Goal: Information Seeking & Learning: Learn about a topic

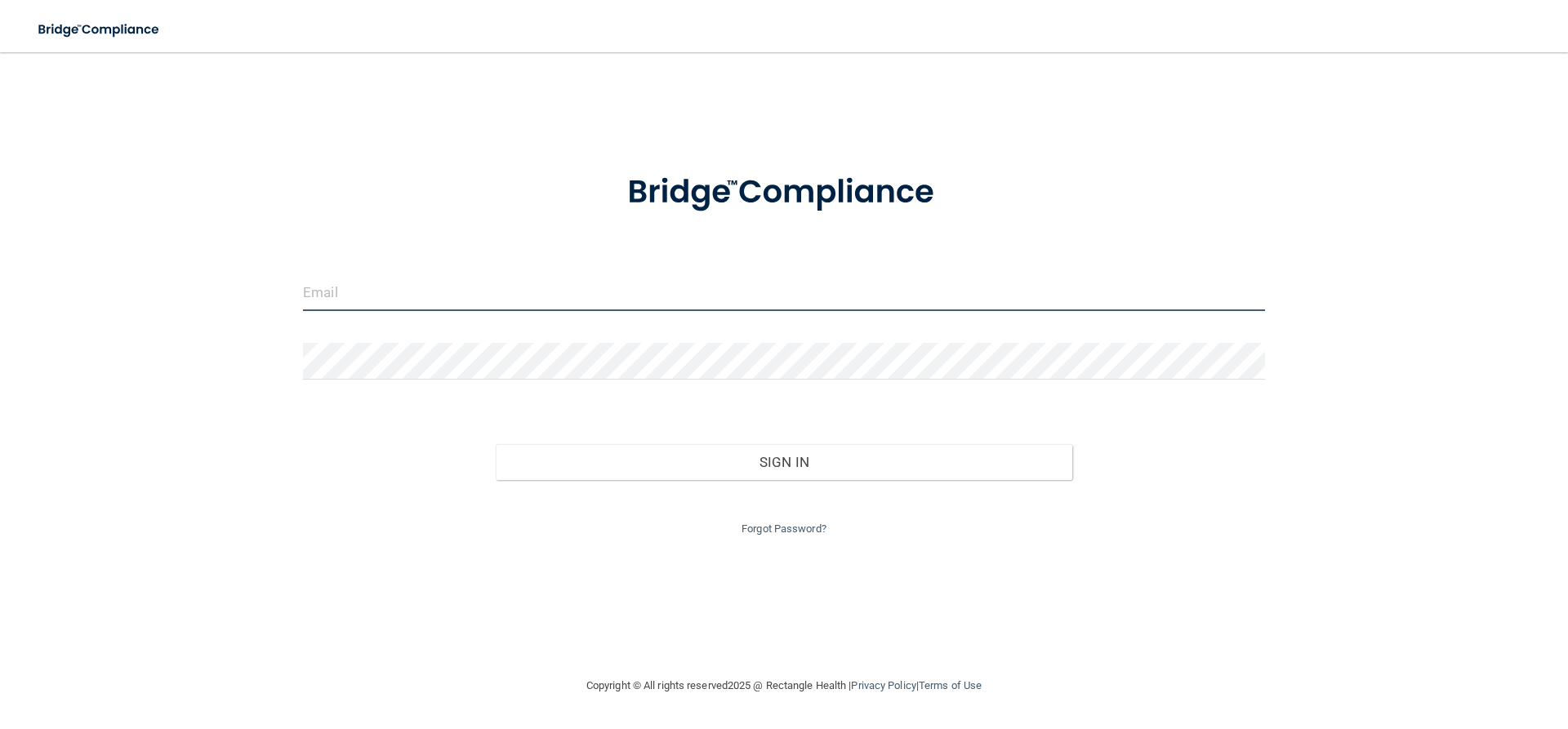
click at [534, 293] on input "email" at bounding box center [784, 293] width 962 height 37
type input "[EMAIL_ADDRESS][DOMAIN_NAME]"
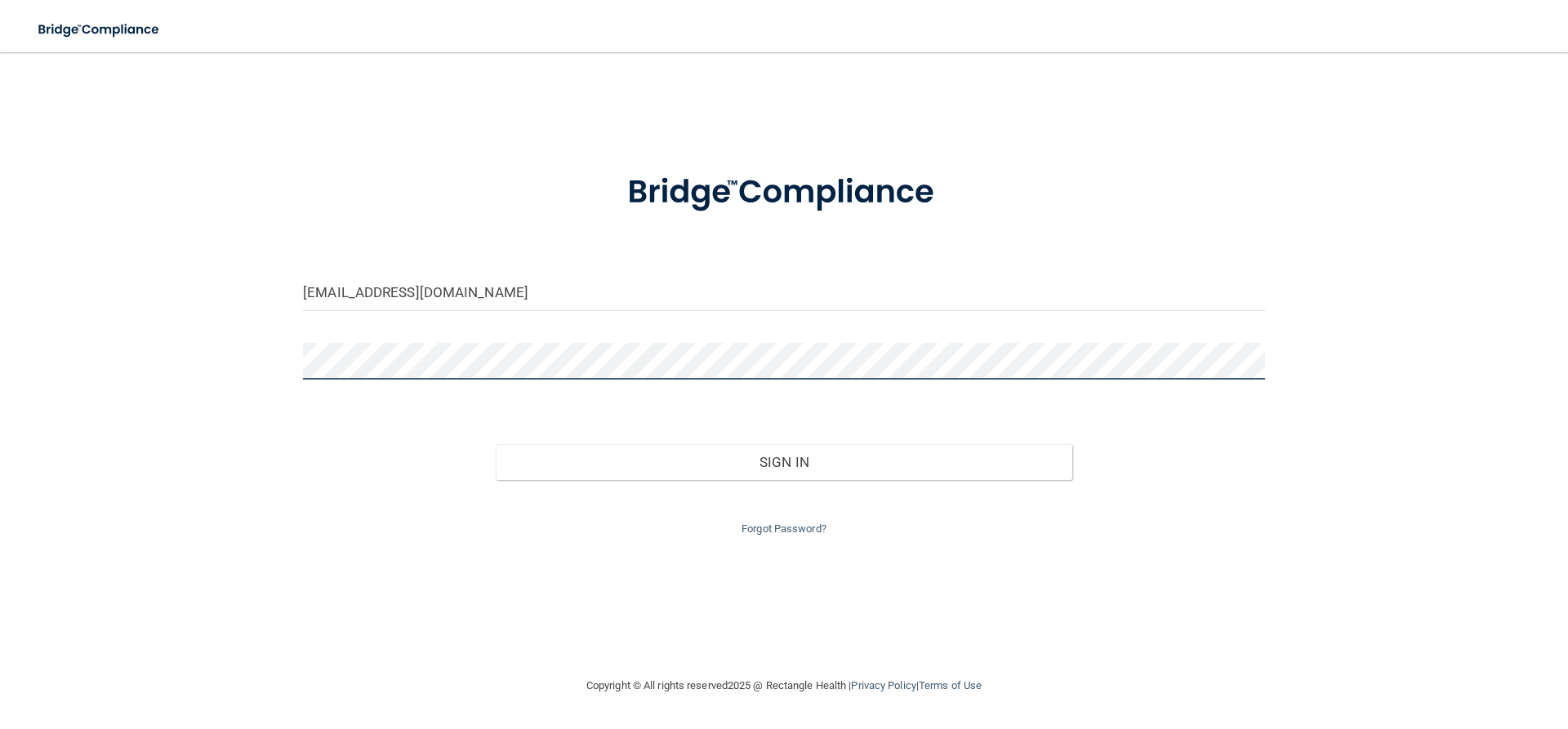
click at [496, 444] on button "Sign In" at bounding box center [784, 462] width 577 height 36
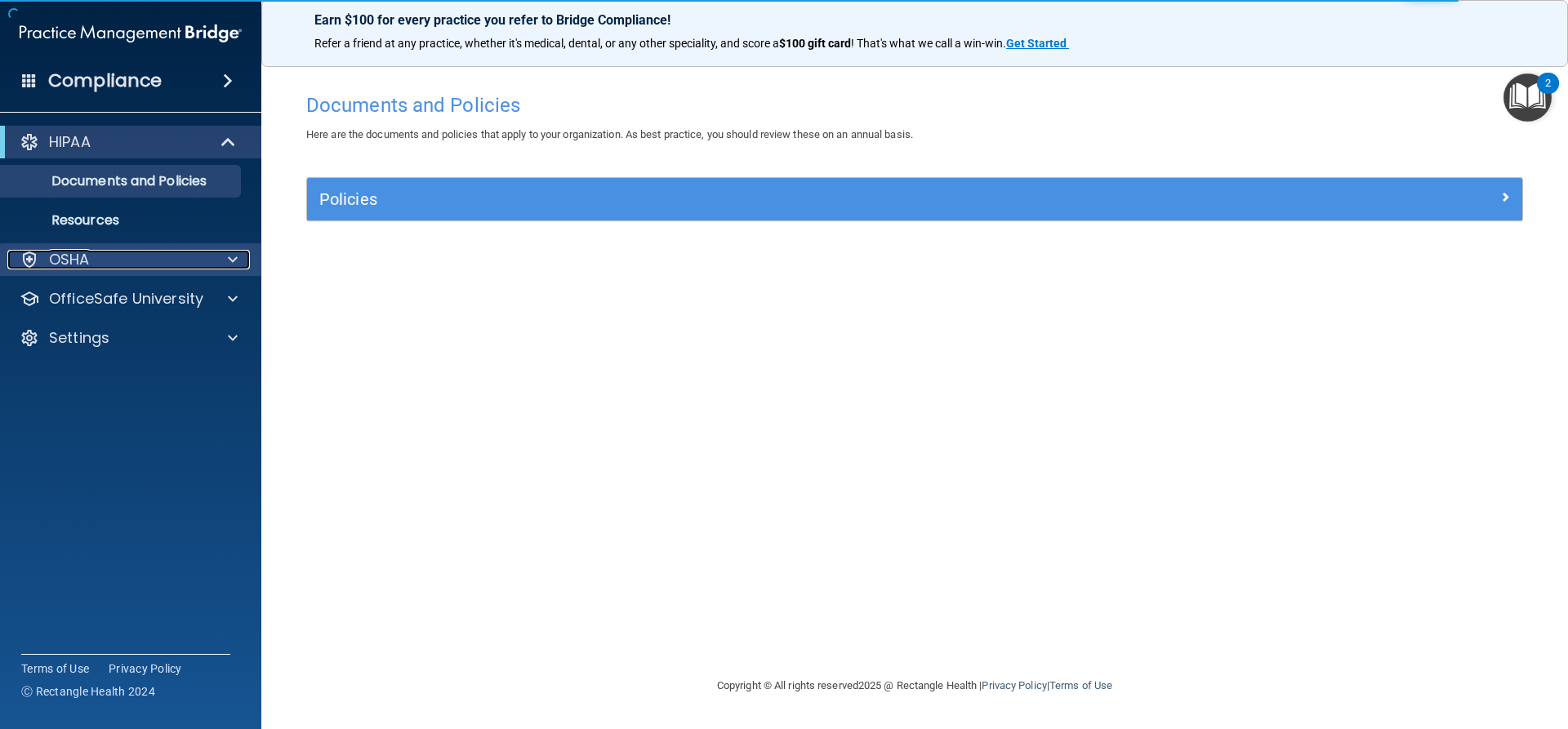
click at [221, 268] on div at bounding box center [230, 260] width 41 height 20
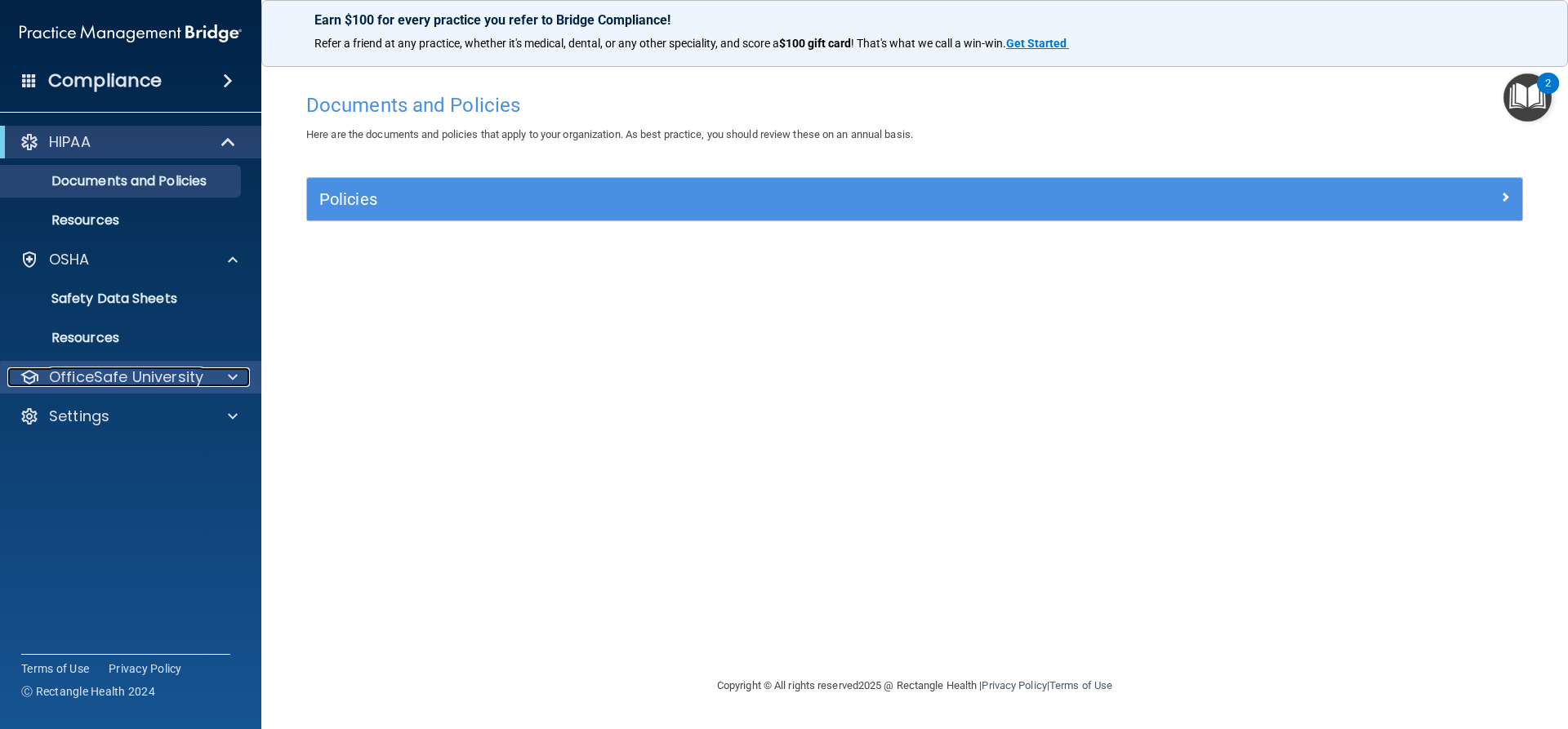
click at [224, 373] on div at bounding box center [230, 377] width 41 height 20
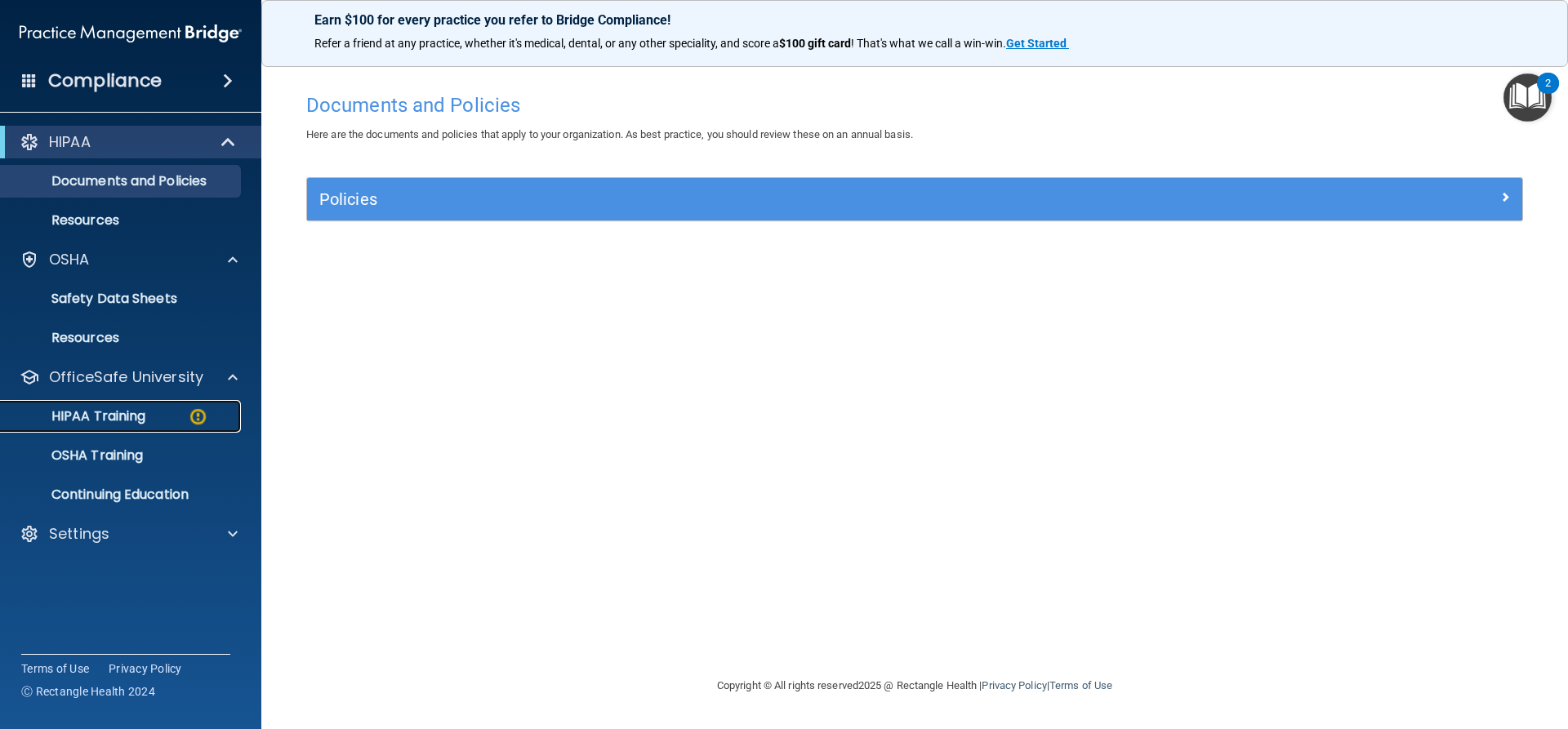
click at [132, 418] on p "HIPAA Training" at bounding box center [78, 417] width 135 height 16
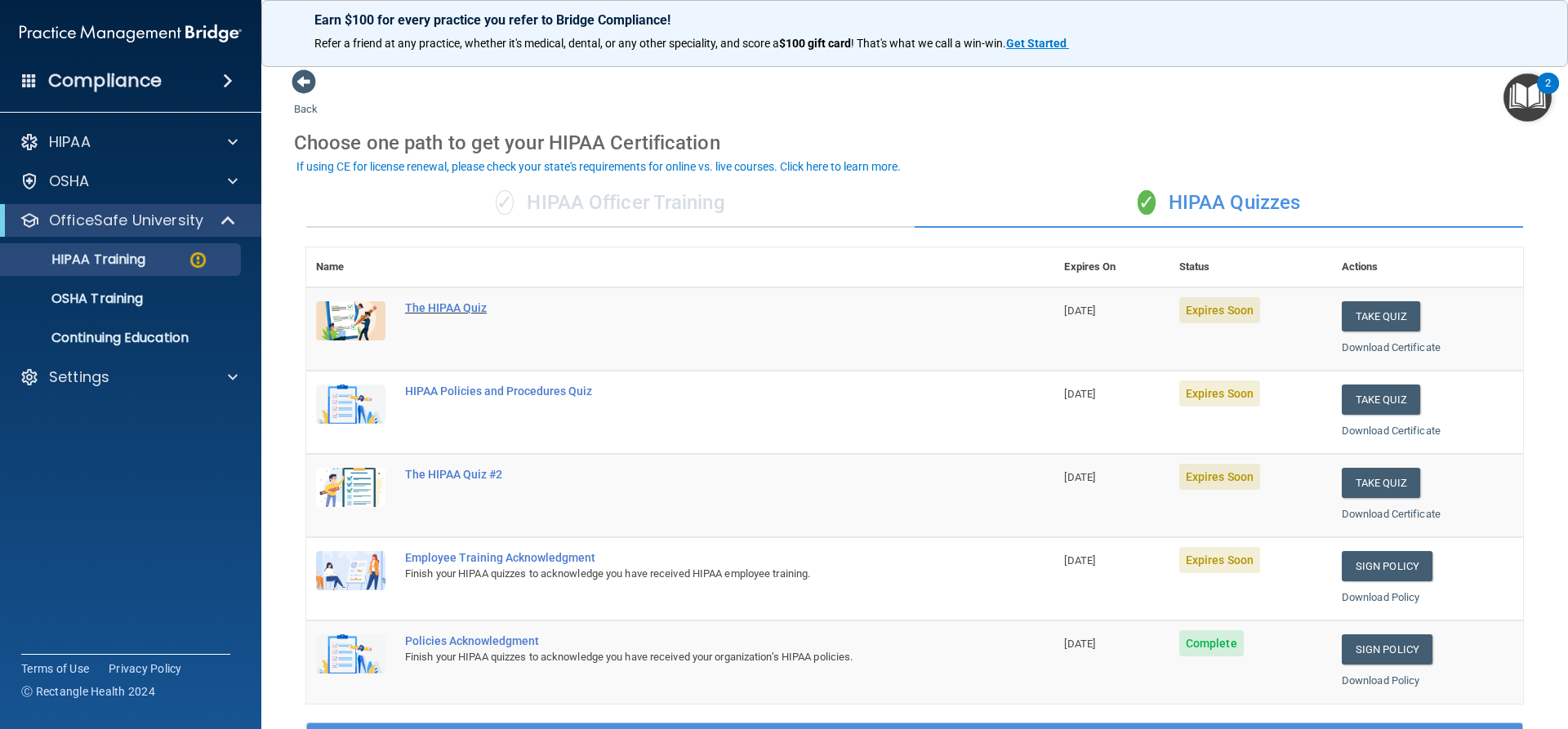
click at [473, 303] on div "The HIPAA Quiz" at bounding box center [688, 307] width 567 height 13
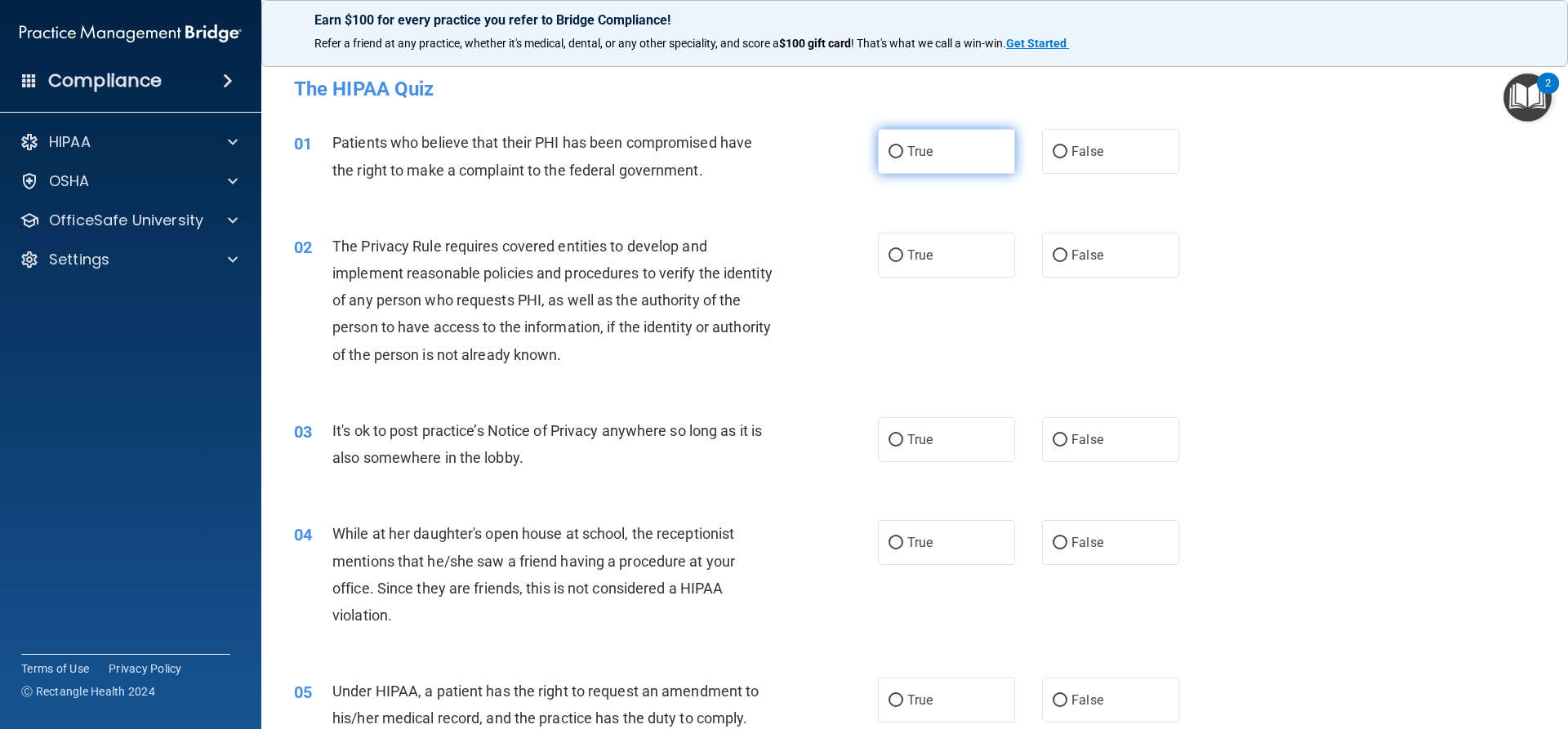
click at [928, 154] on label "True" at bounding box center [946, 151] width 137 height 45
click at [903, 154] on input "True" at bounding box center [896, 152] width 15 height 12
radio input "true"
click at [1052, 261] on input "False" at bounding box center [1059, 256] width 15 height 12
radio input "true"
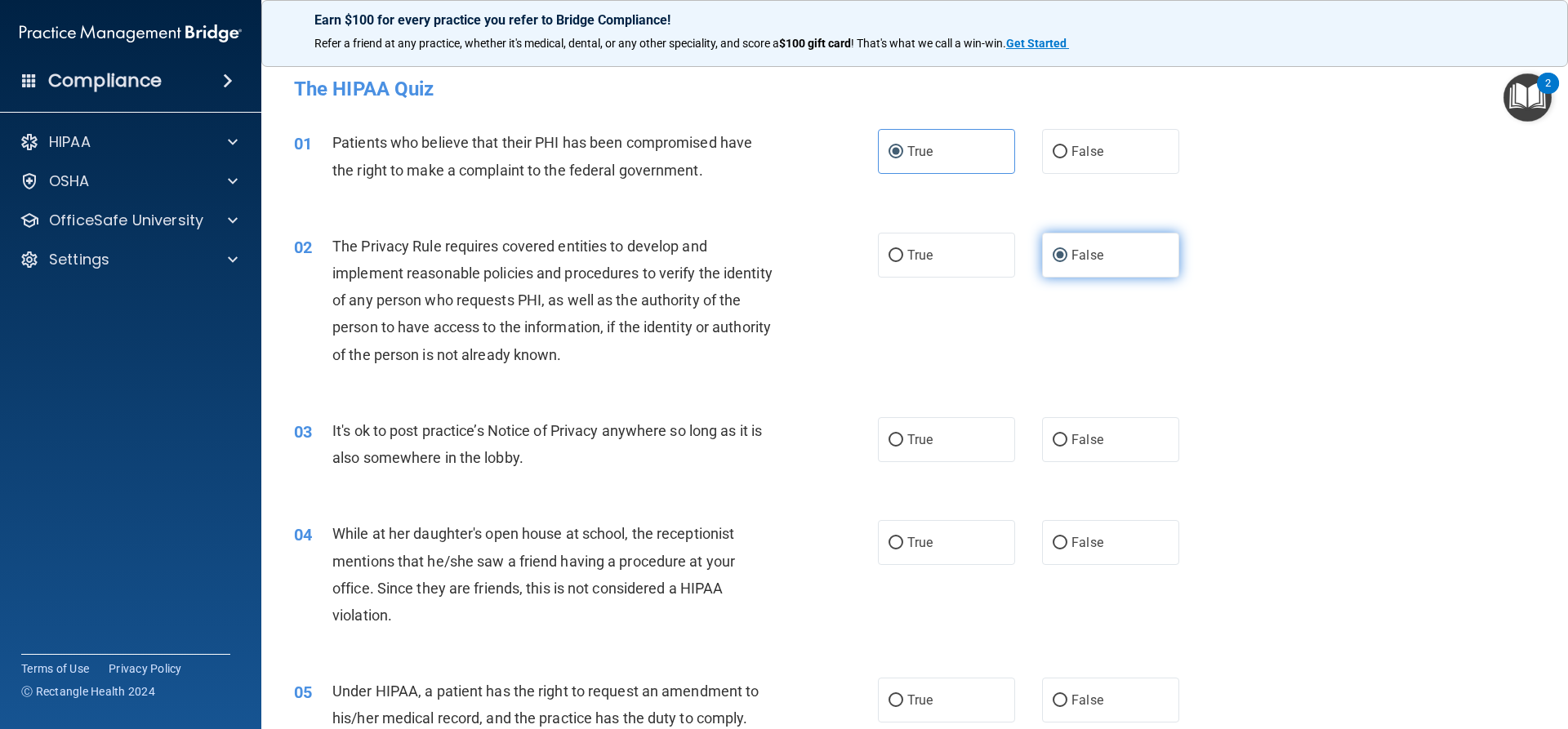
scroll to position [81, 0]
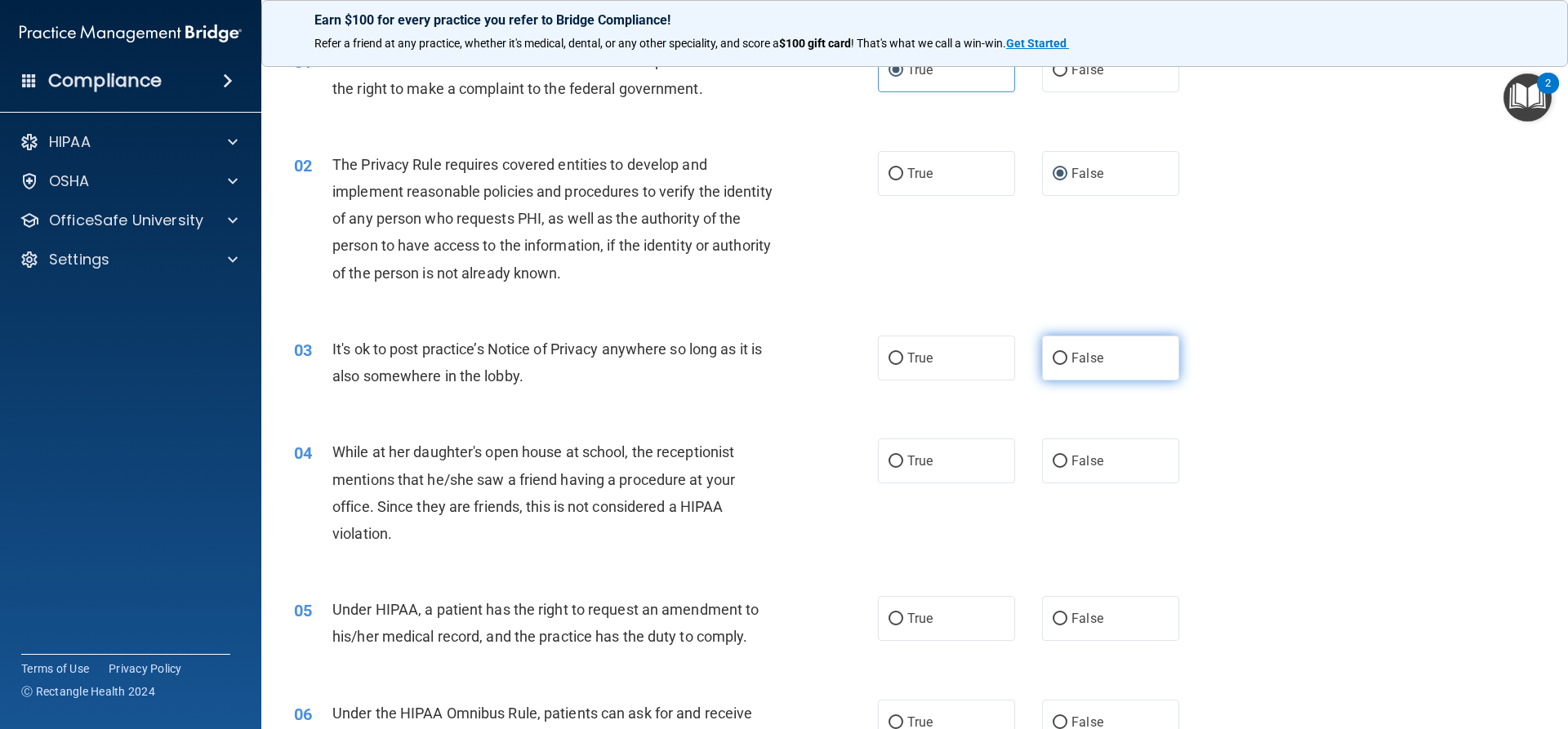
click at [1094, 348] on label "False" at bounding box center [1110, 357] width 137 height 45
click at [1067, 353] on input "False" at bounding box center [1059, 359] width 15 height 12
radio input "true"
click at [973, 369] on label "True" at bounding box center [946, 357] width 137 height 45
click at [903, 365] on input "True" at bounding box center [896, 359] width 15 height 12
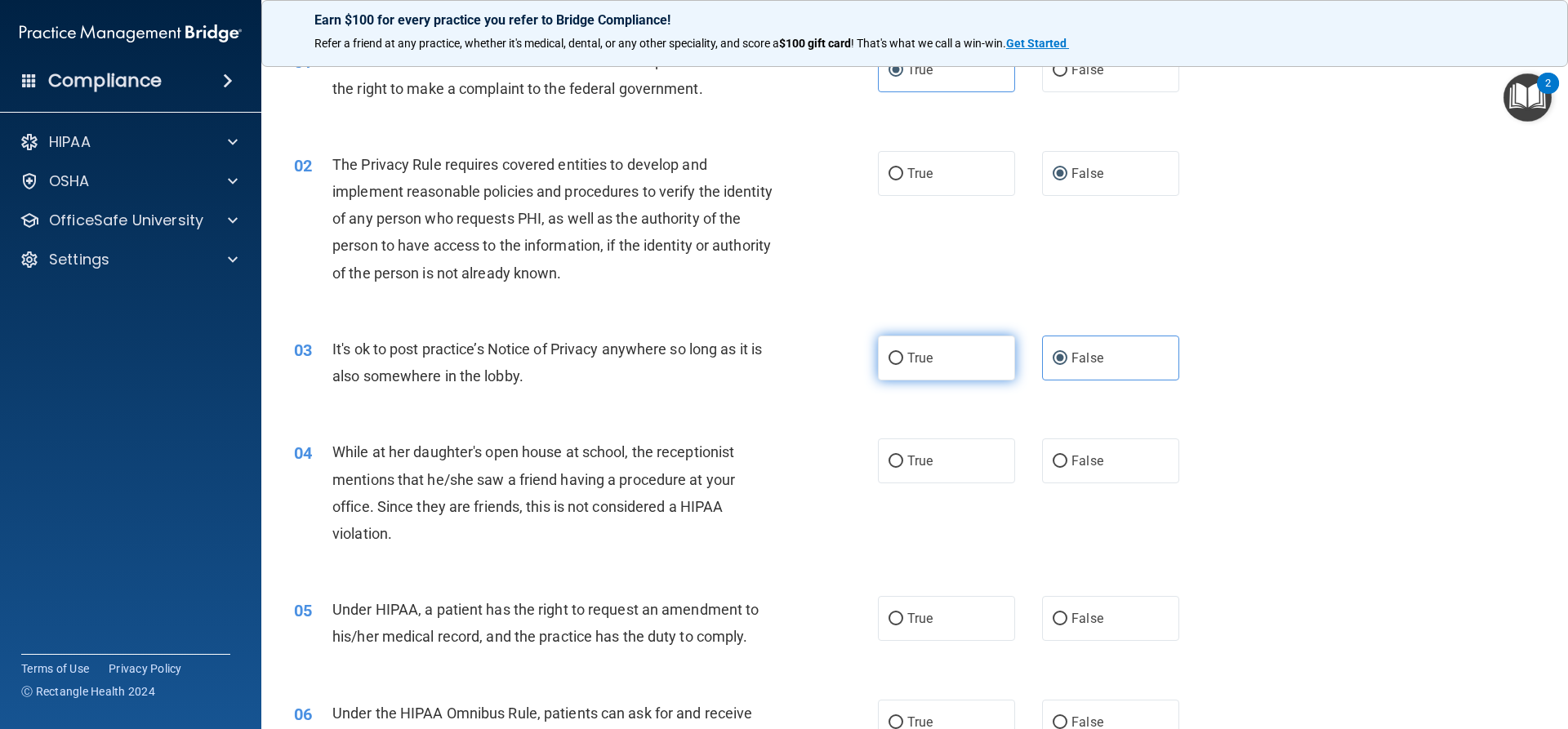
radio input "true"
radio input "false"
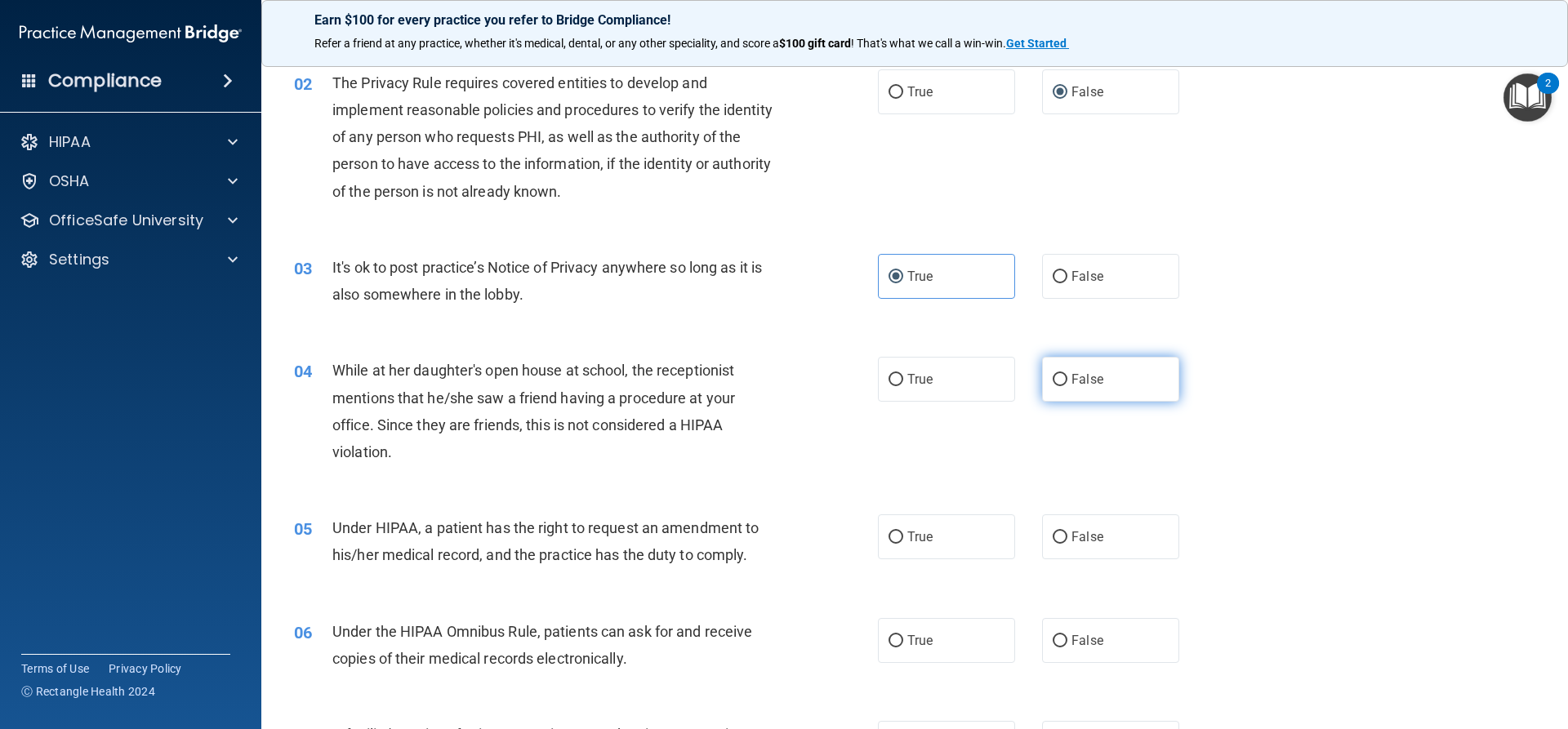
click at [1082, 391] on label "False" at bounding box center [1110, 379] width 137 height 45
click at [1067, 386] on input "False" at bounding box center [1059, 380] width 15 height 12
radio input "true"
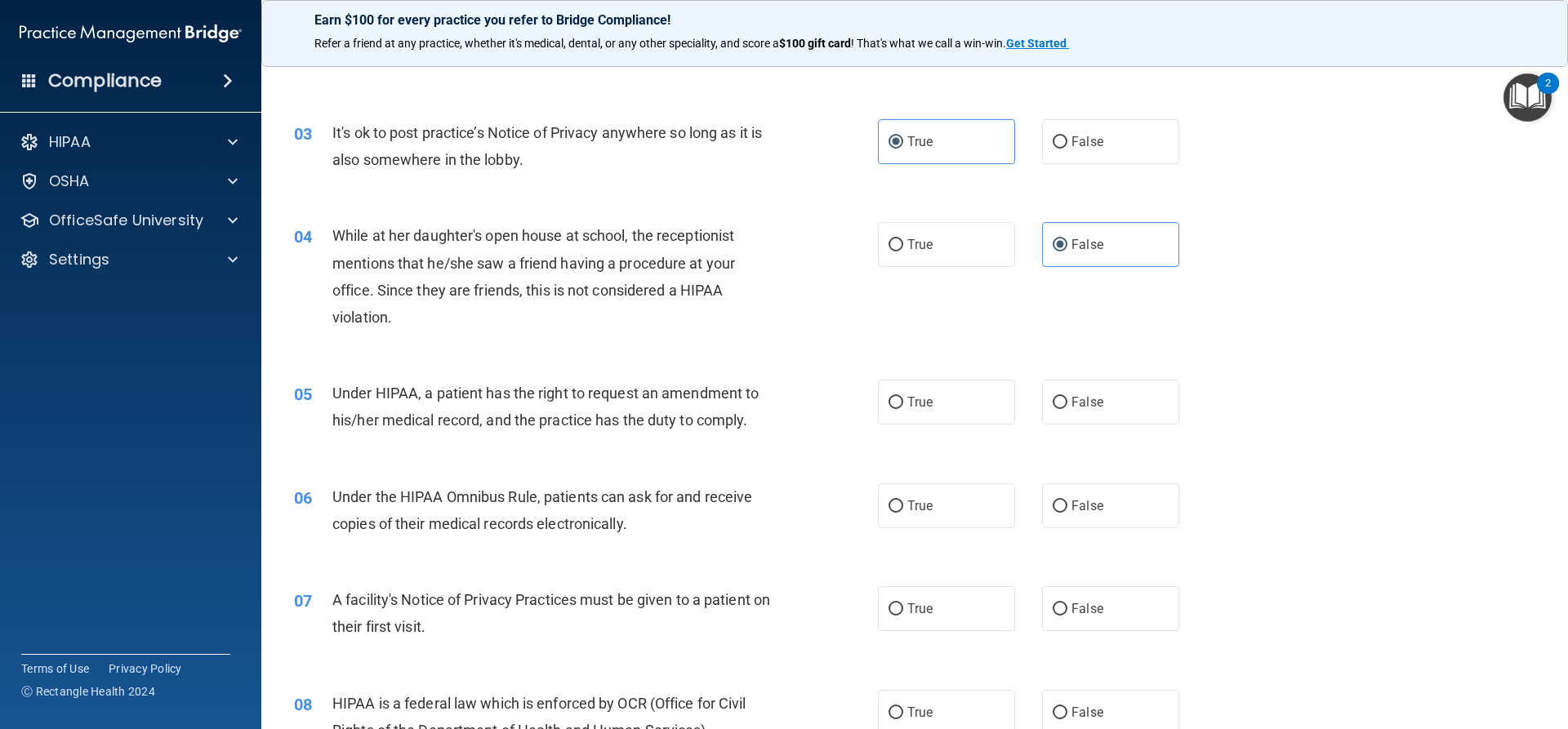
scroll to position [326, 0]
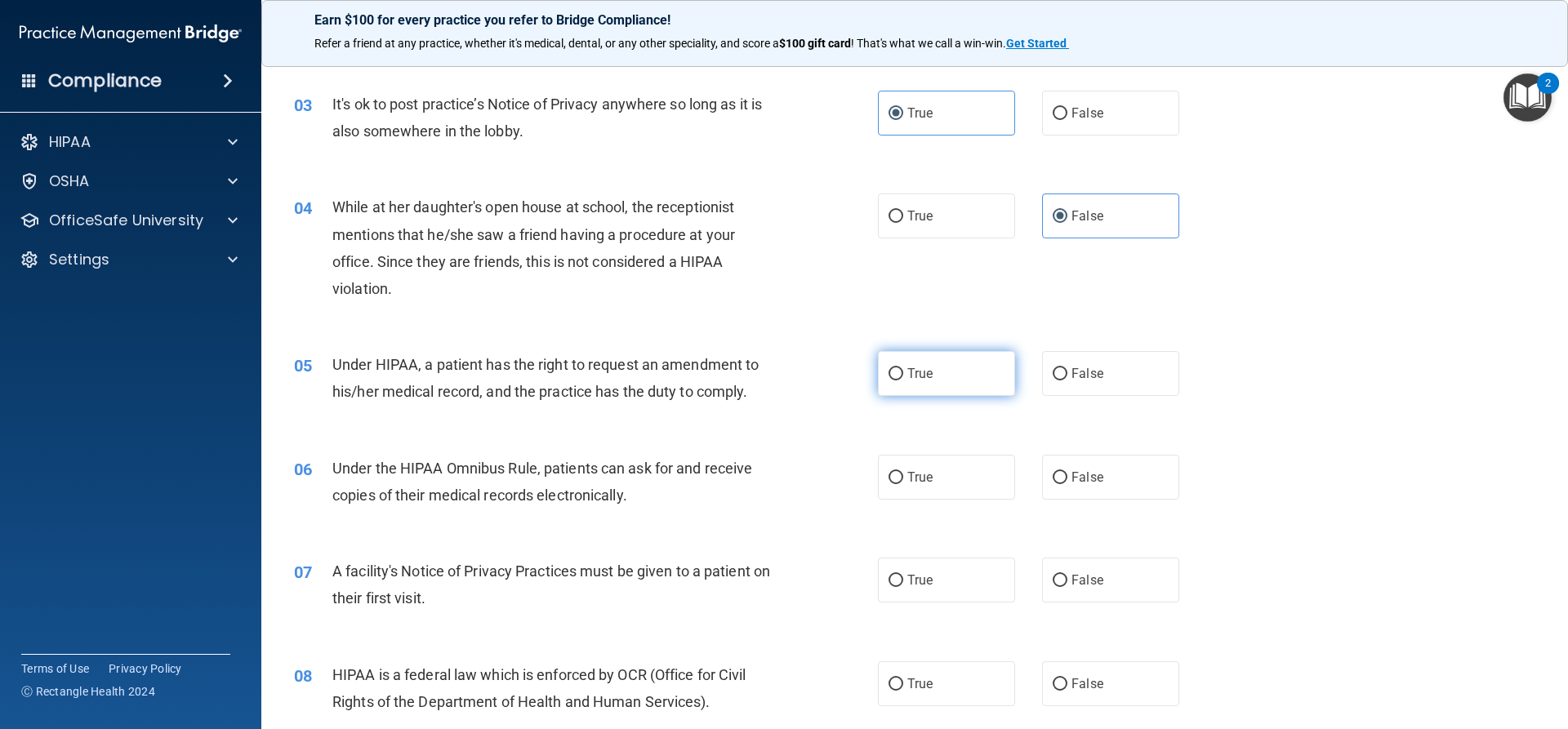
click at [923, 381] on span "True" at bounding box center [920, 374] width 26 height 16
click at [903, 381] on input "True" at bounding box center [896, 374] width 15 height 12
radio input "true"
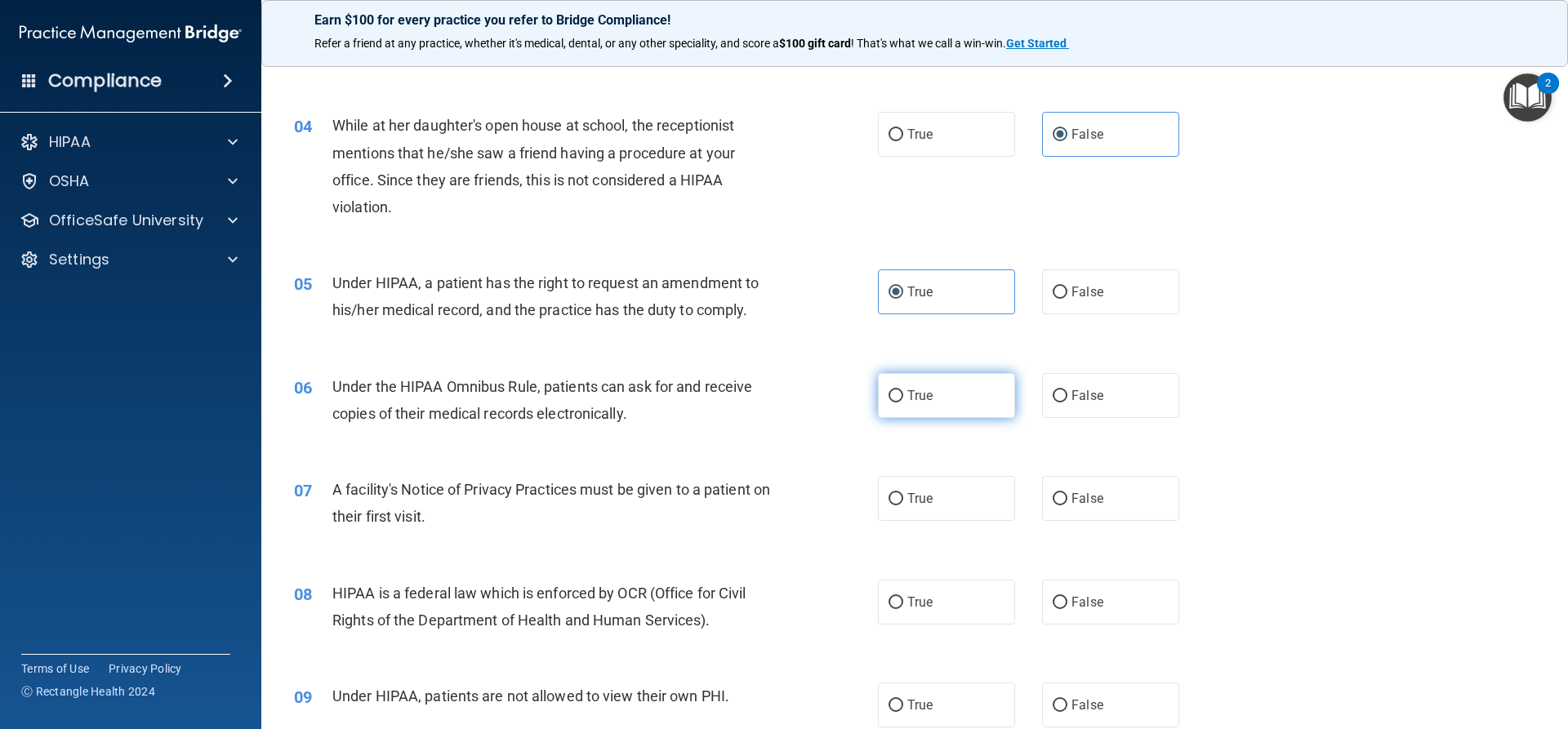
click at [910, 391] on span "True" at bounding box center [920, 396] width 26 height 16
click at [889, 392] on input "True" at bounding box center [896, 396] width 15 height 12
radio input "true"
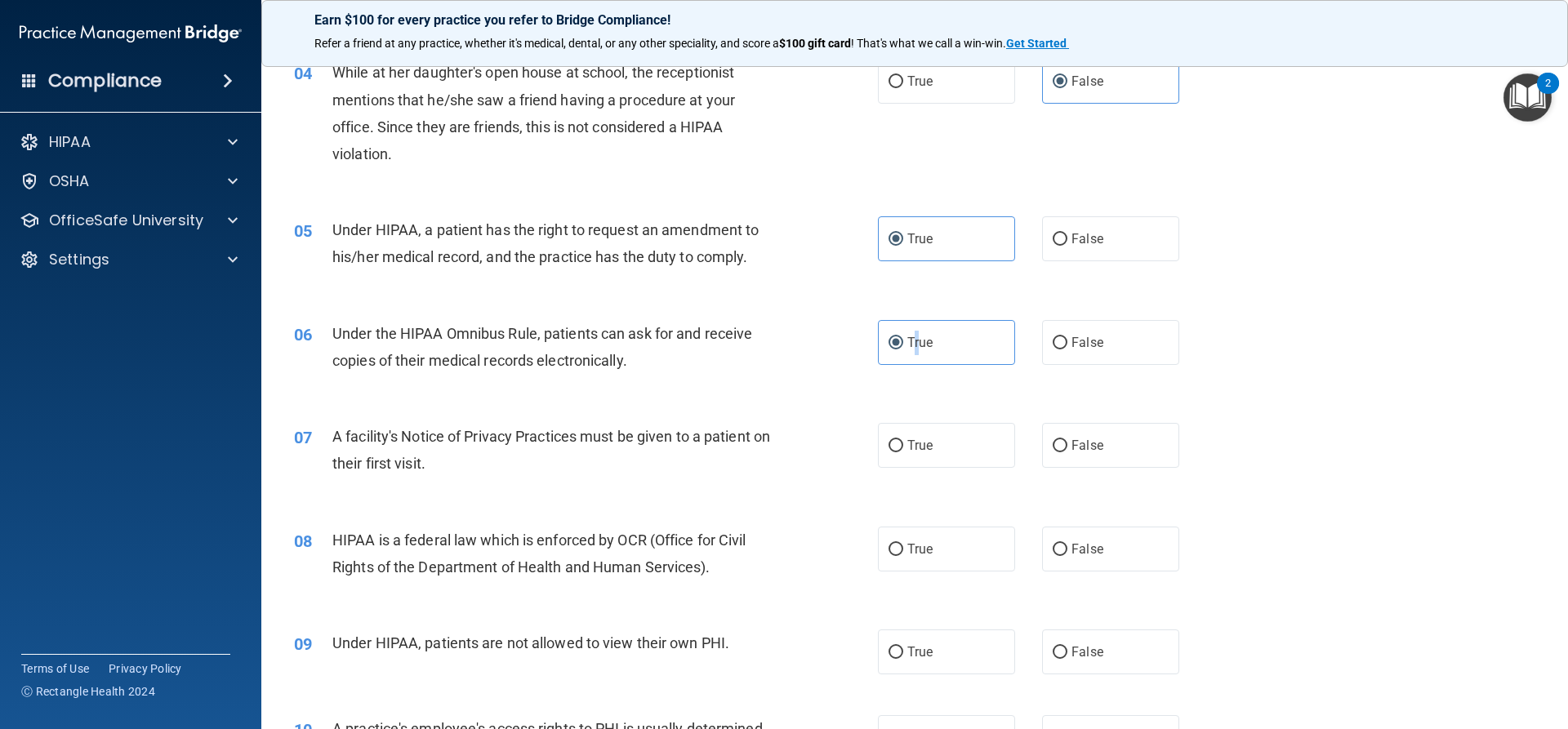
scroll to position [490, 0]
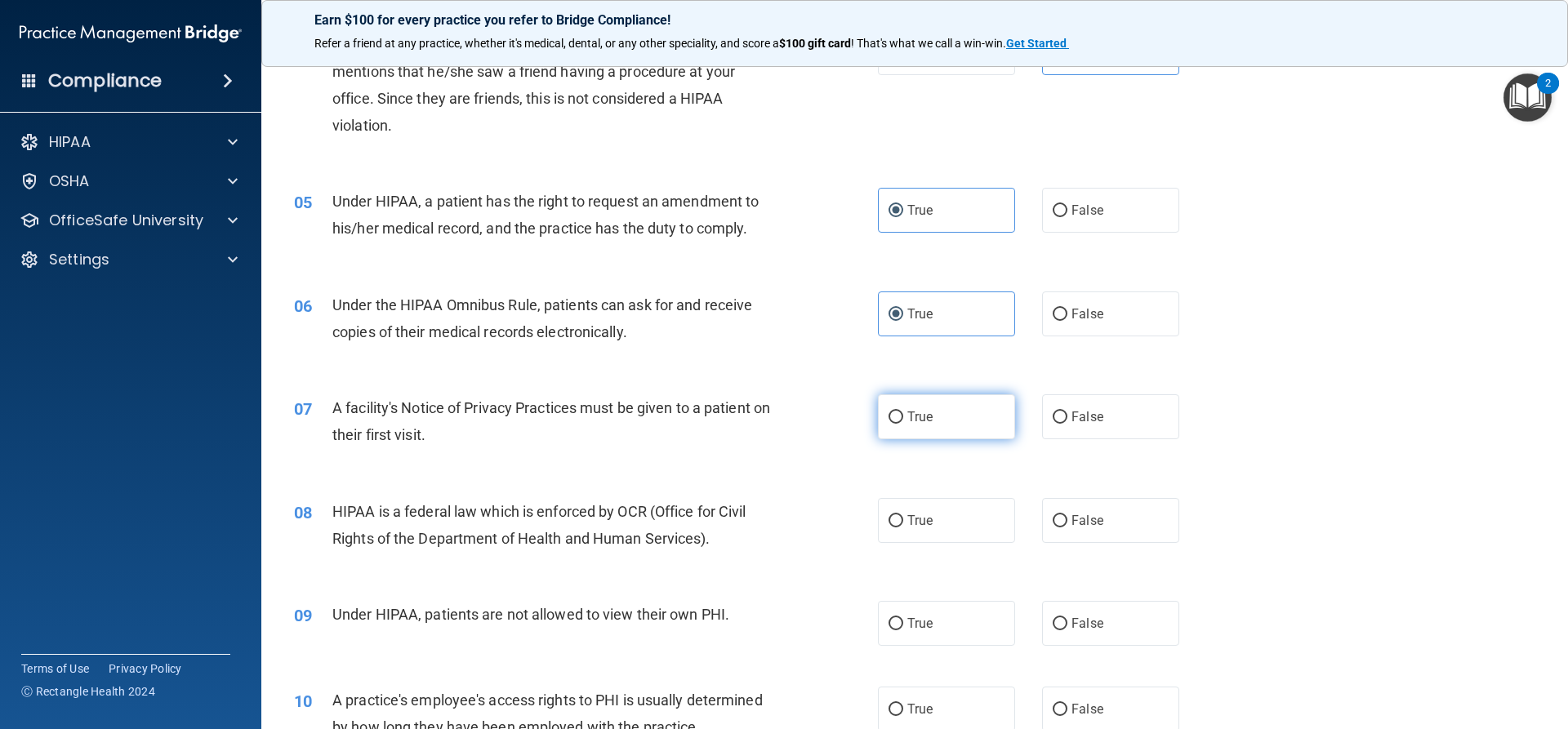
click at [882, 425] on label "True" at bounding box center [946, 417] width 137 height 45
click at [889, 424] on input "True" at bounding box center [896, 418] width 15 height 12
radio input "true"
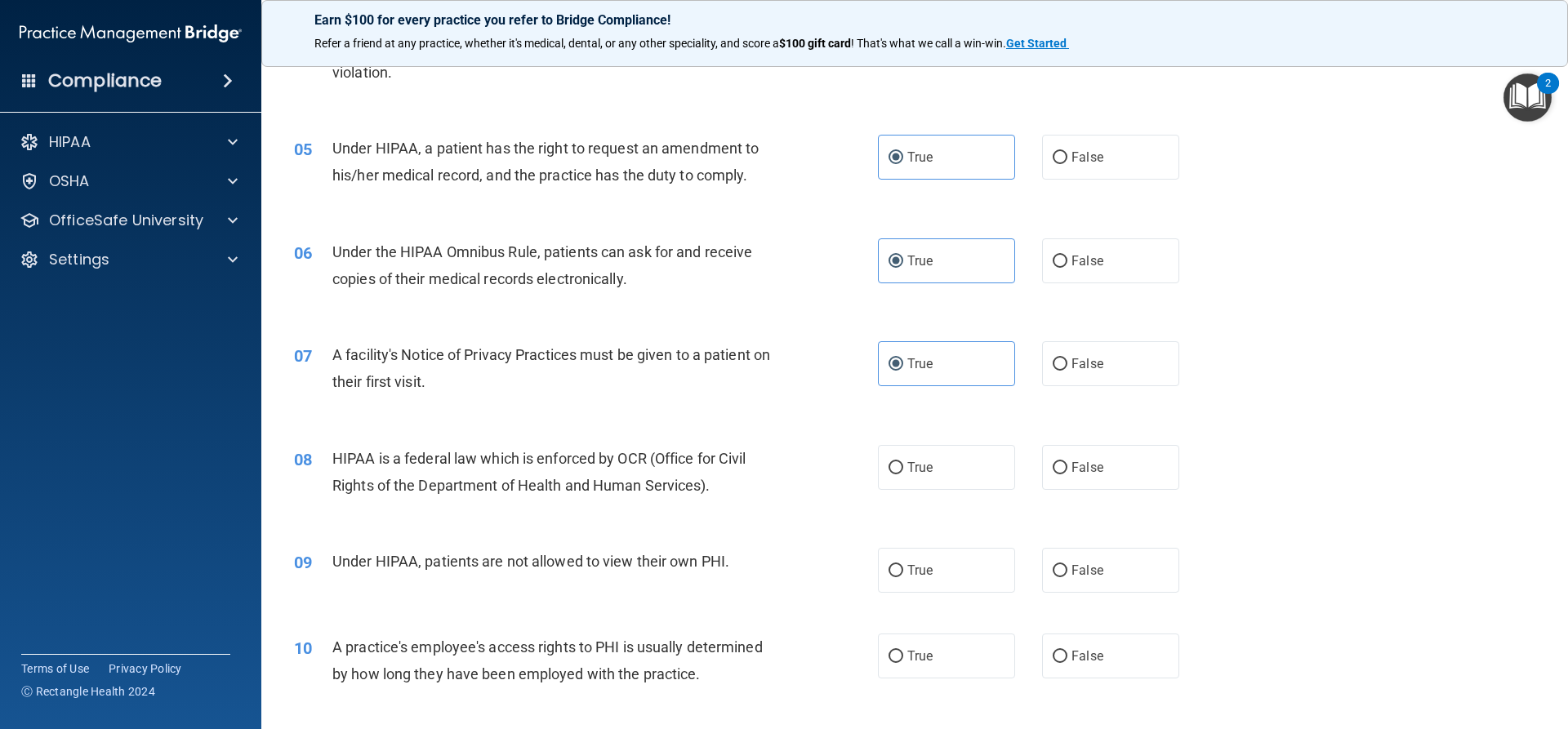
scroll to position [571, 0]
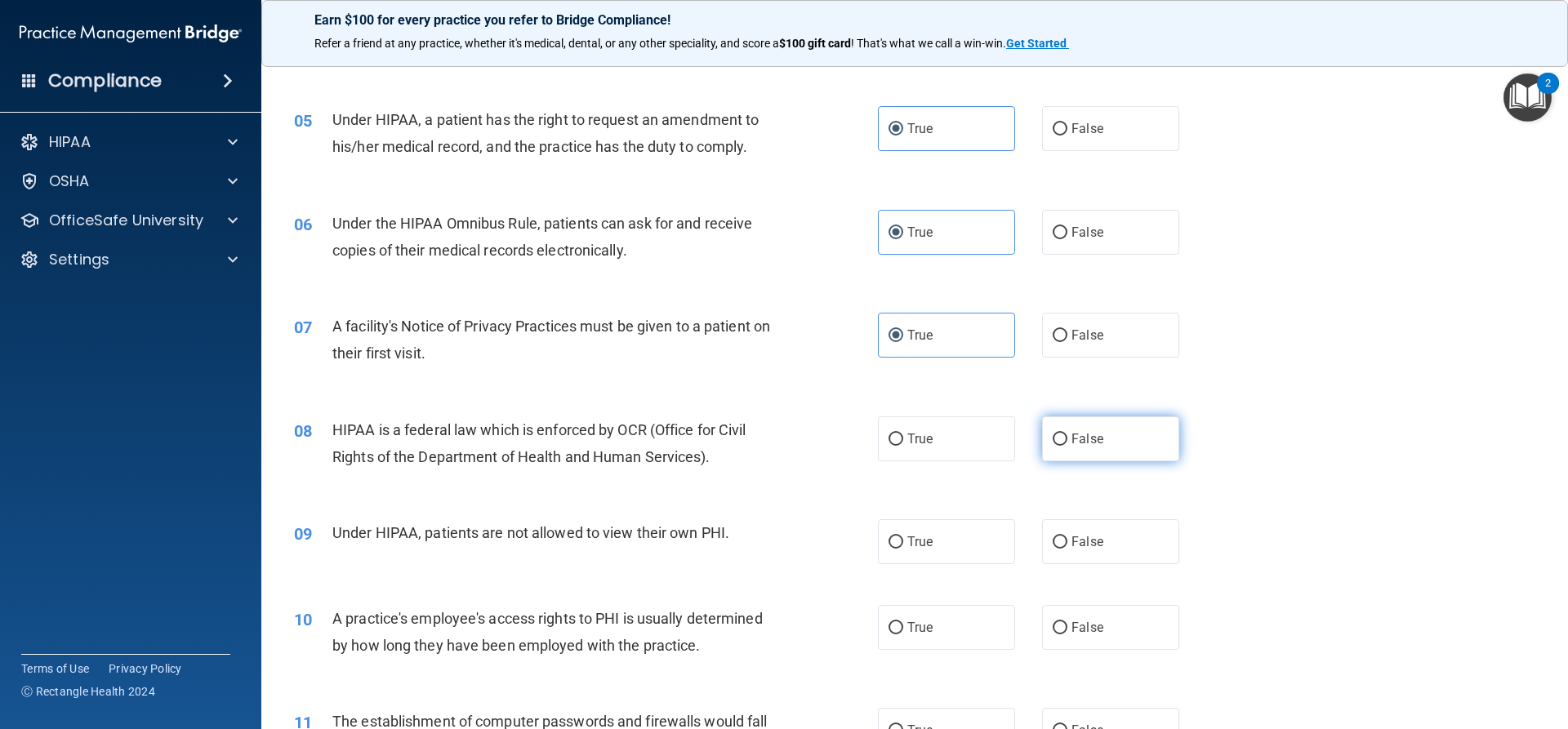
click at [1087, 441] on span "False" at bounding box center [1087, 439] width 32 height 16
click at [1067, 441] on input "False" at bounding box center [1059, 439] width 15 height 12
radio input "true"
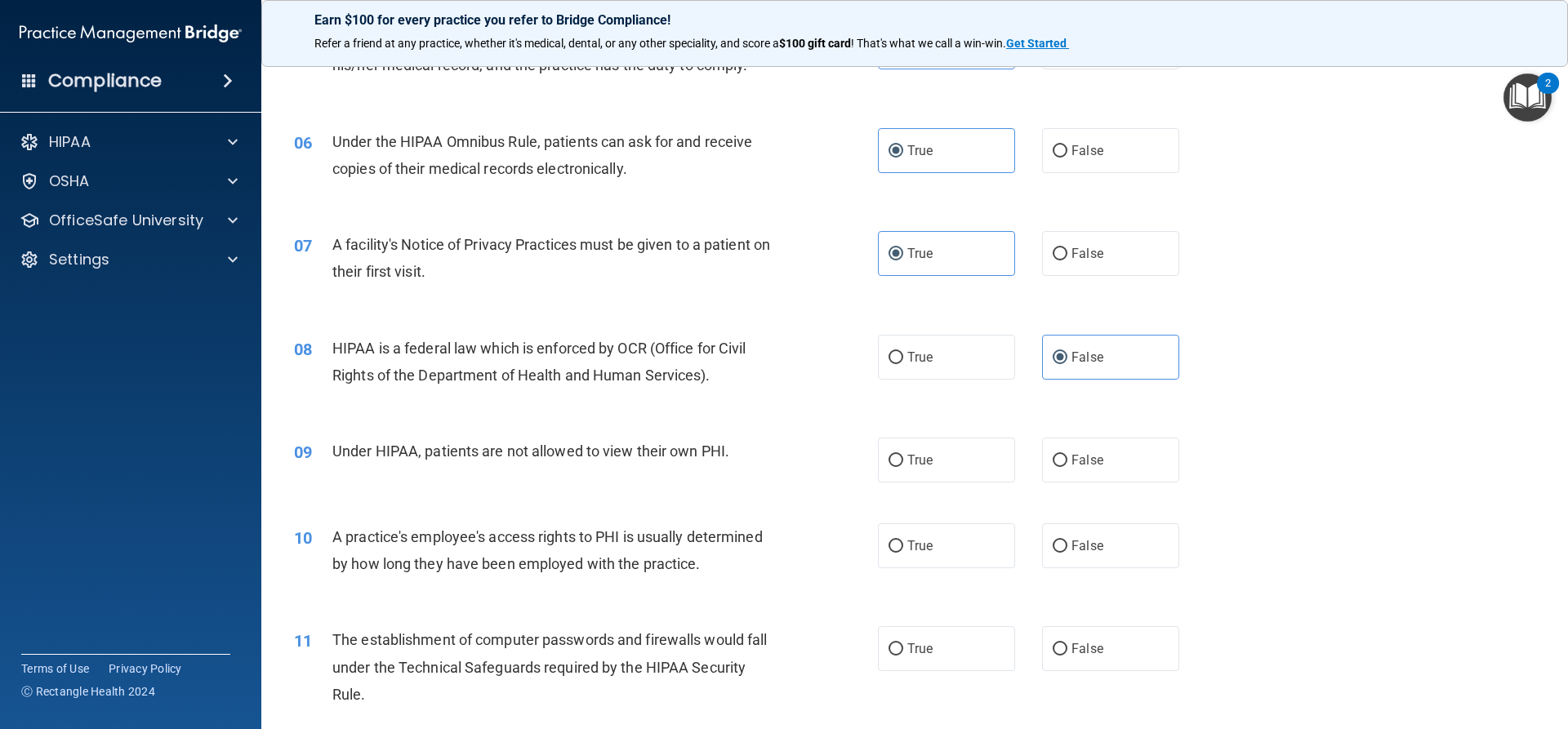
scroll to position [735, 0]
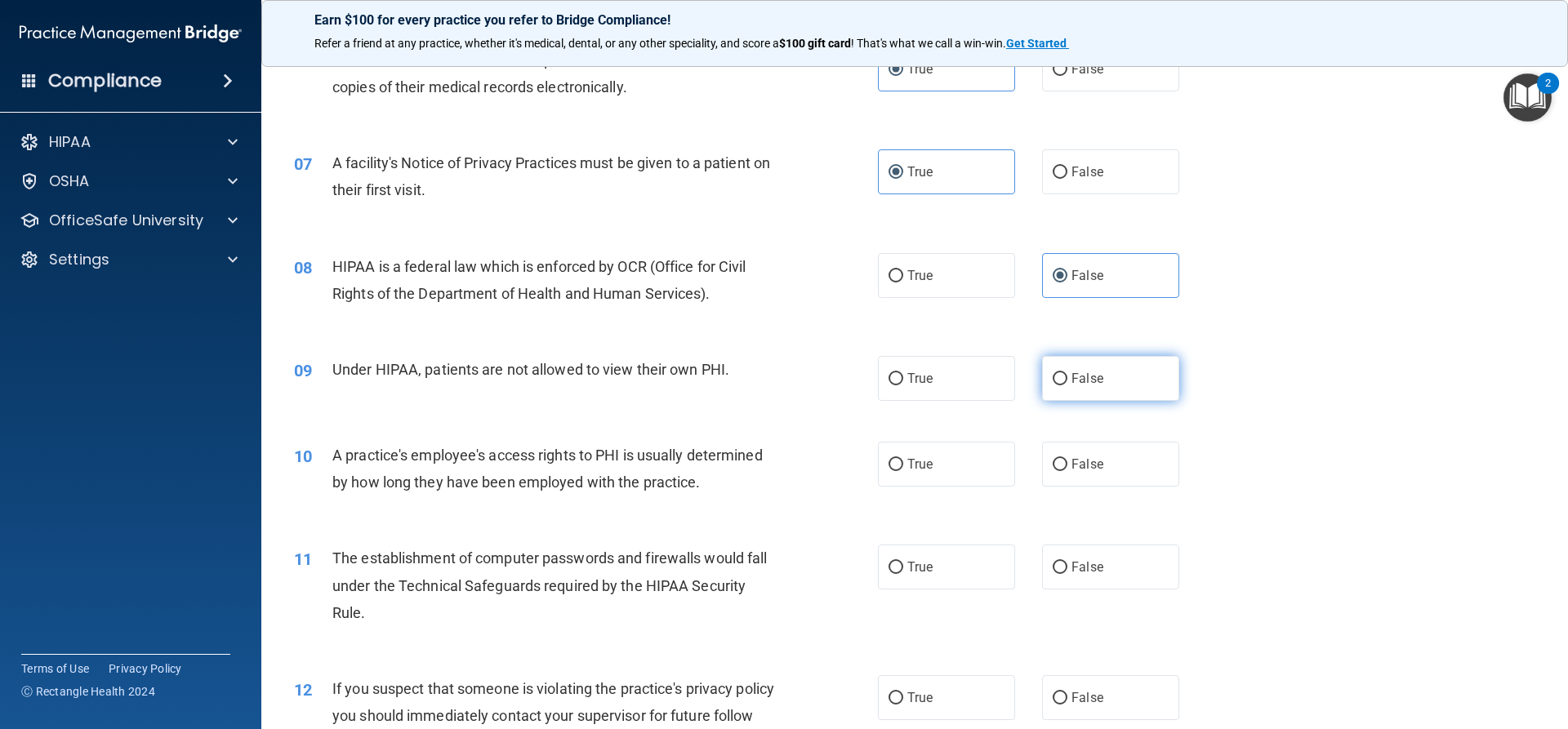
click at [1076, 393] on label "False" at bounding box center [1110, 378] width 137 height 45
click at [1067, 386] on input "False" at bounding box center [1059, 379] width 15 height 12
radio input "true"
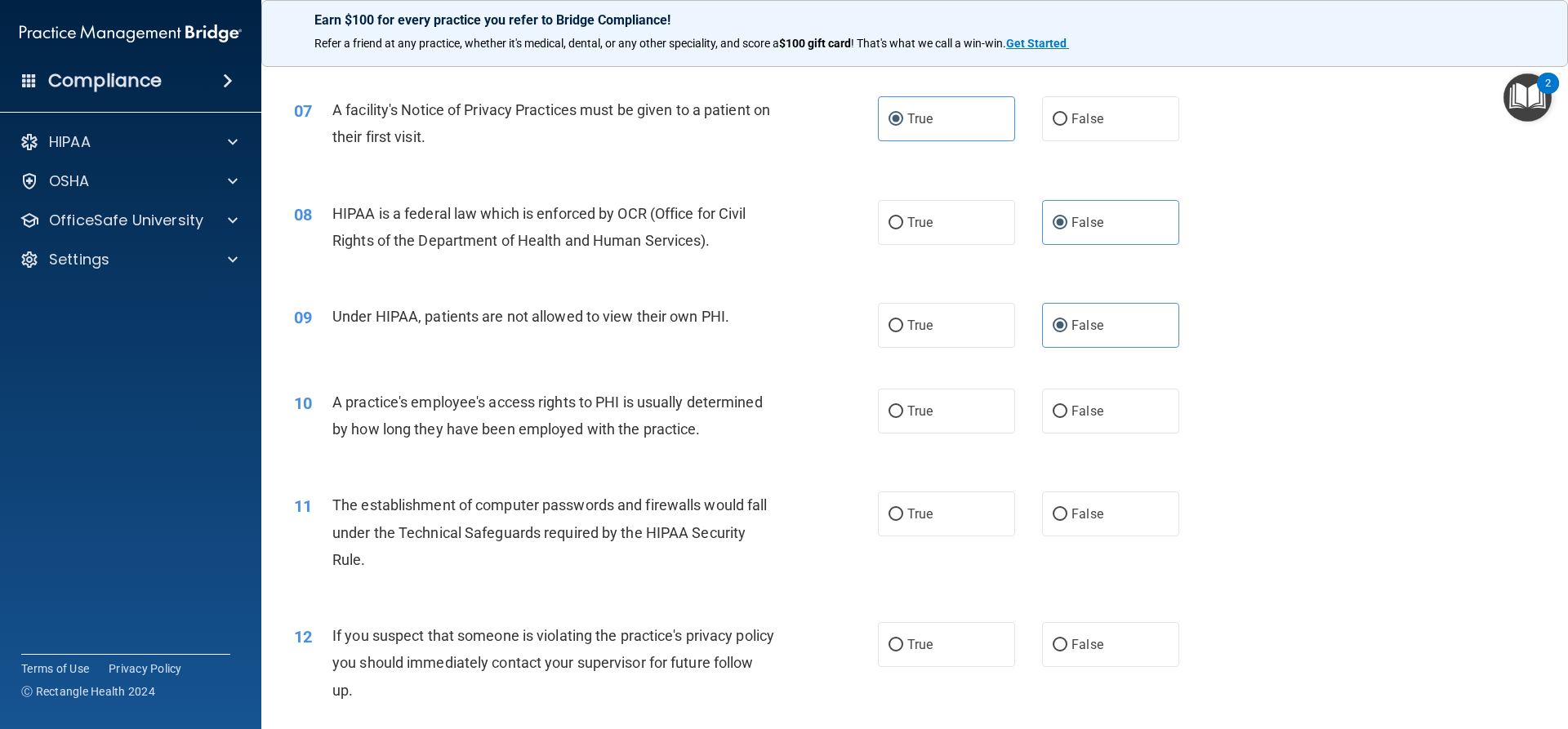
scroll to position [816, 0]
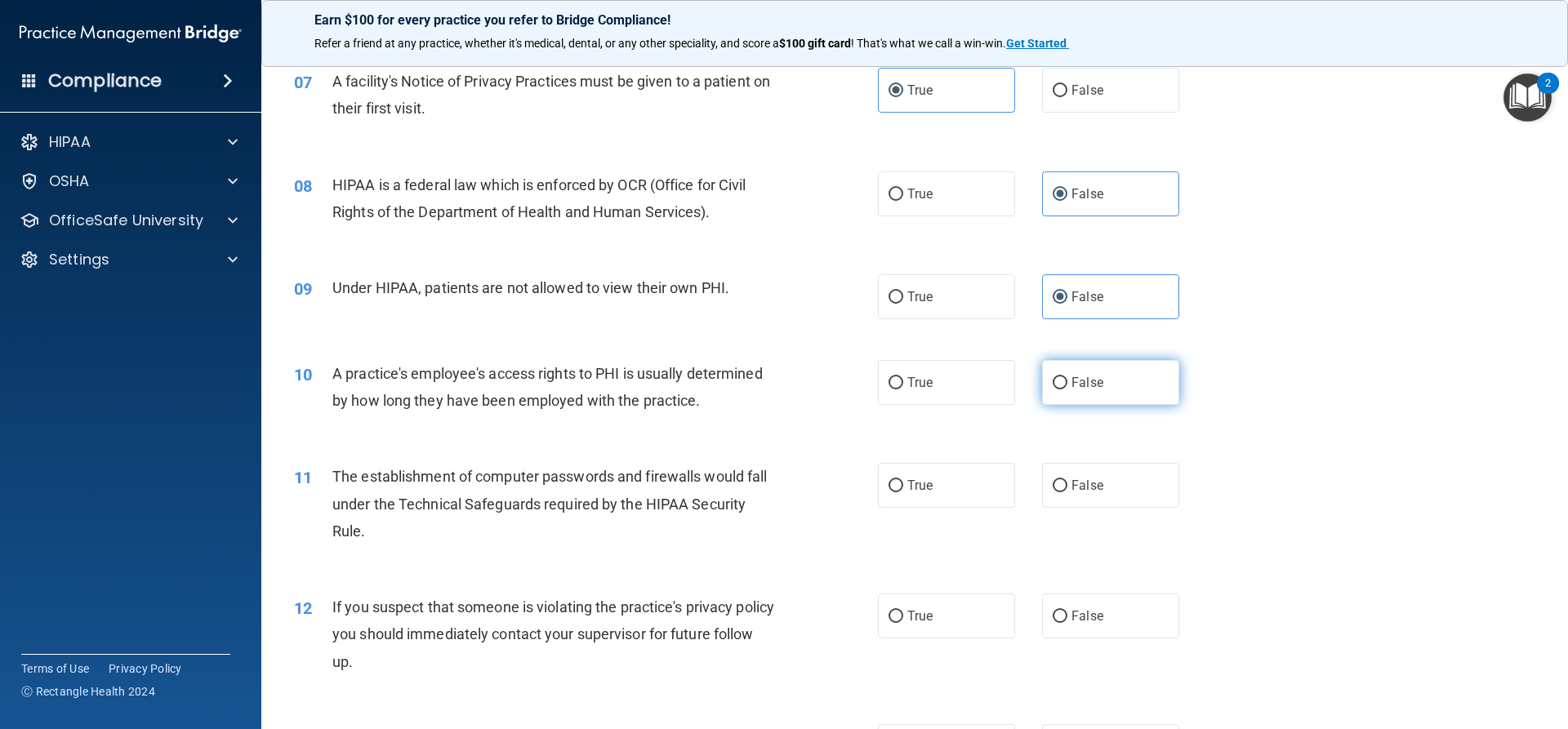
click at [1106, 362] on label "False" at bounding box center [1110, 382] width 137 height 45
click at [1067, 377] on input "False" at bounding box center [1059, 383] width 15 height 12
radio input "true"
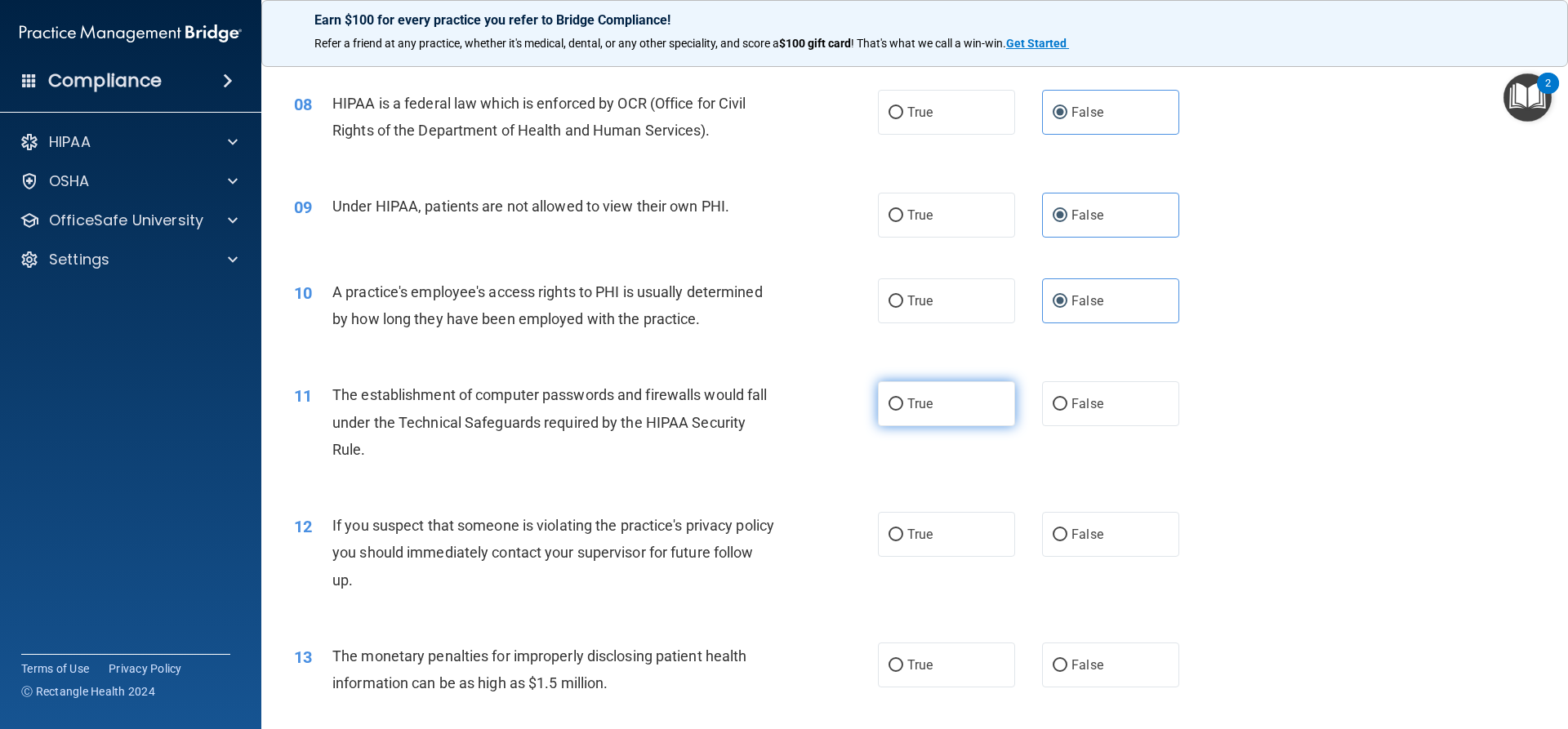
click at [944, 408] on label "True" at bounding box center [946, 403] width 137 height 45
click at [903, 408] on input "True" at bounding box center [896, 405] width 15 height 12
radio input "true"
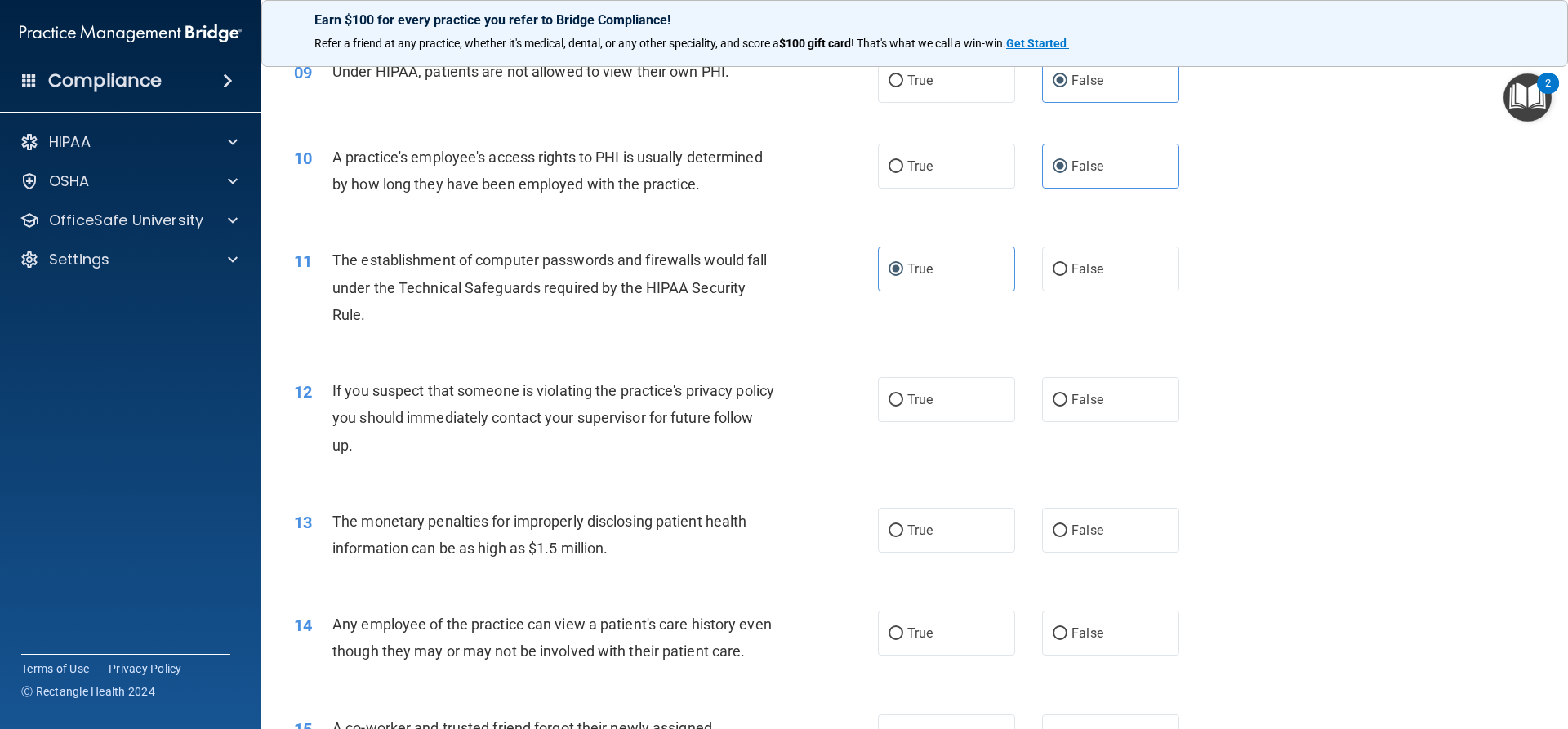
scroll to position [1061, 0]
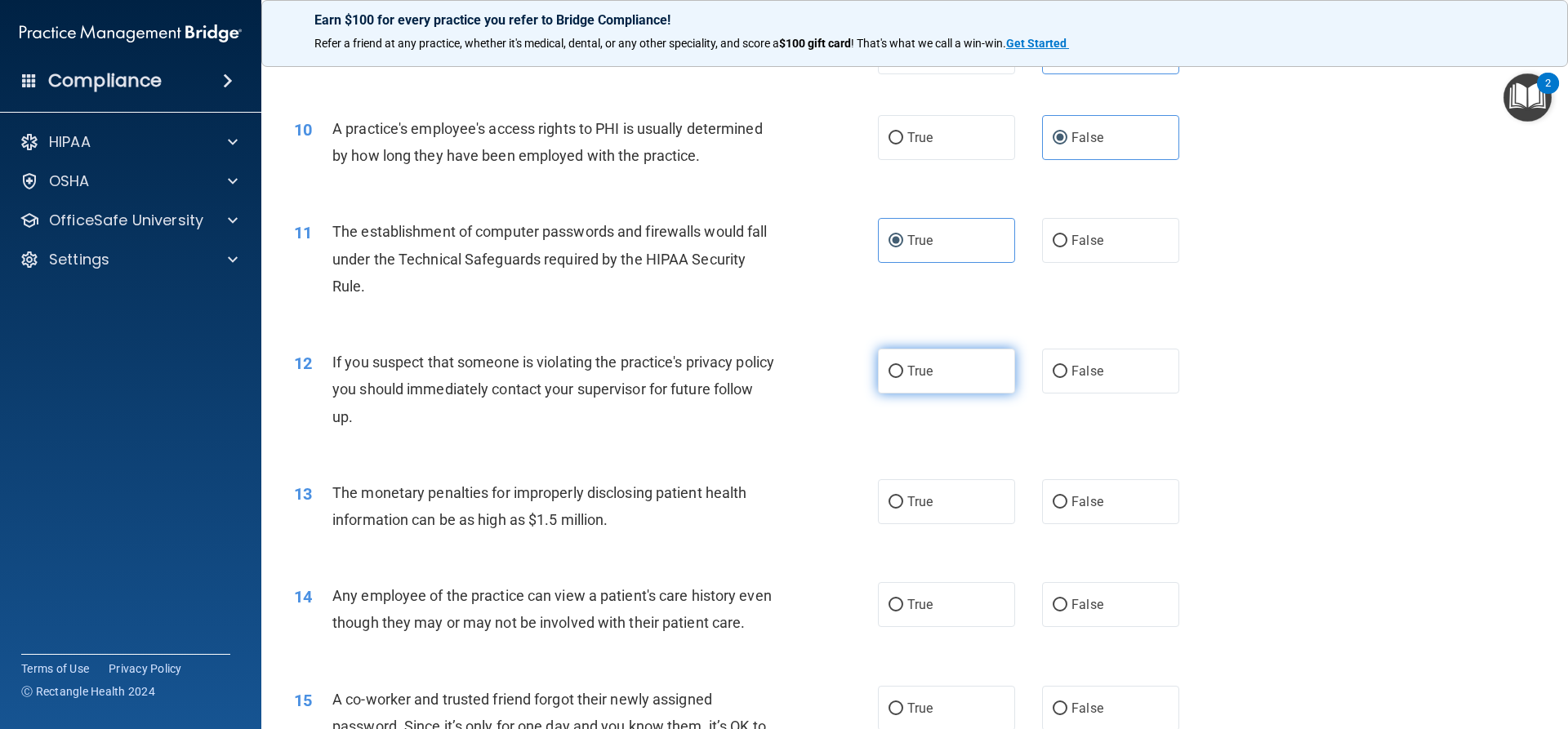
click at [907, 379] on label "True" at bounding box center [946, 371] width 137 height 45
click at [903, 378] on input "True" at bounding box center [896, 372] width 15 height 12
radio input "true"
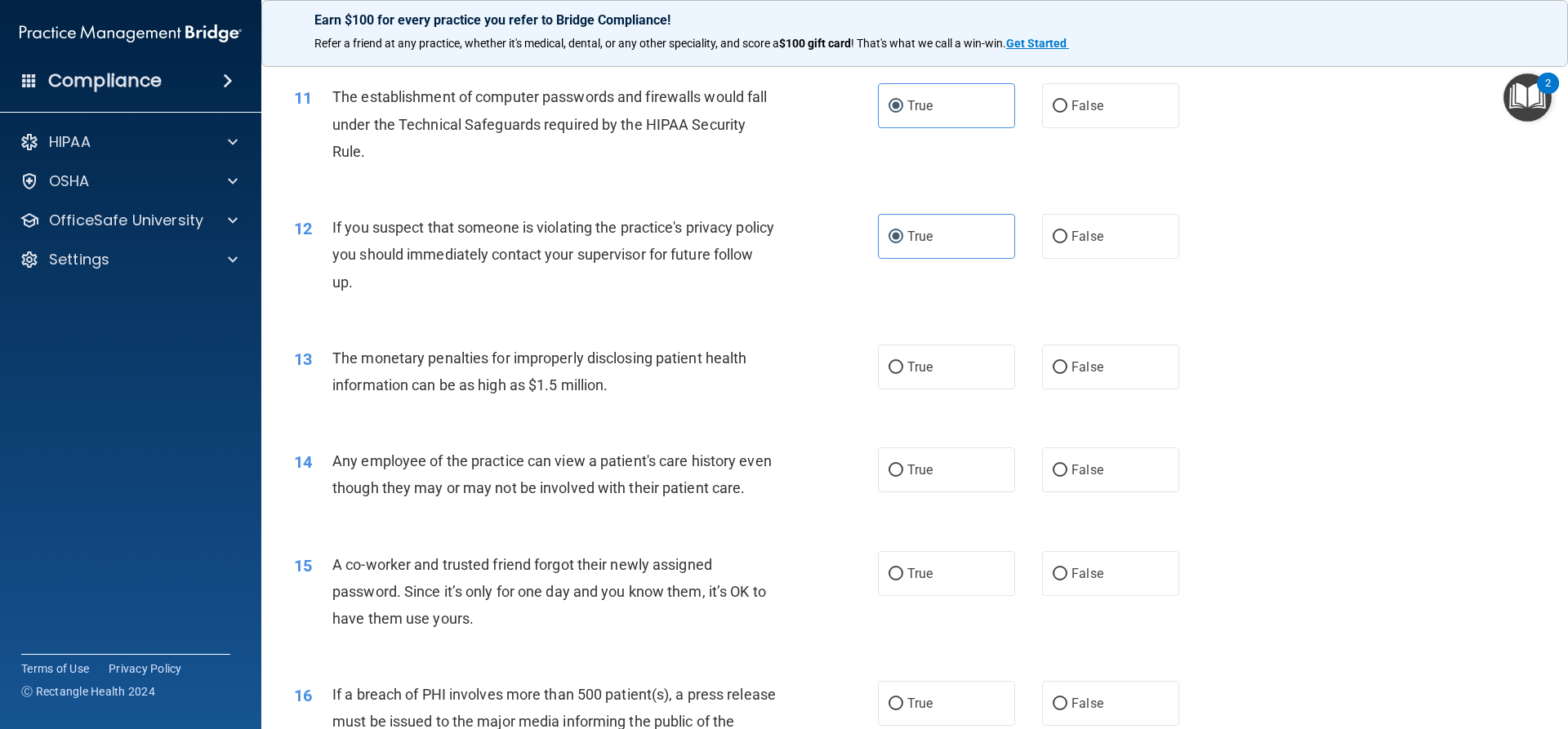
scroll to position [1225, 0]
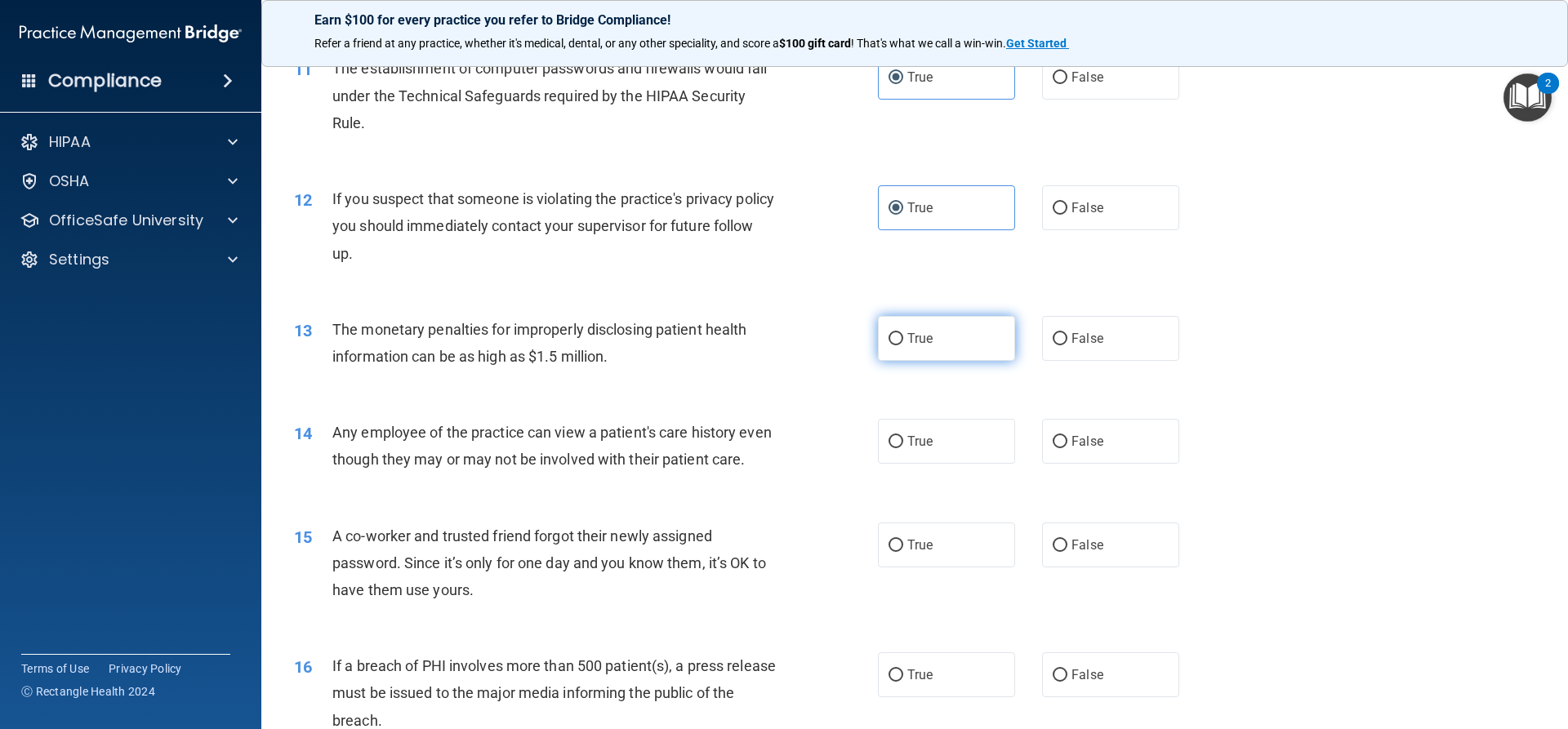
click at [898, 339] on label "True" at bounding box center [946, 338] width 137 height 45
click at [898, 339] on input "True" at bounding box center [896, 339] width 15 height 12
radio input "true"
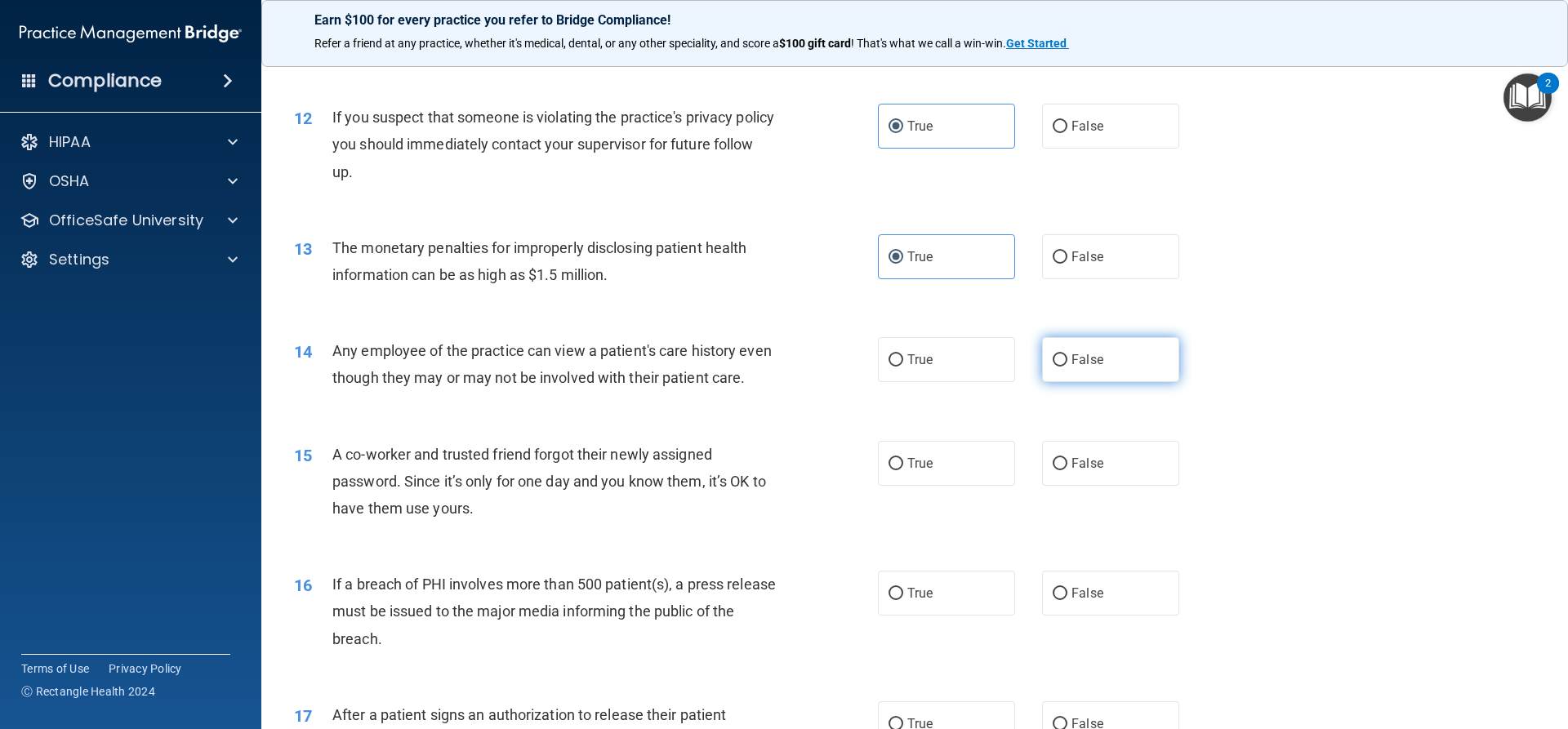
click at [1132, 349] on label "False" at bounding box center [1110, 359] width 137 height 45
click at [1067, 354] on input "False" at bounding box center [1059, 360] width 15 height 12
radio input "true"
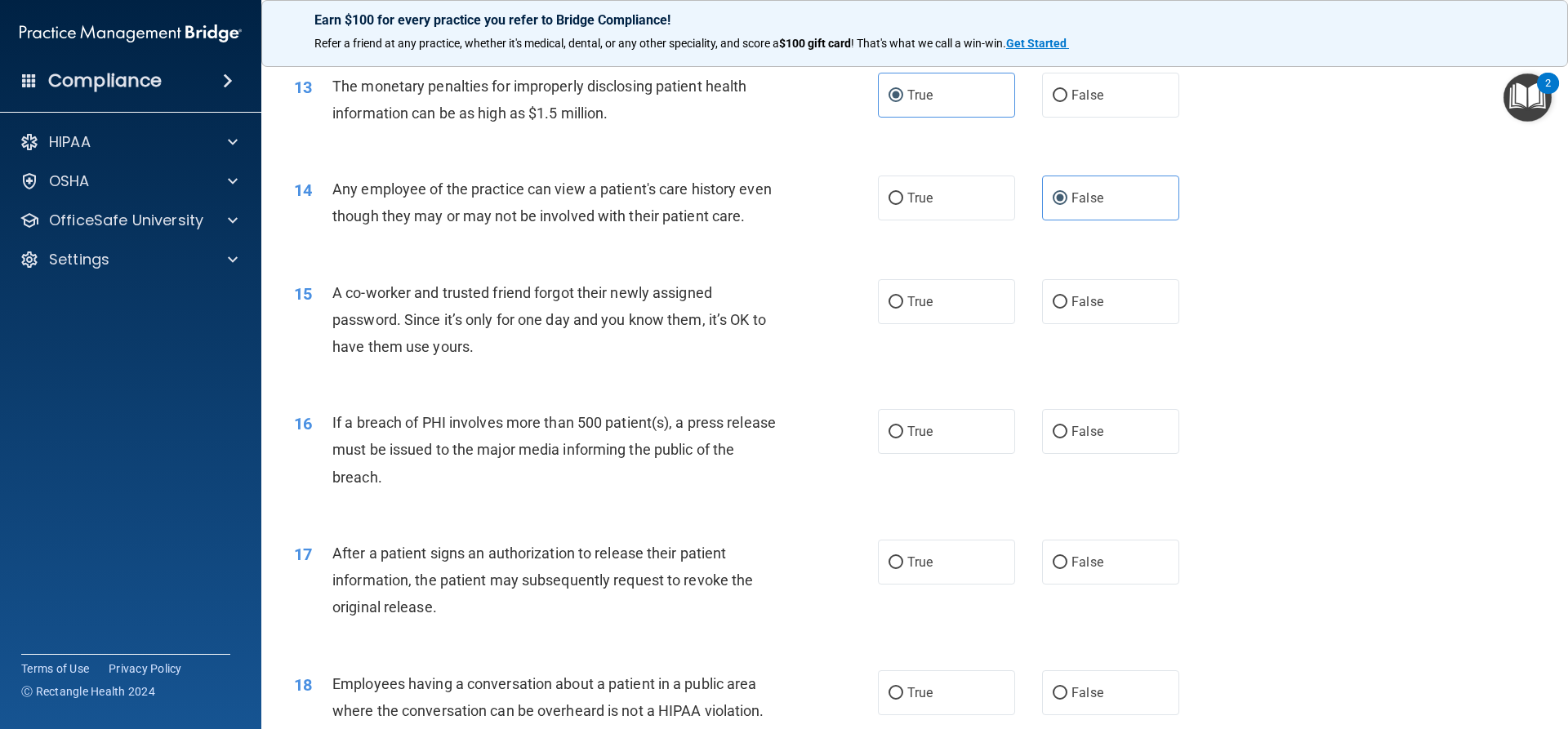
scroll to position [1470, 0]
click at [1076, 310] on label "False" at bounding box center [1110, 300] width 137 height 45
click at [1067, 307] on input "False" at bounding box center [1059, 301] width 15 height 12
radio input "true"
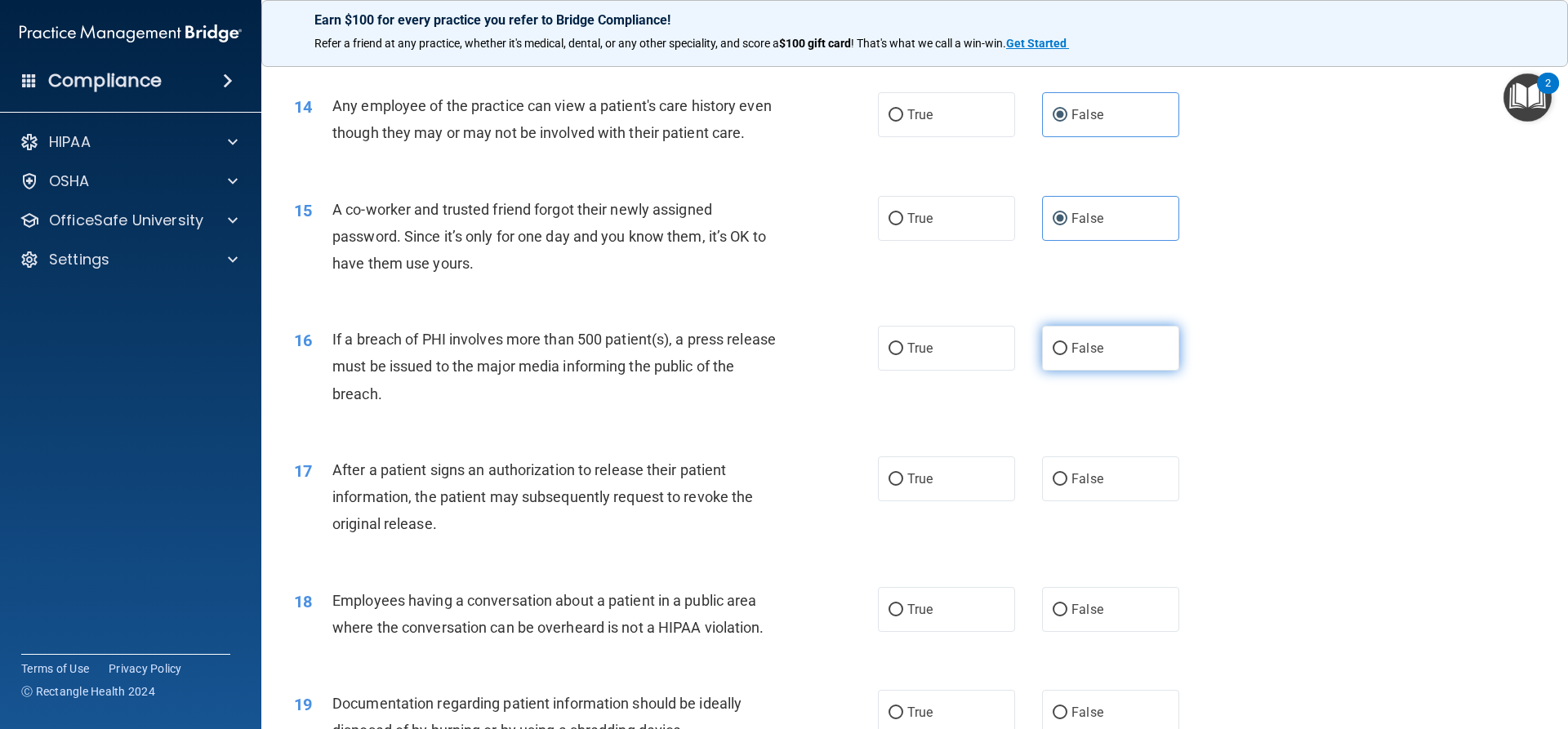
click at [1097, 369] on label "False" at bounding box center [1110, 347] width 137 height 45
click at [1067, 355] on input "False" at bounding box center [1059, 349] width 15 height 12
radio input "true"
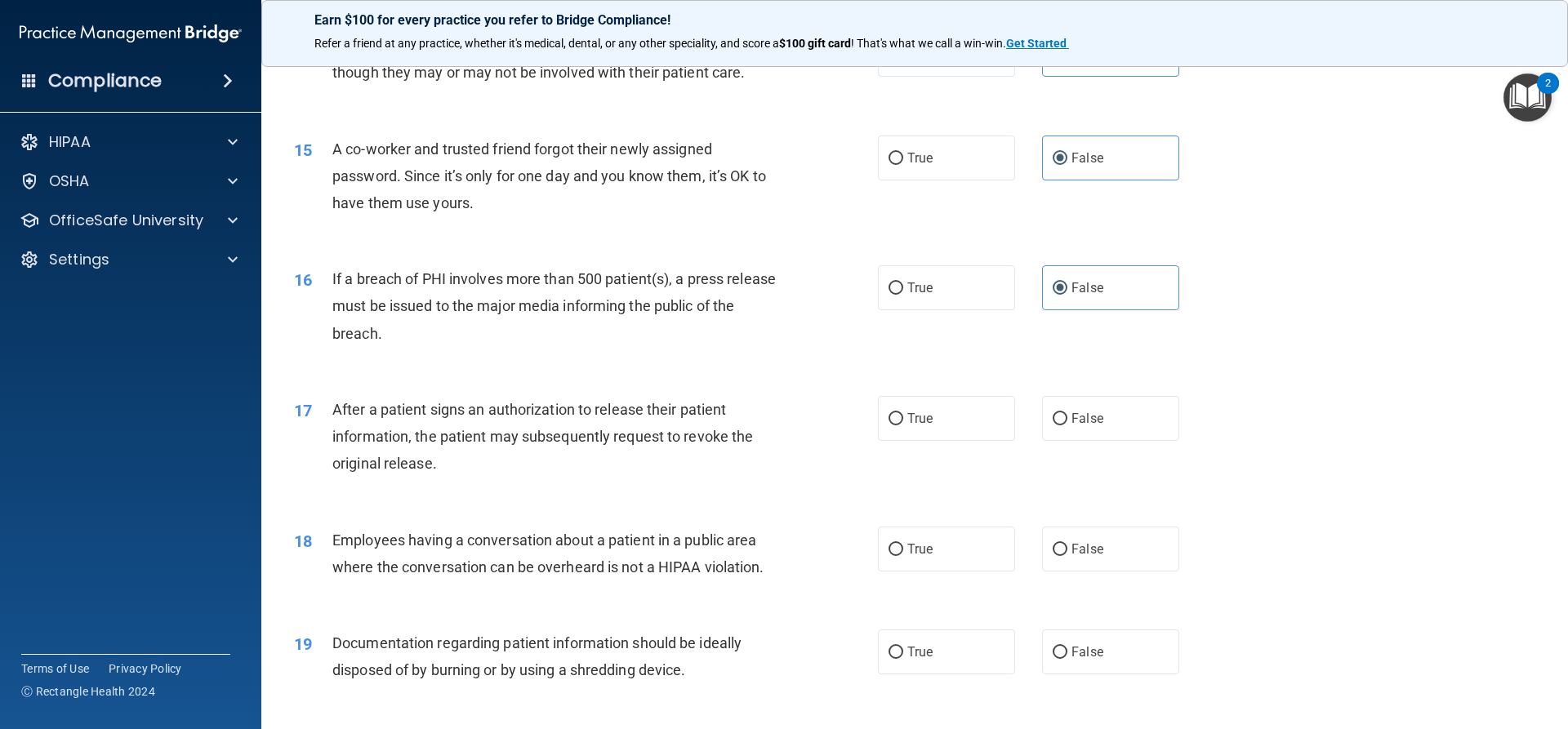
scroll to position [1715, 0]
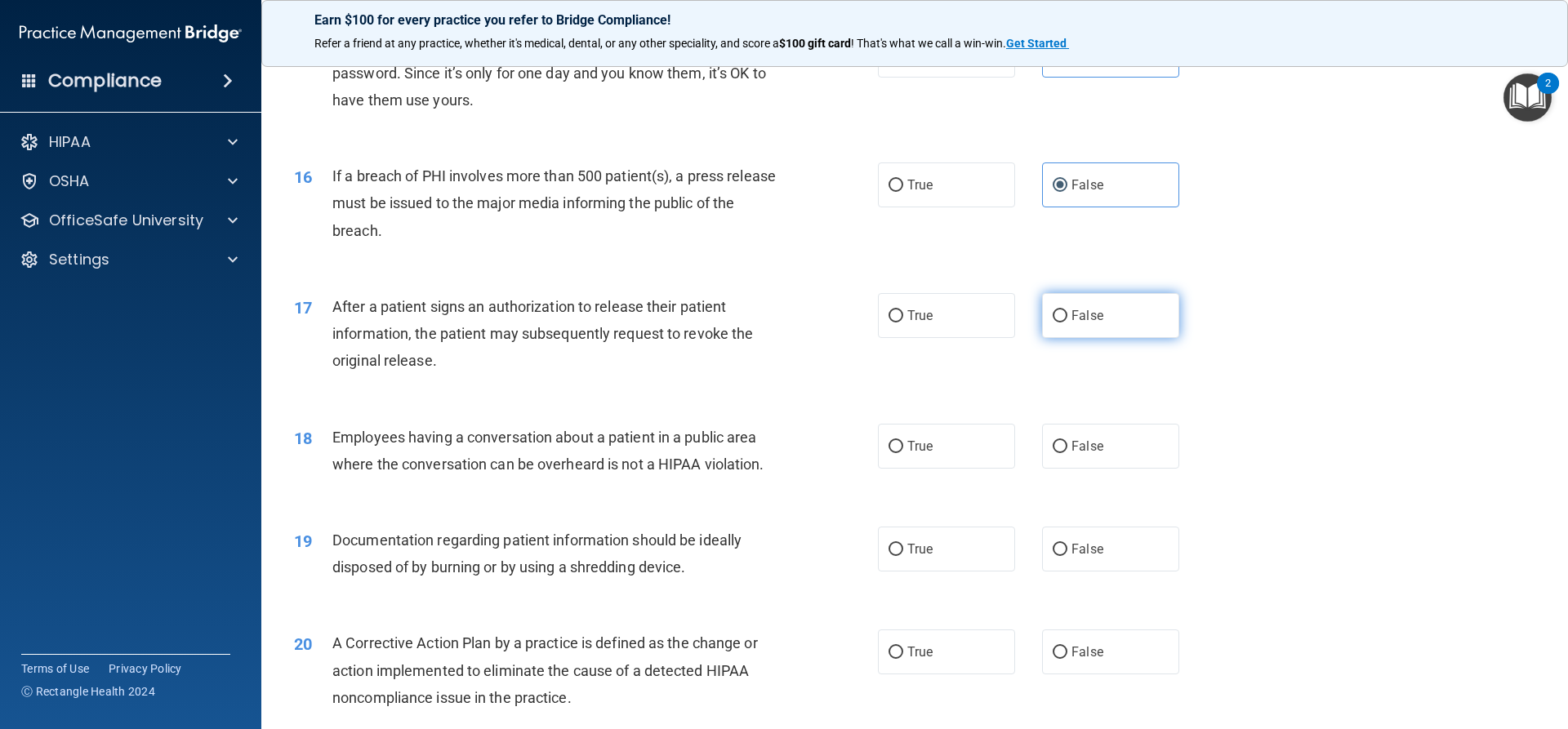
click at [1077, 333] on label "False" at bounding box center [1110, 315] width 137 height 45
click at [1067, 322] on input "False" at bounding box center [1059, 316] width 15 height 12
radio input "true"
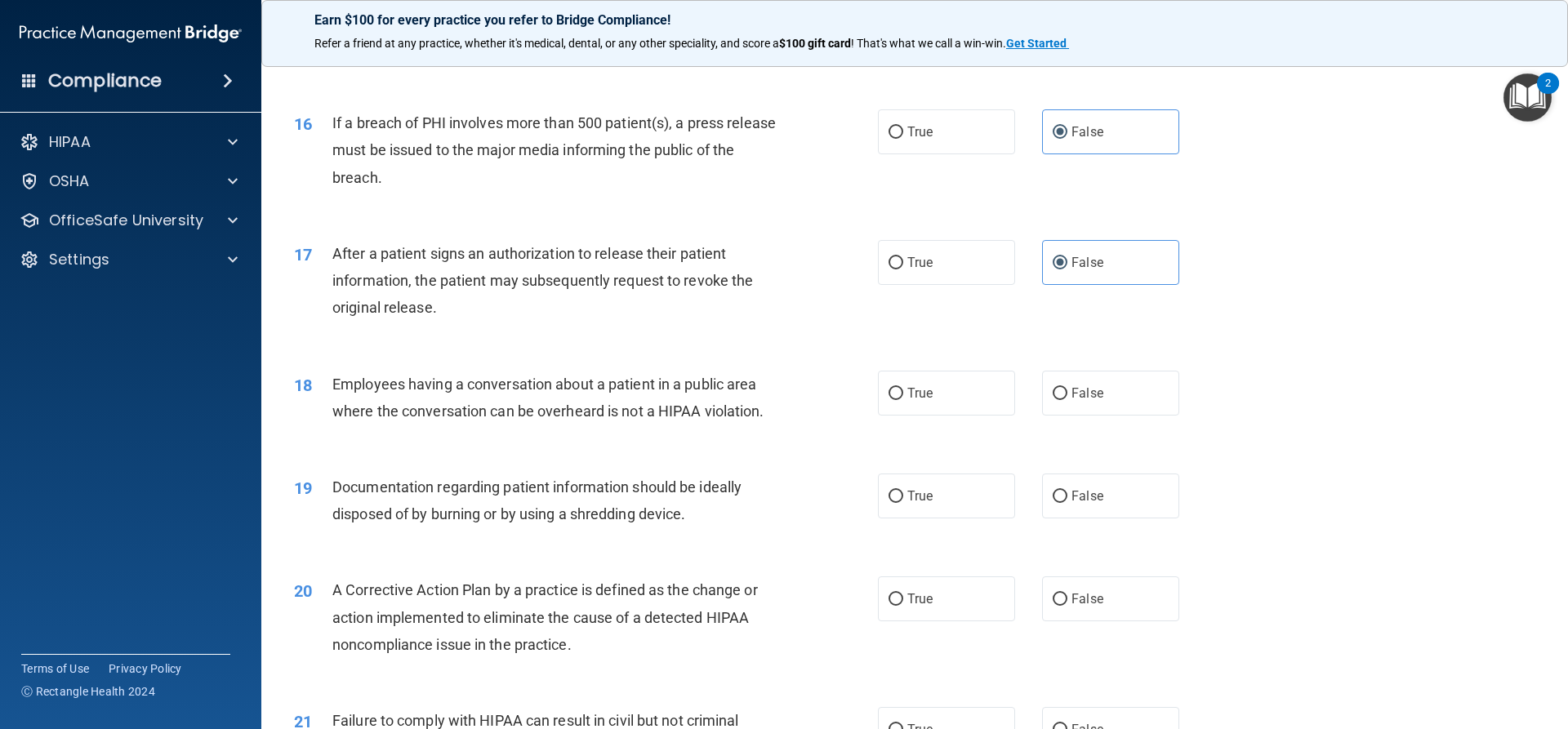
scroll to position [1796, 0]
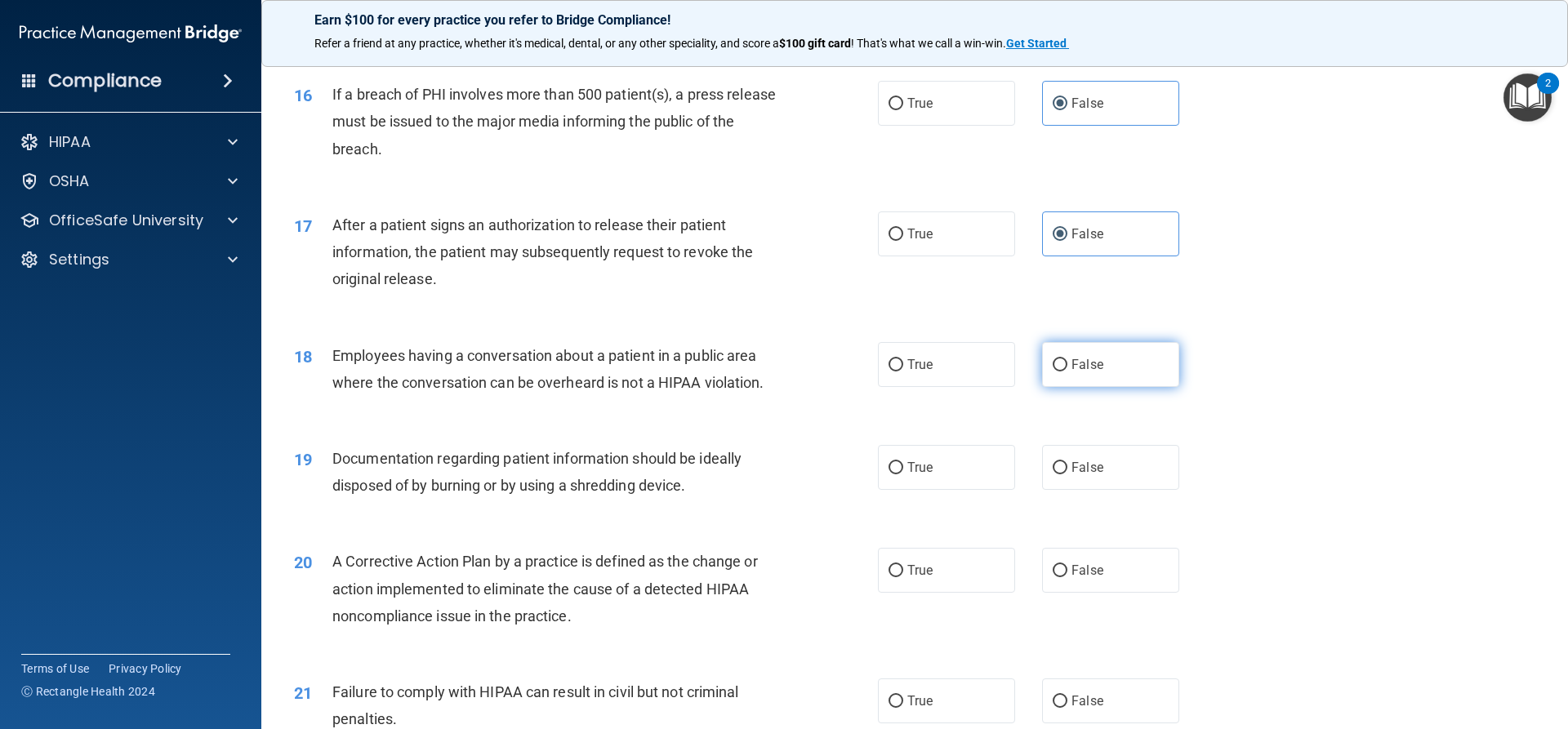
click at [1052, 372] on input "False" at bounding box center [1059, 365] width 15 height 12
radio input "true"
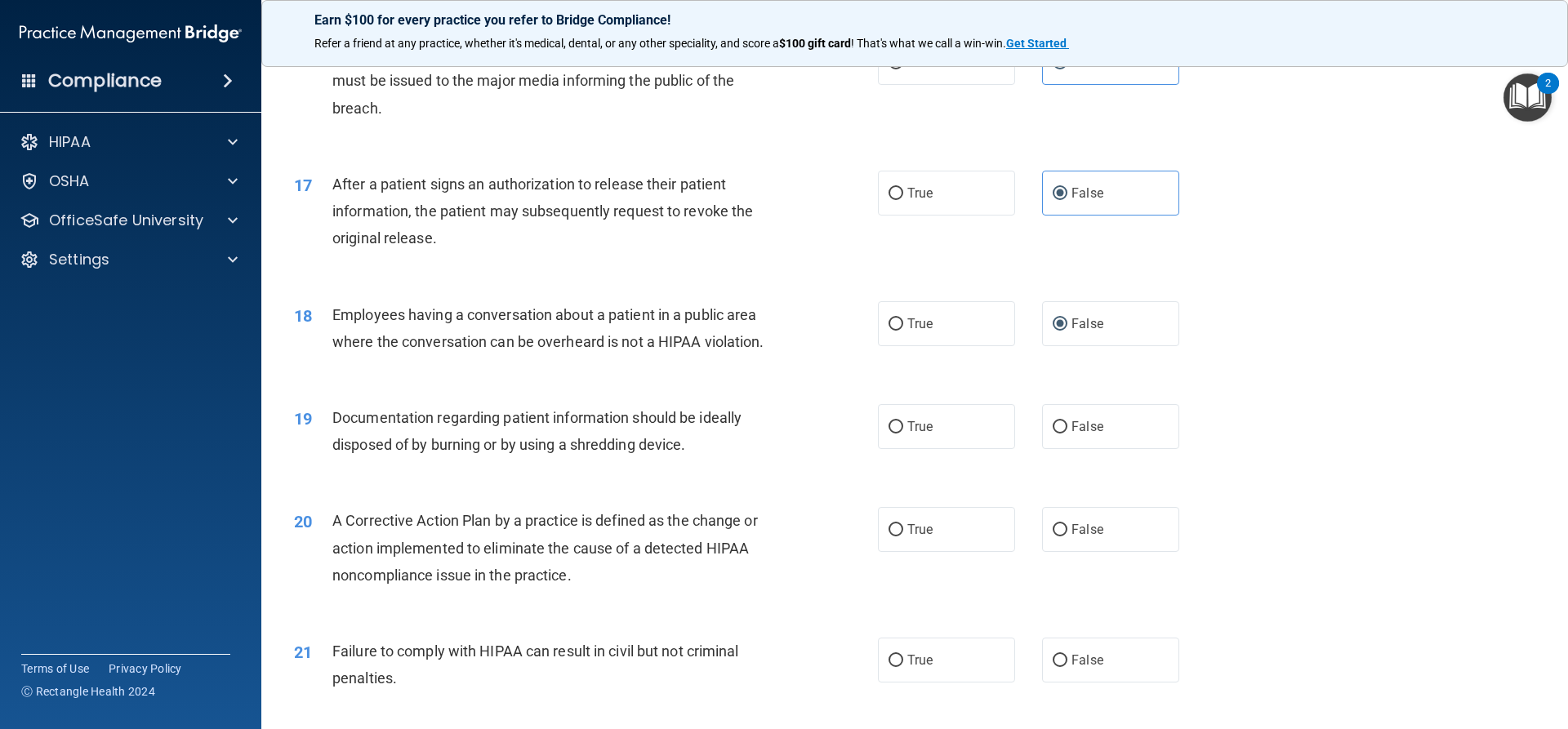
scroll to position [1878, 0]
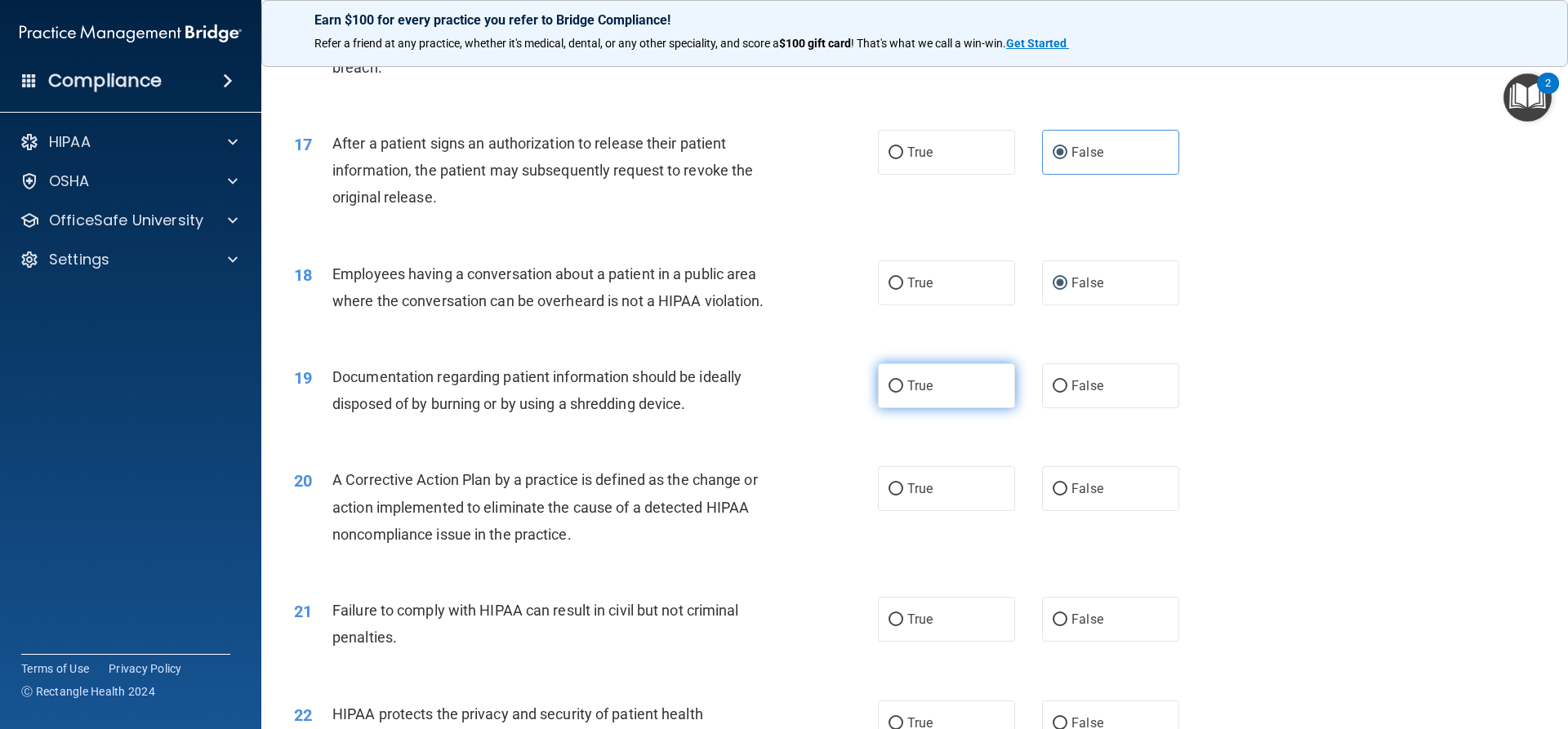
click at [930, 395] on label "True" at bounding box center [946, 385] width 137 height 45
click at [903, 393] on input "True" at bounding box center [896, 387] width 15 height 12
radio input "true"
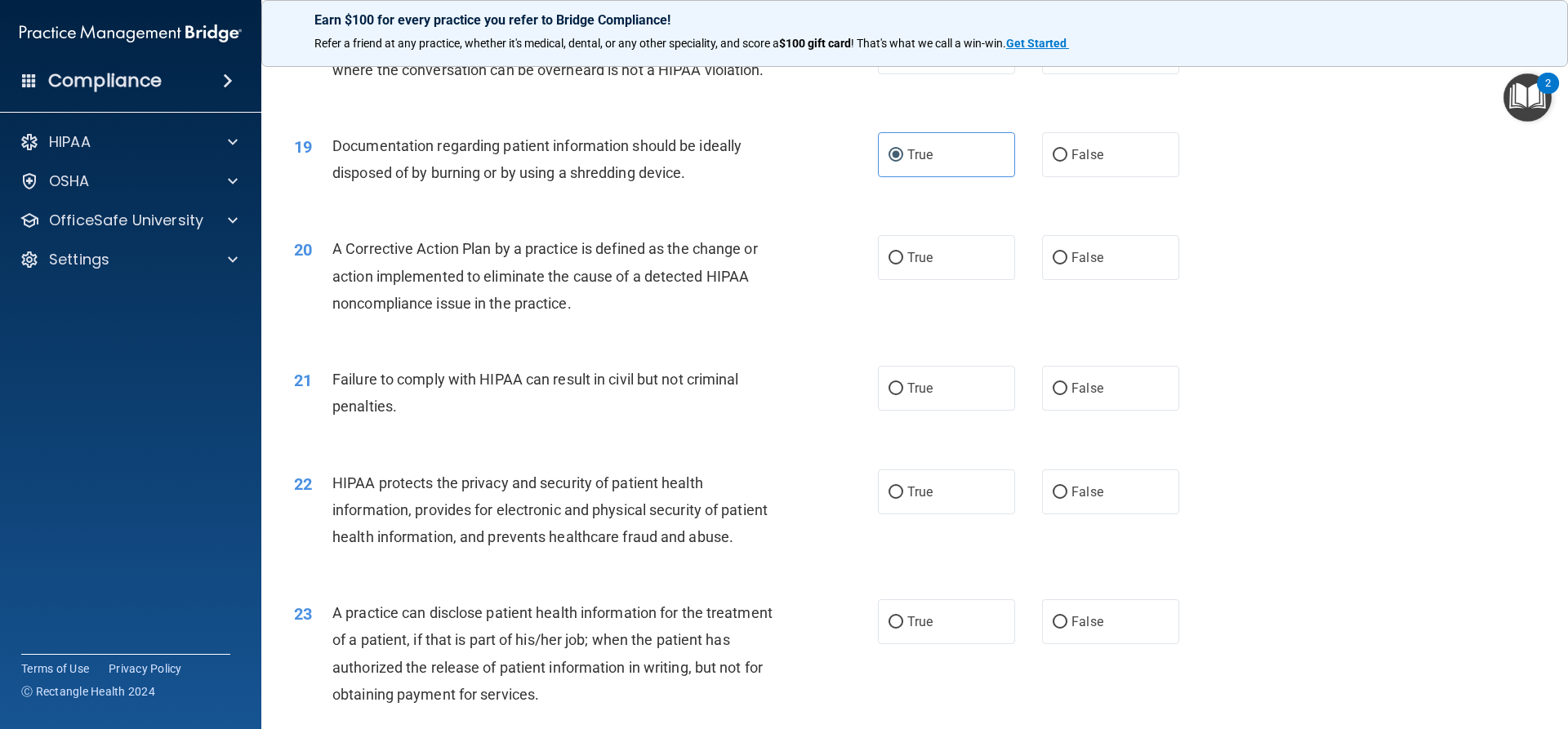
scroll to position [2123, 0]
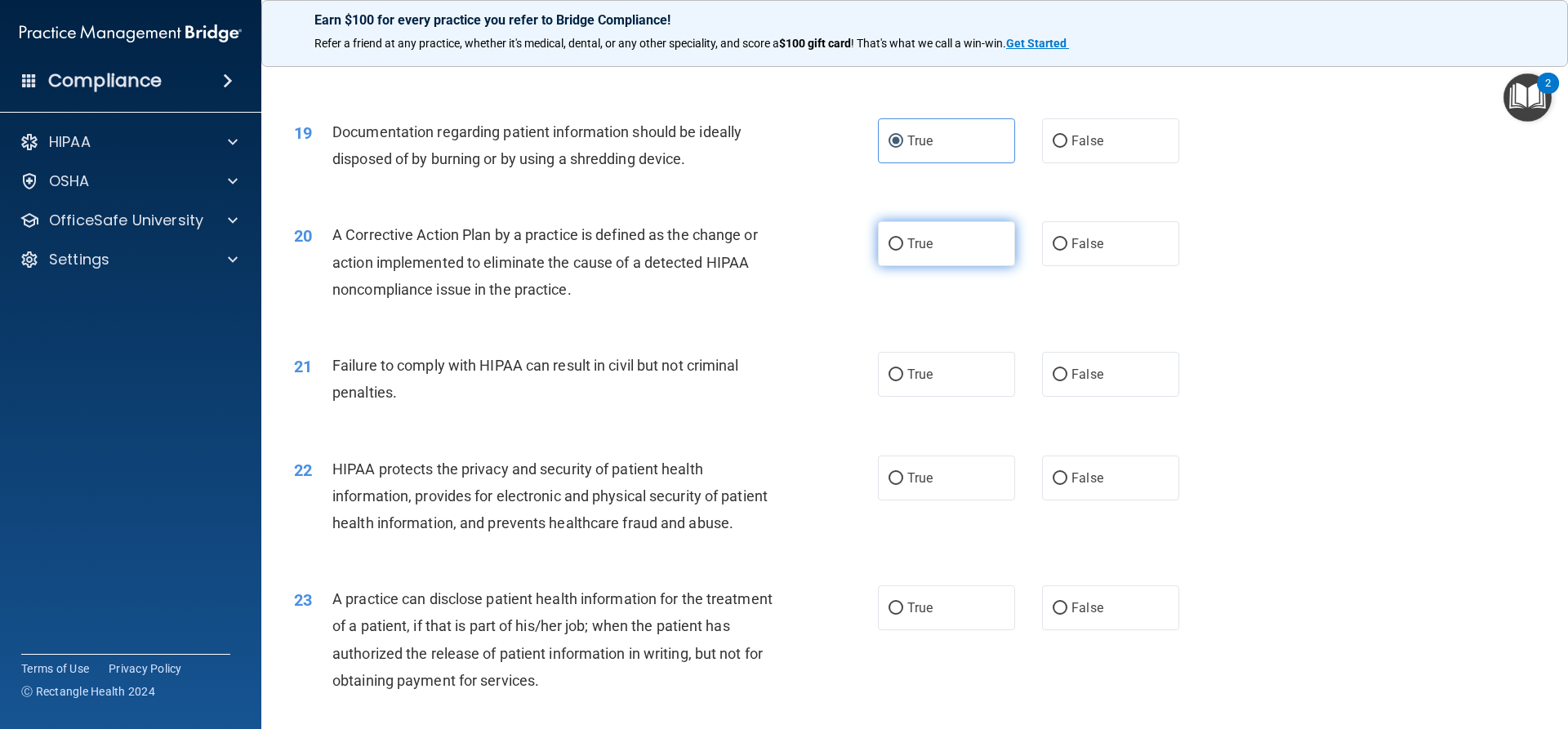
click at [926, 252] on span "True" at bounding box center [920, 244] width 26 height 16
click at [903, 251] on input "True" at bounding box center [896, 244] width 15 height 12
radio input "true"
click at [1066, 397] on label "False" at bounding box center [1110, 374] width 137 height 45
click at [1066, 381] on input "False" at bounding box center [1059, 375] width 15 height 12
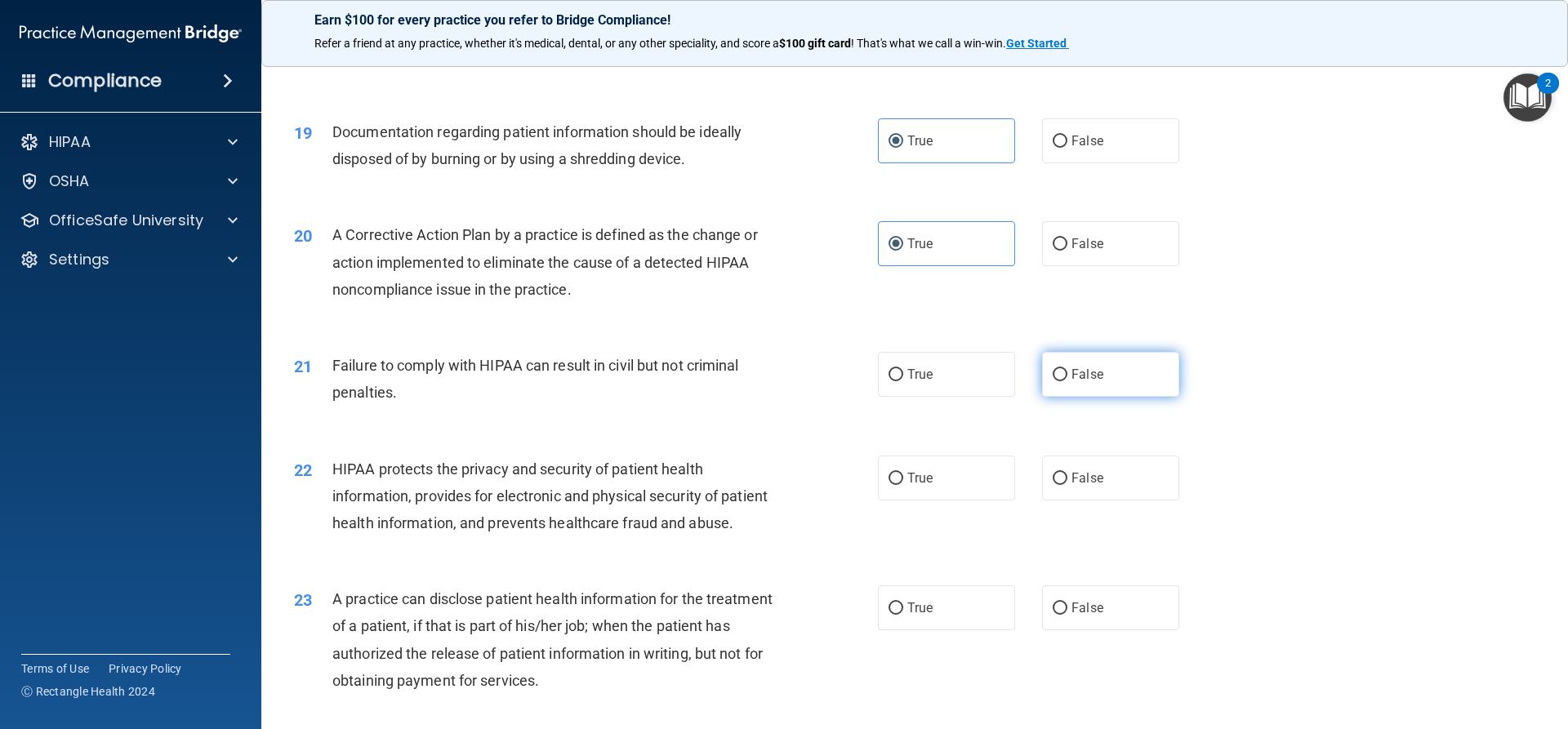
radio input "true"
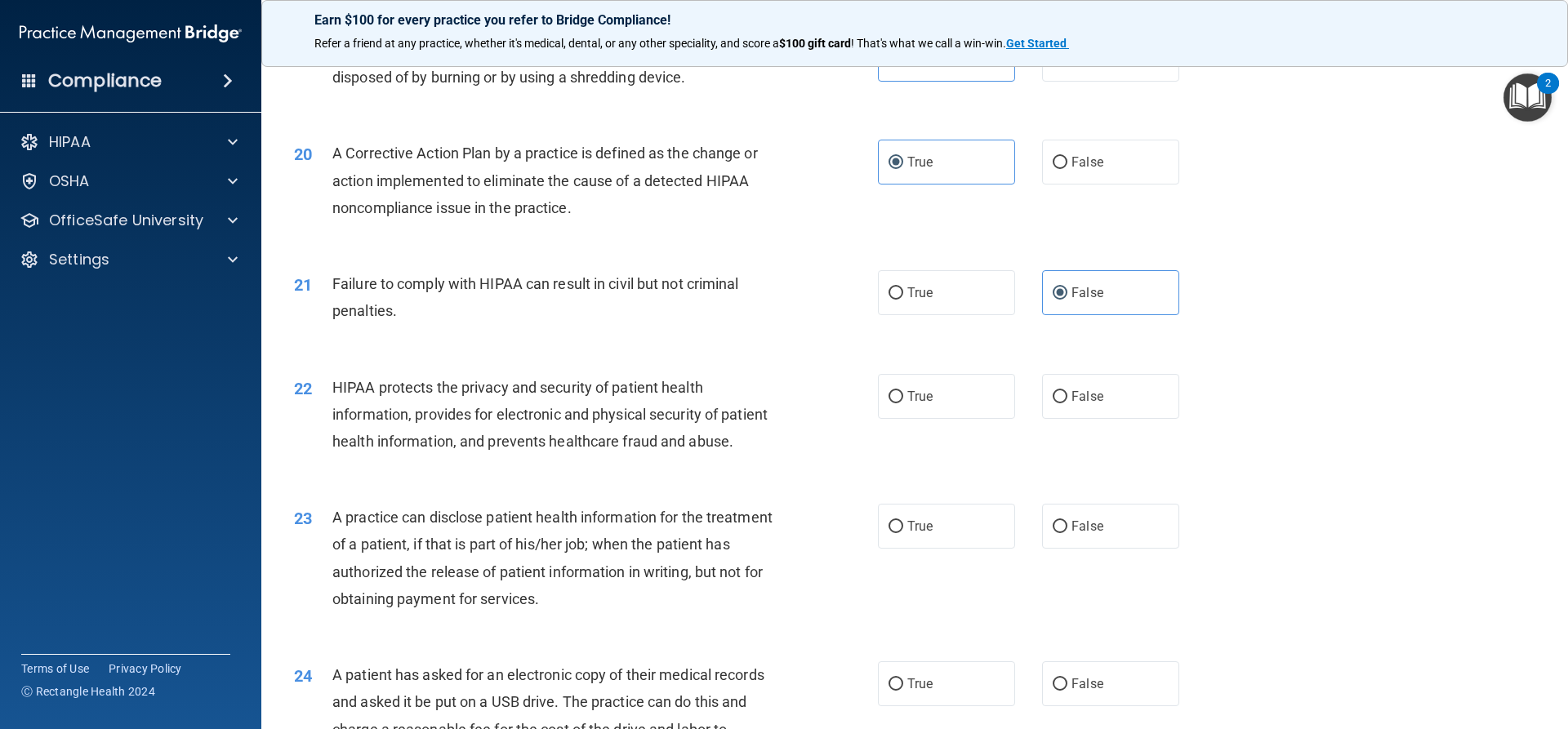
scroll to position [2286, 0]
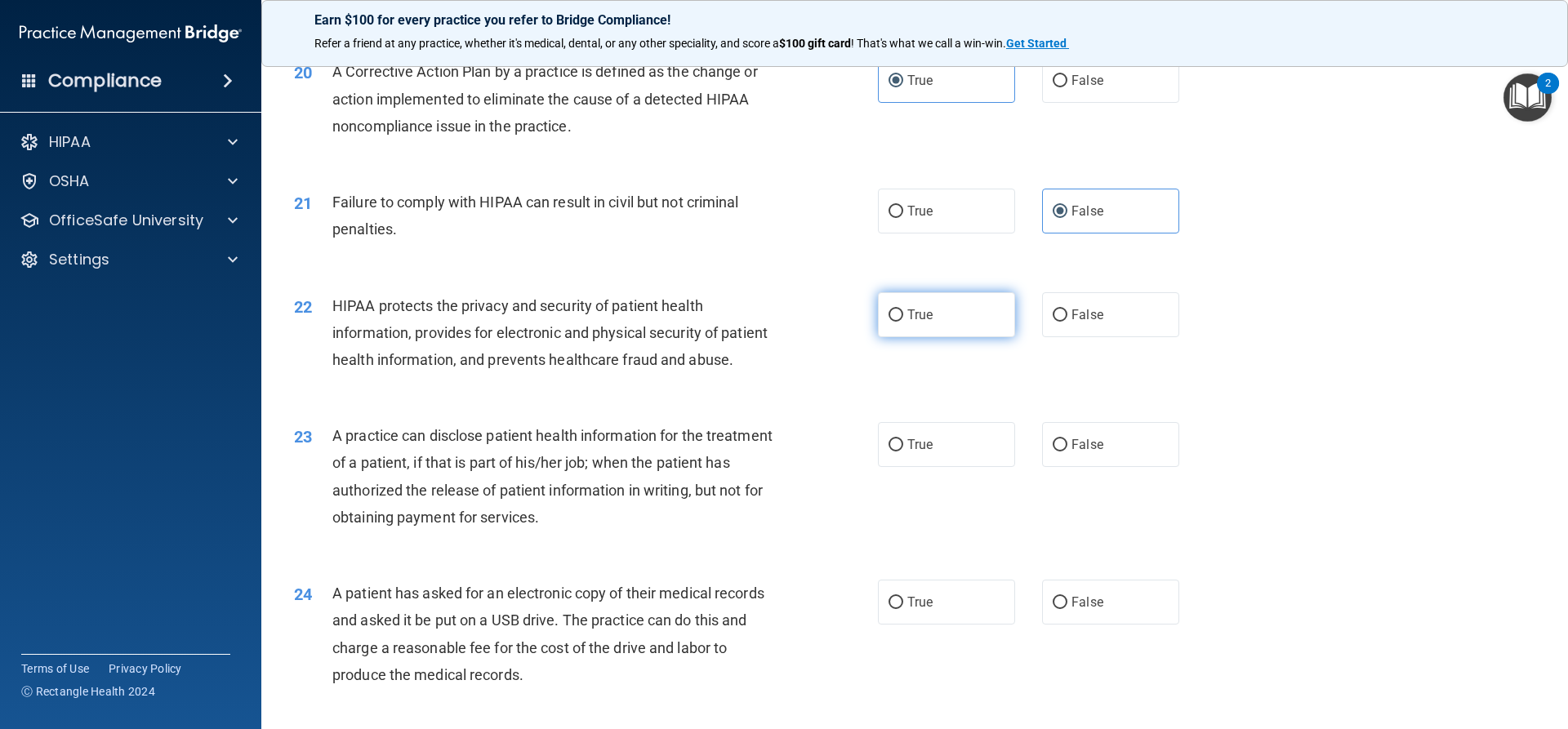
click at [926, 322] on span "True" at bounding box center [920, 315] width 26 height 16
click at [903, 321] on input "True" at bounding box center [896, 315] width 15 height 12
radio input "true"
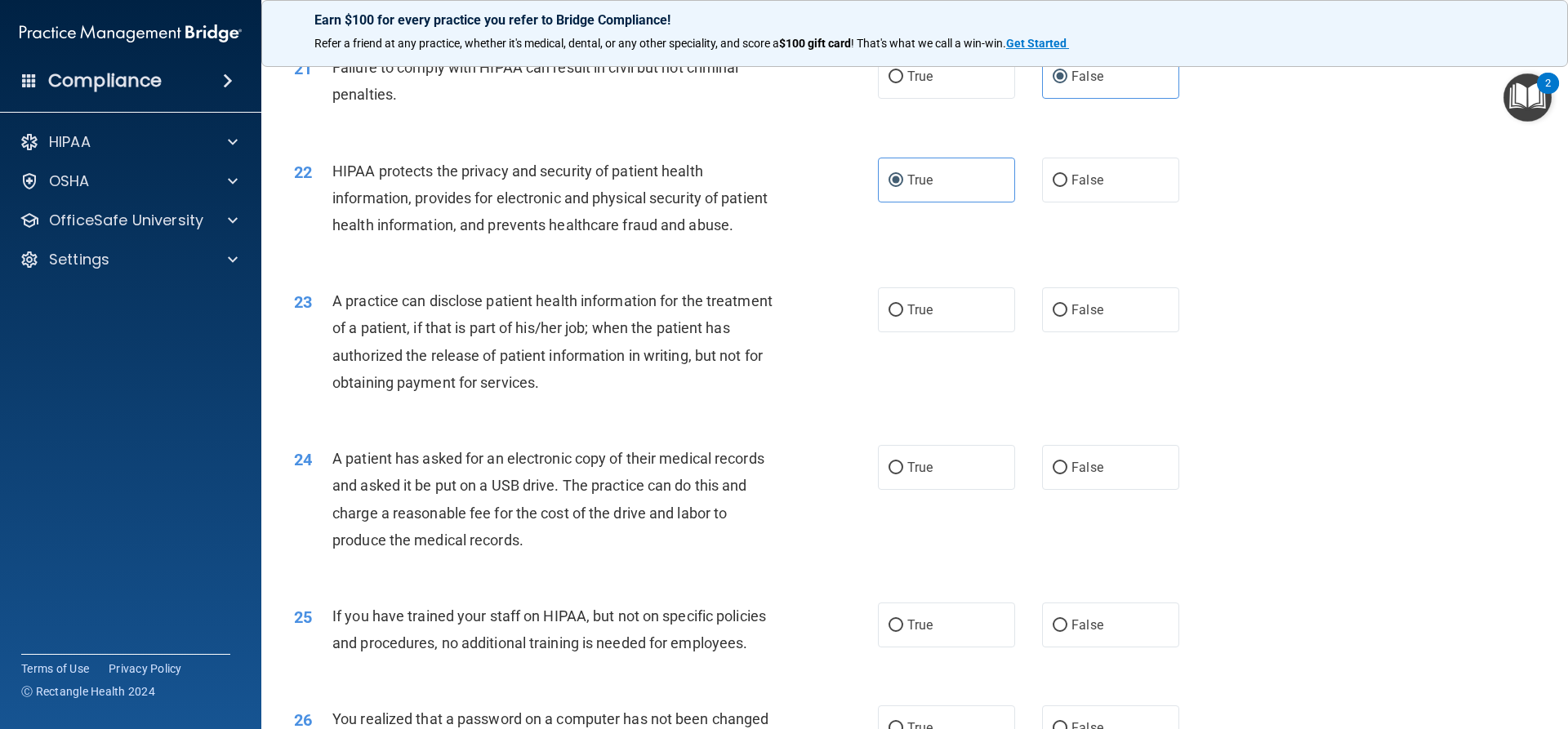
scroll to position [2450, 0]
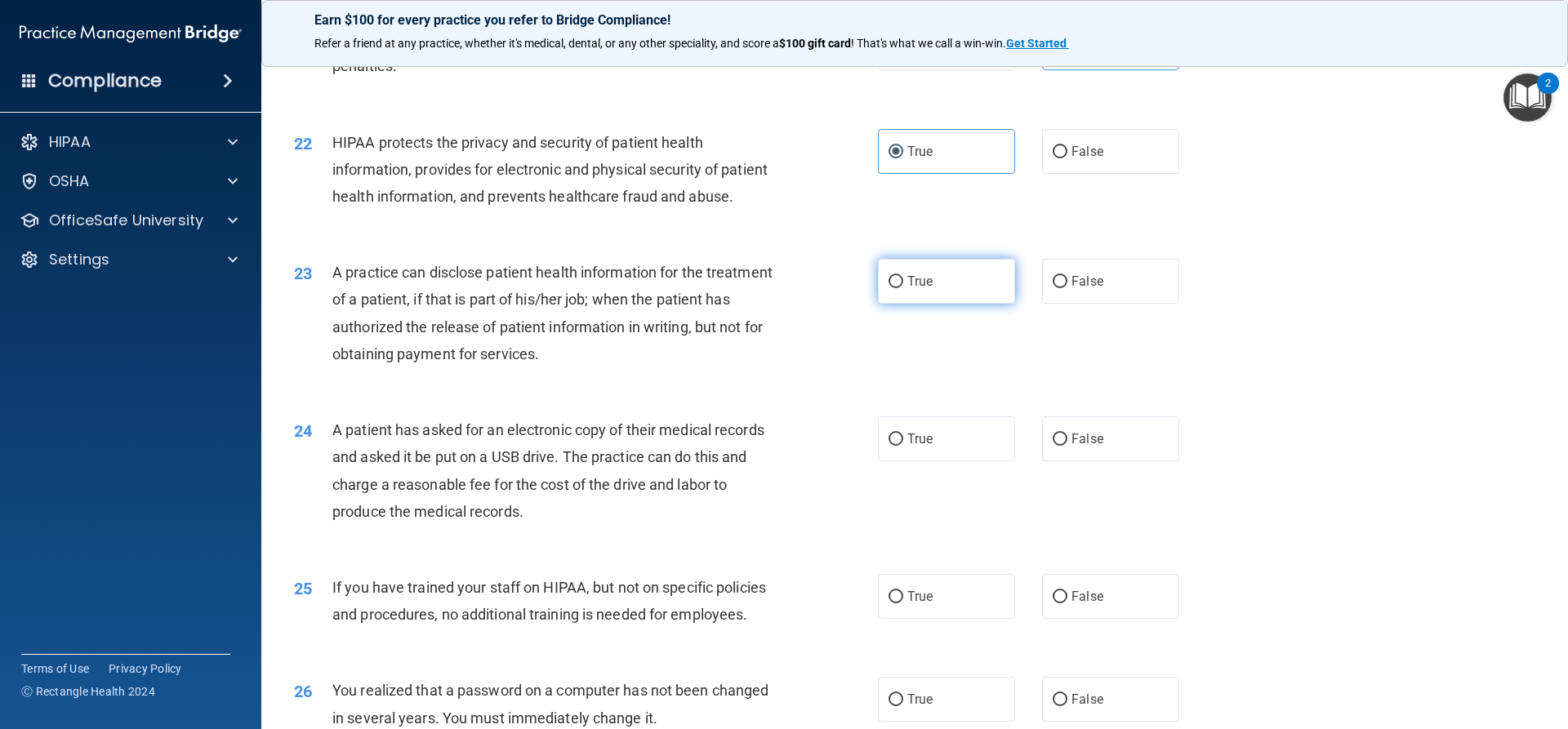
click at [917, 304] on label "True" at bounding box center [946, 281] width 137 height 45
click at [903, 289] on input "True" at bounding box center [896, 282] width 15 height 12
radio input "true"
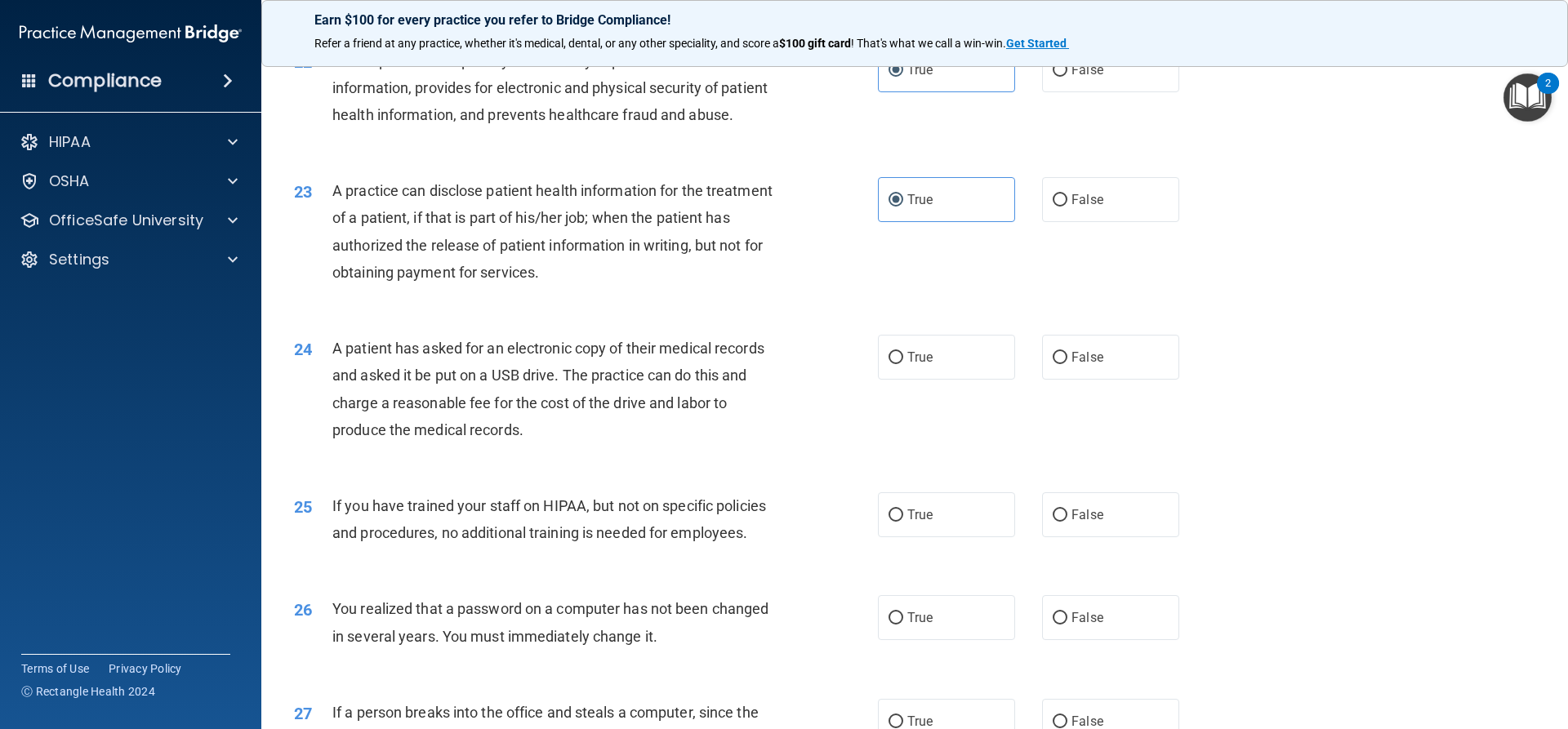
scroll to position [2612, 0]
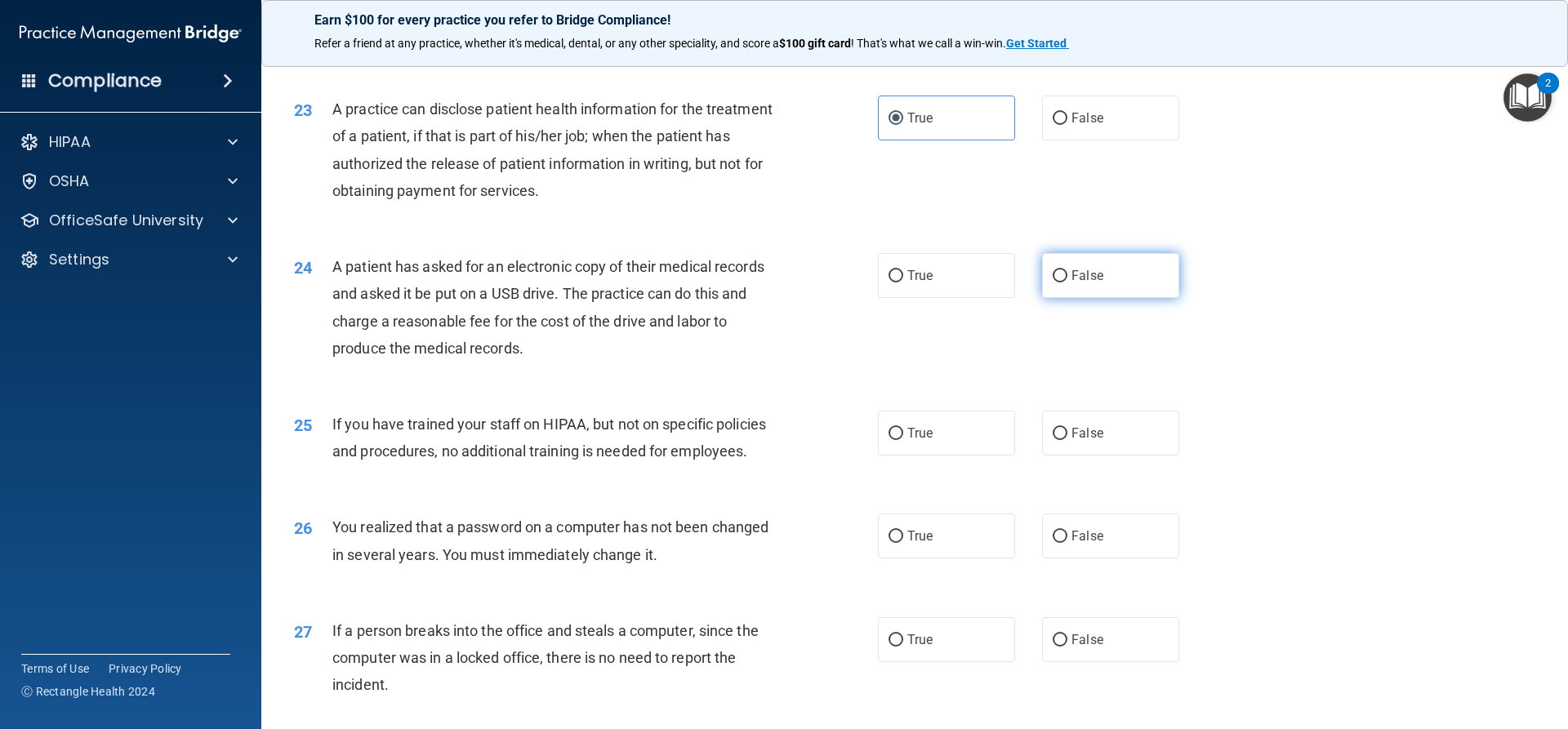
click at [1118, 298] on label "False" at bounding box center [1110, 275] width 137 height 45
click at [1067, 283] on input "False" at bounding box center [1059, 276] width 15 height 12
radio input "true"
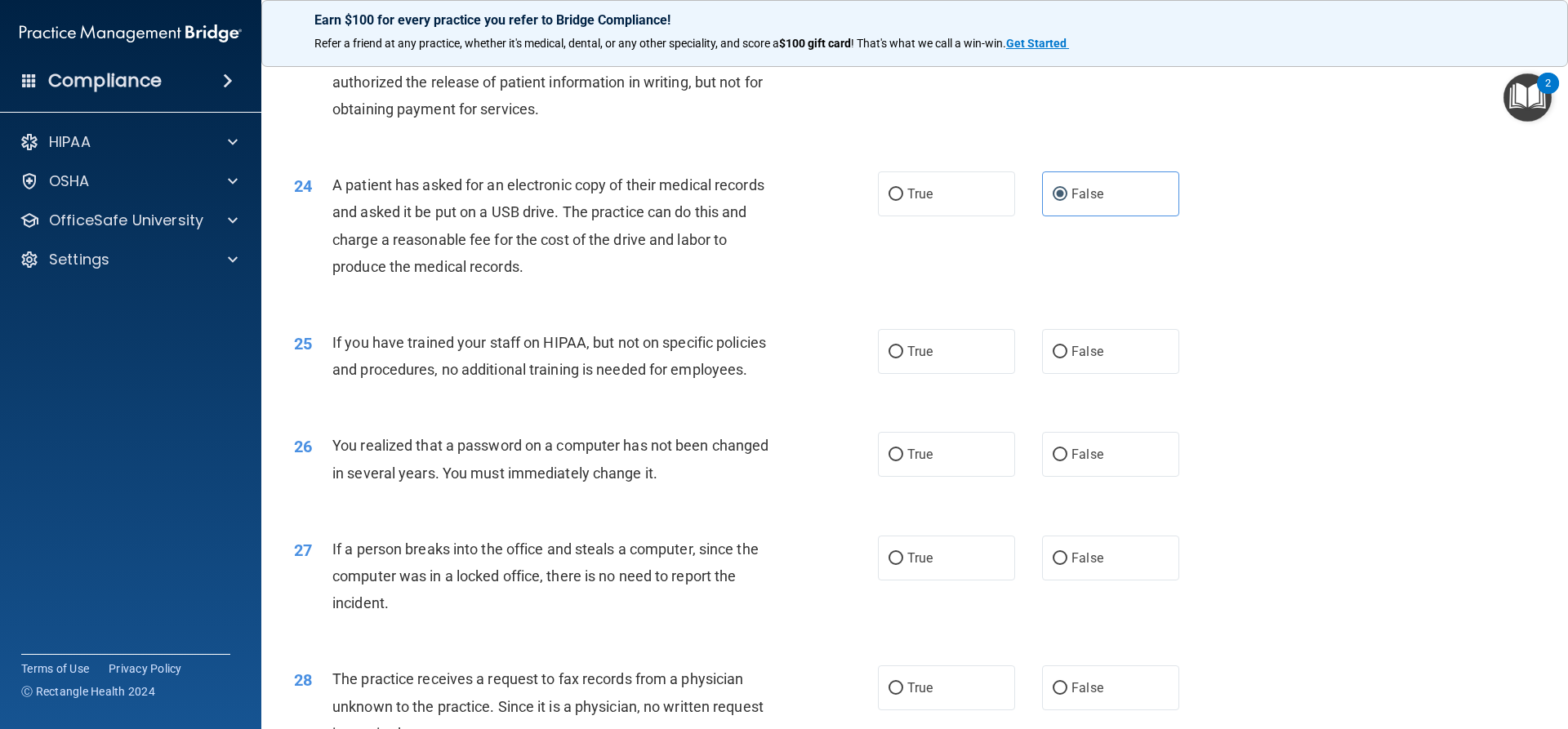
scroll to position [2776, 0]
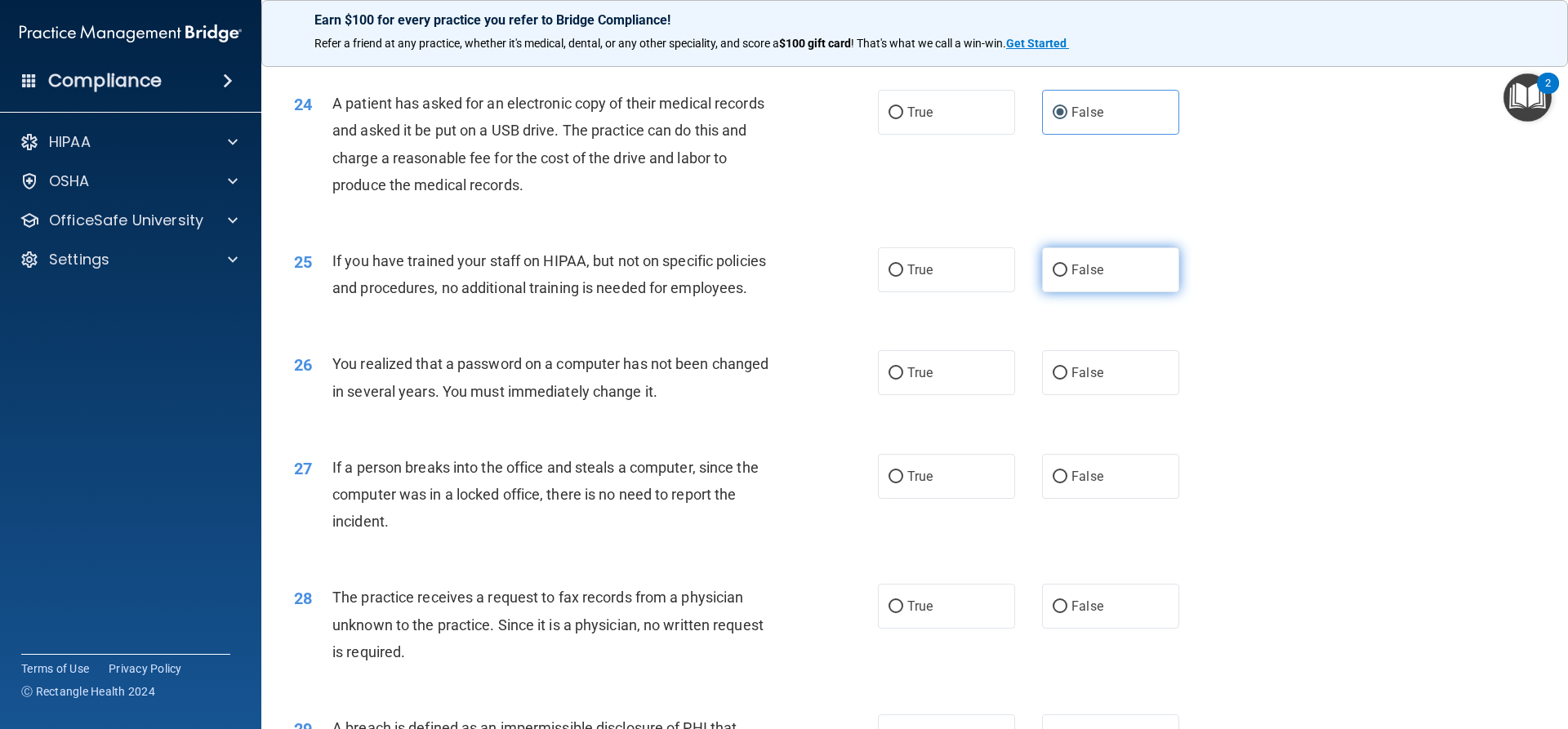
click at [1120, 293] on label "False" at bounding box center [1110, 269] width 137 height 45
click at [1067, 277] on input "False" at bounding box center [1059, 271] width 15 height 12
radio input "true"
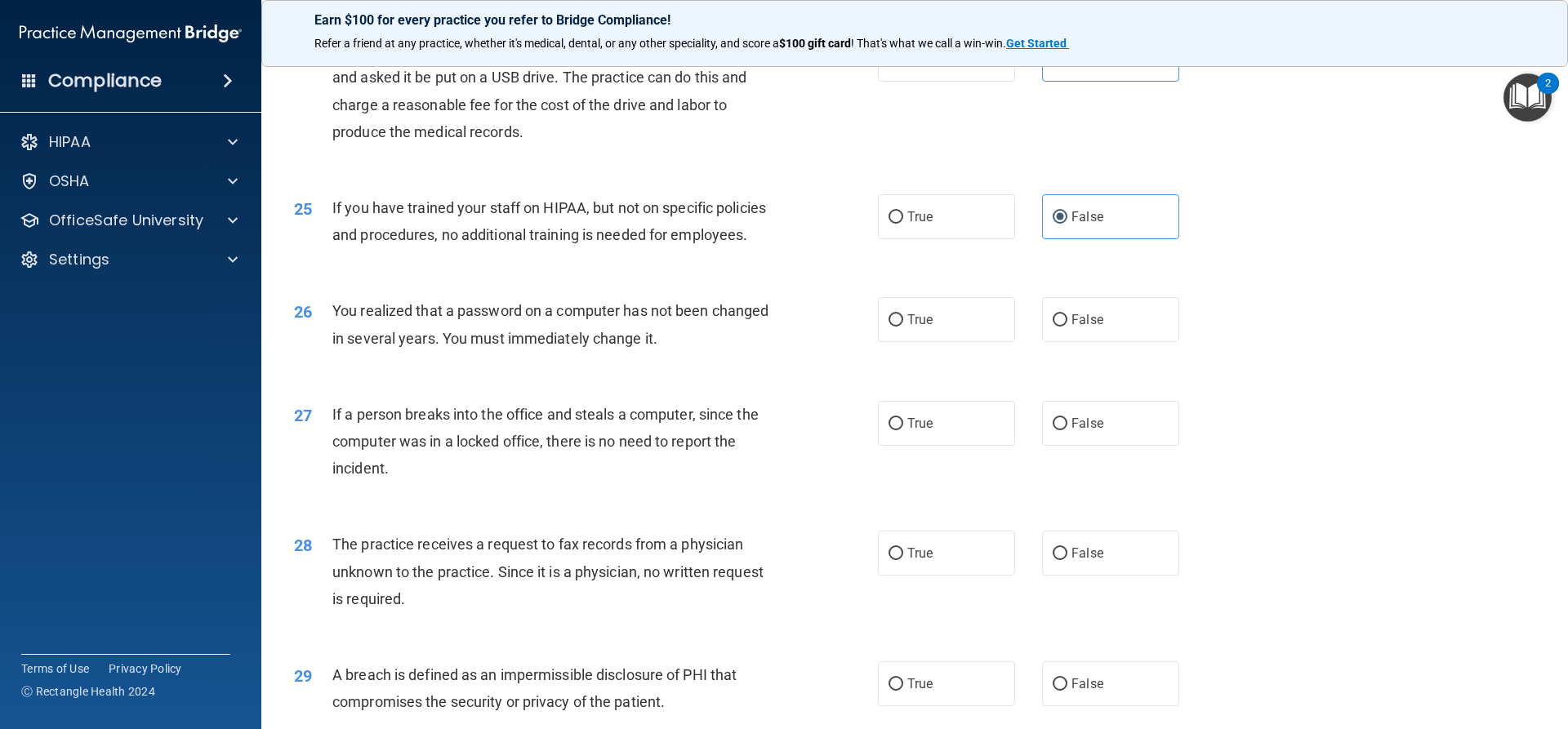
scroll to position [2857, 0]
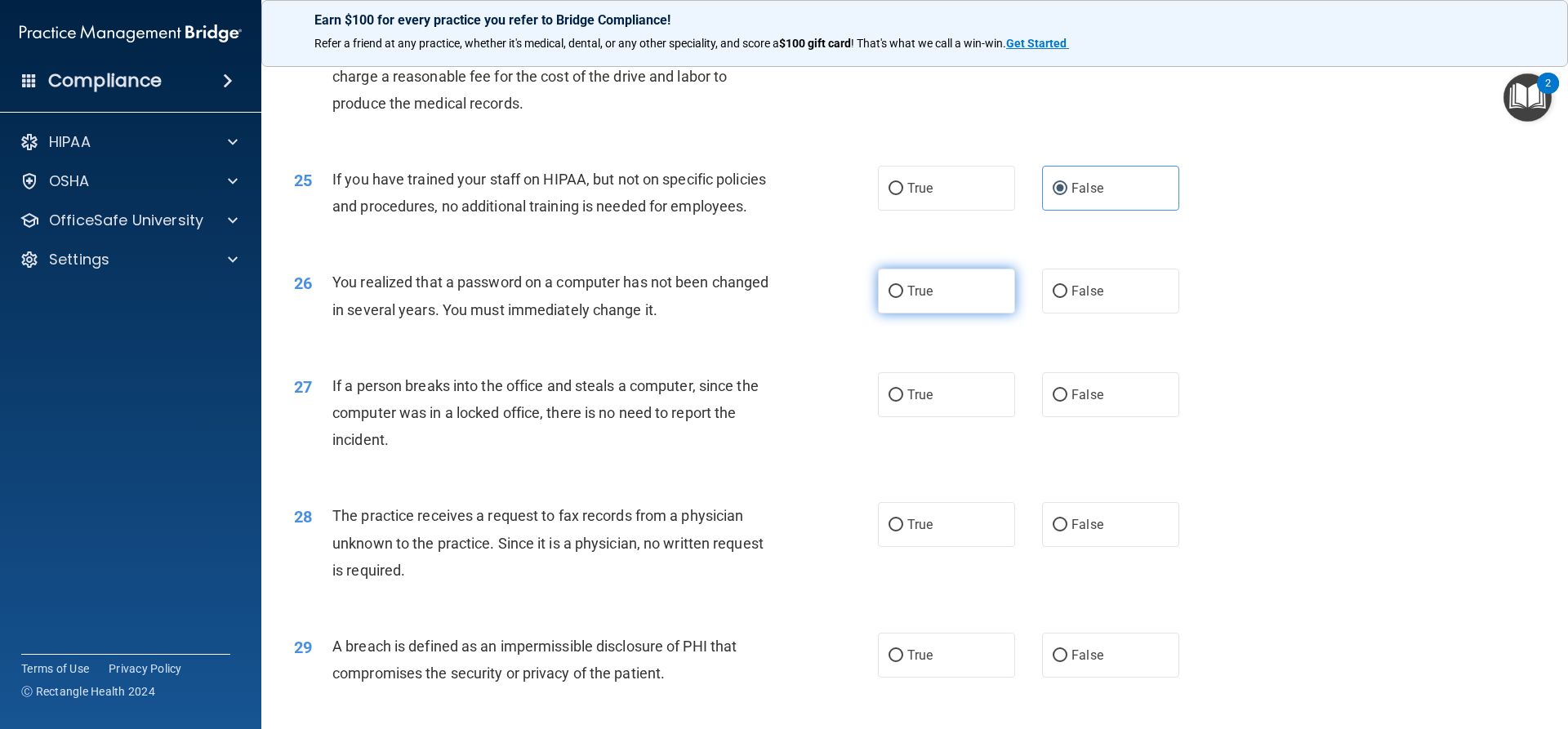
click at [944, 313] on label "True" at bounding box center [946, 291] width 137 height 45
click at [903, 298] on input "True" at bounding box center [896, 292] width 15 height 12
radio input "true"
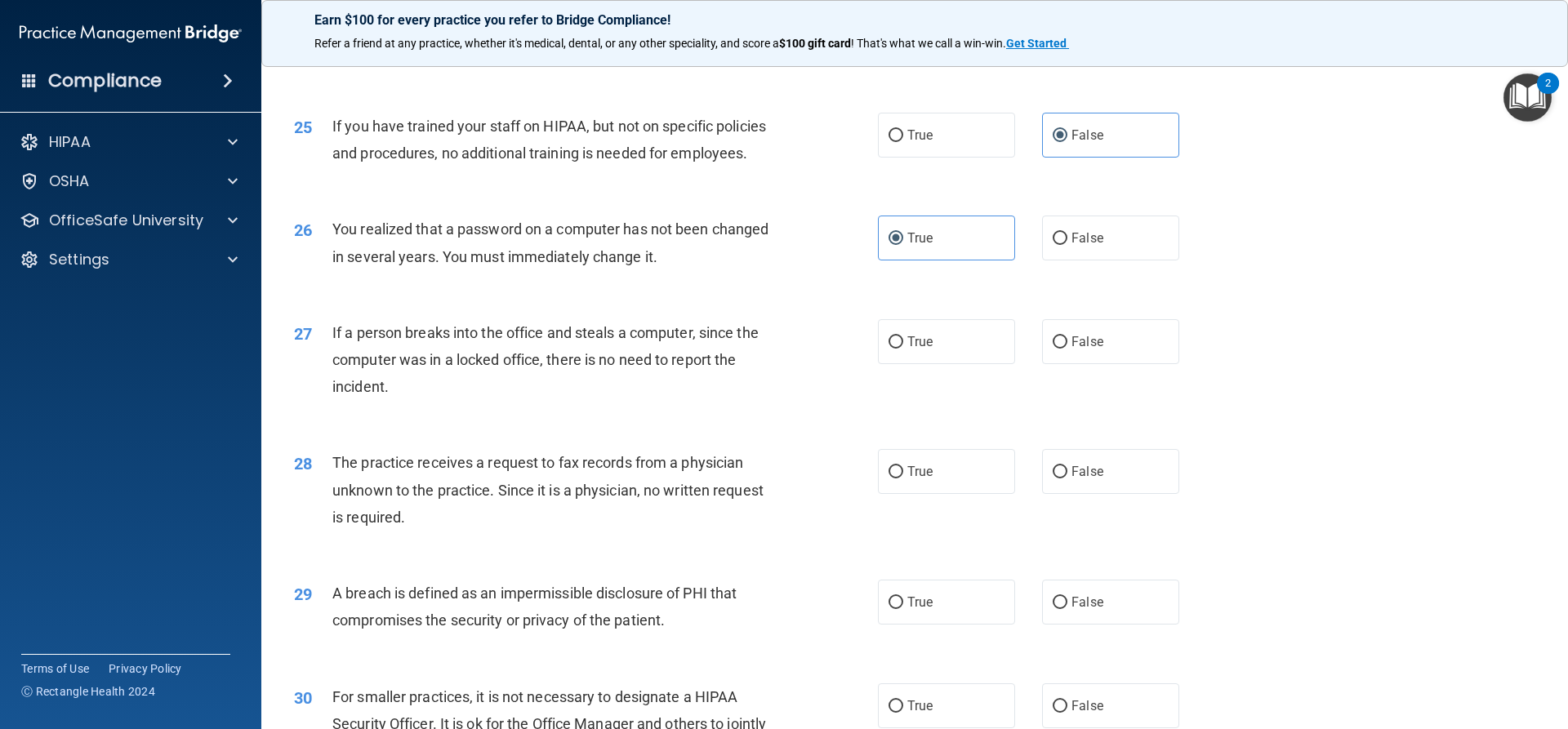
scroll to position [2939, 0]
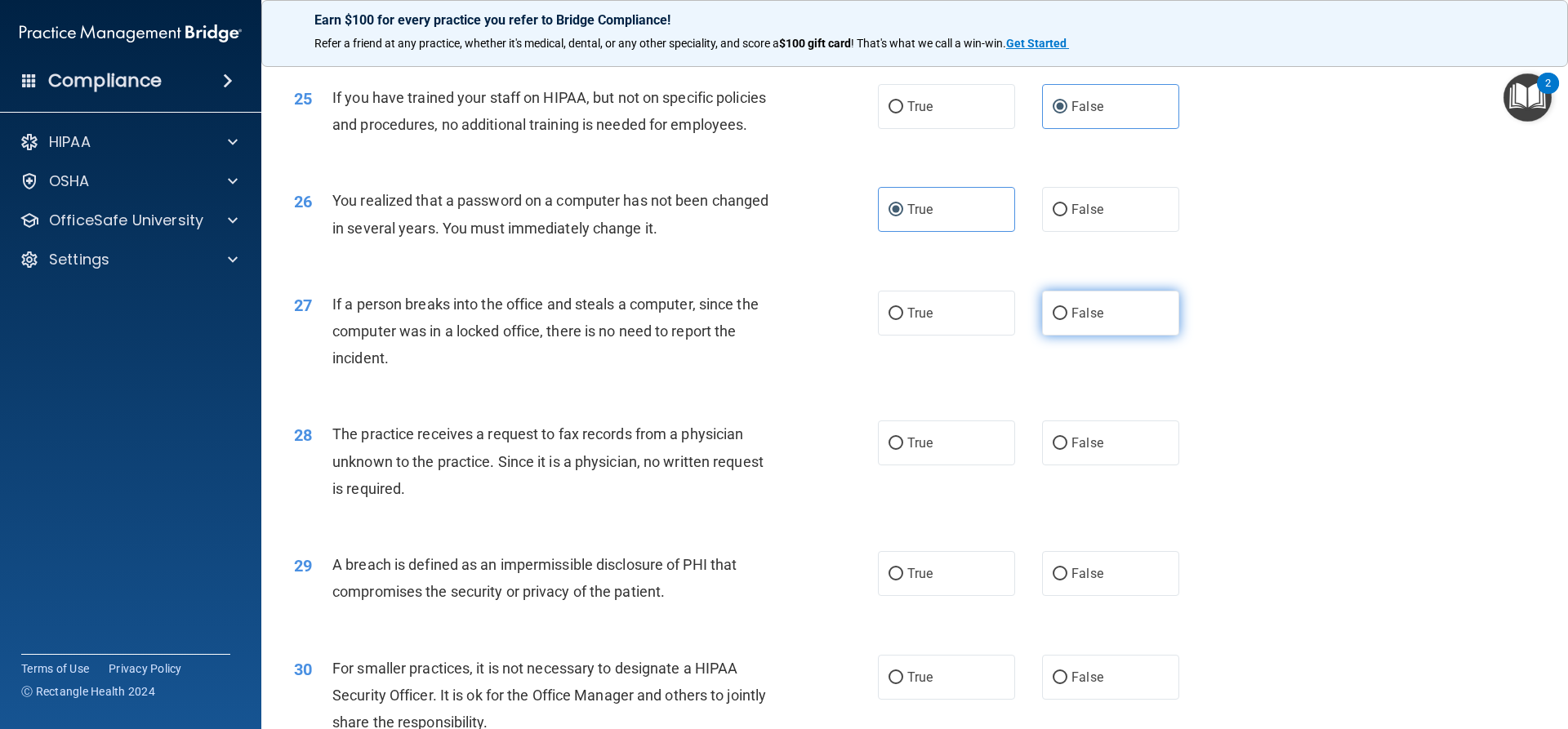
click at [1064, 335] on label "False" at bounding box center [1110, 312] width 137 height 45
click at [1064, 320] on input "False" at bounding box center [1059, 313] width 15 height 12
radio input "true"
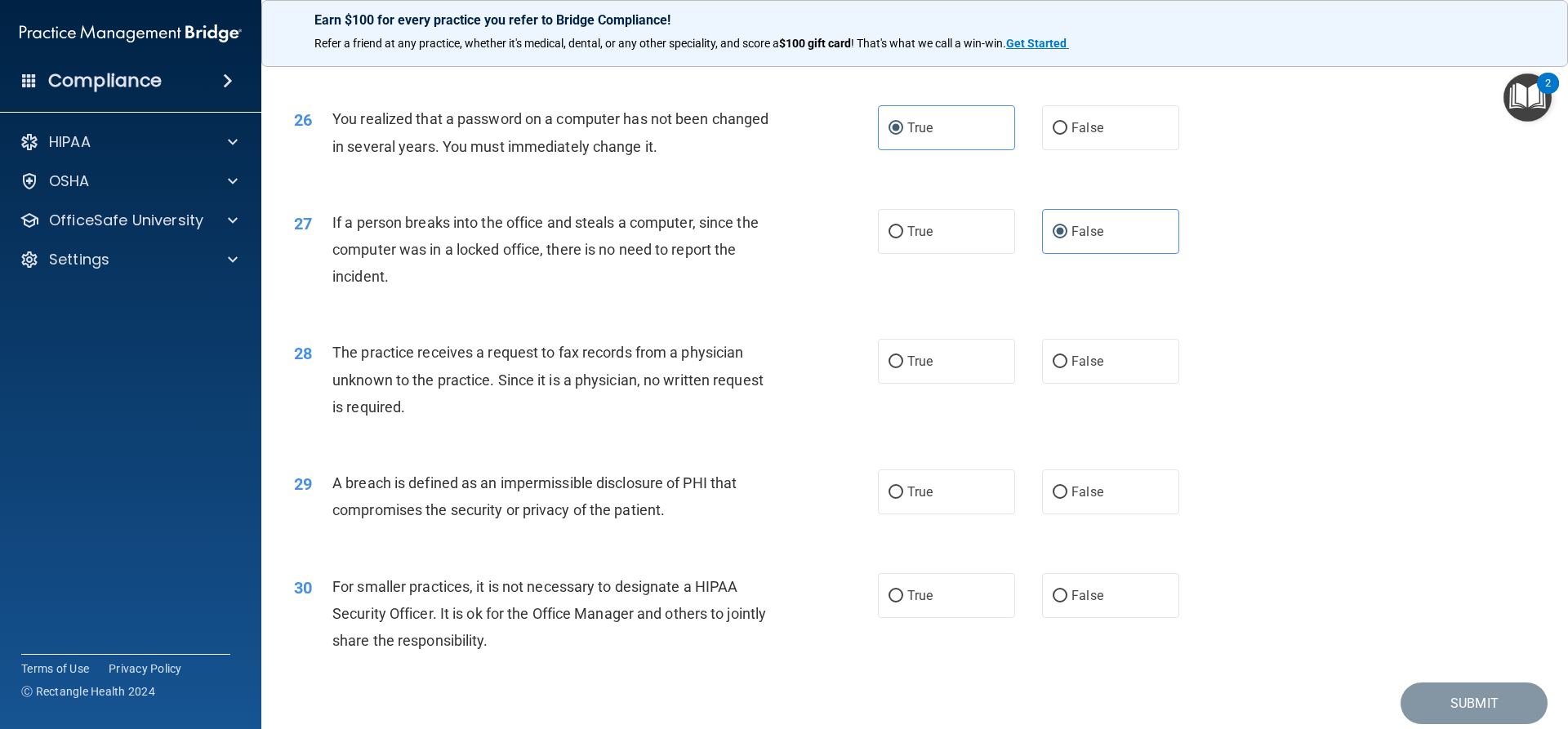
scroll to position [3102, 0]
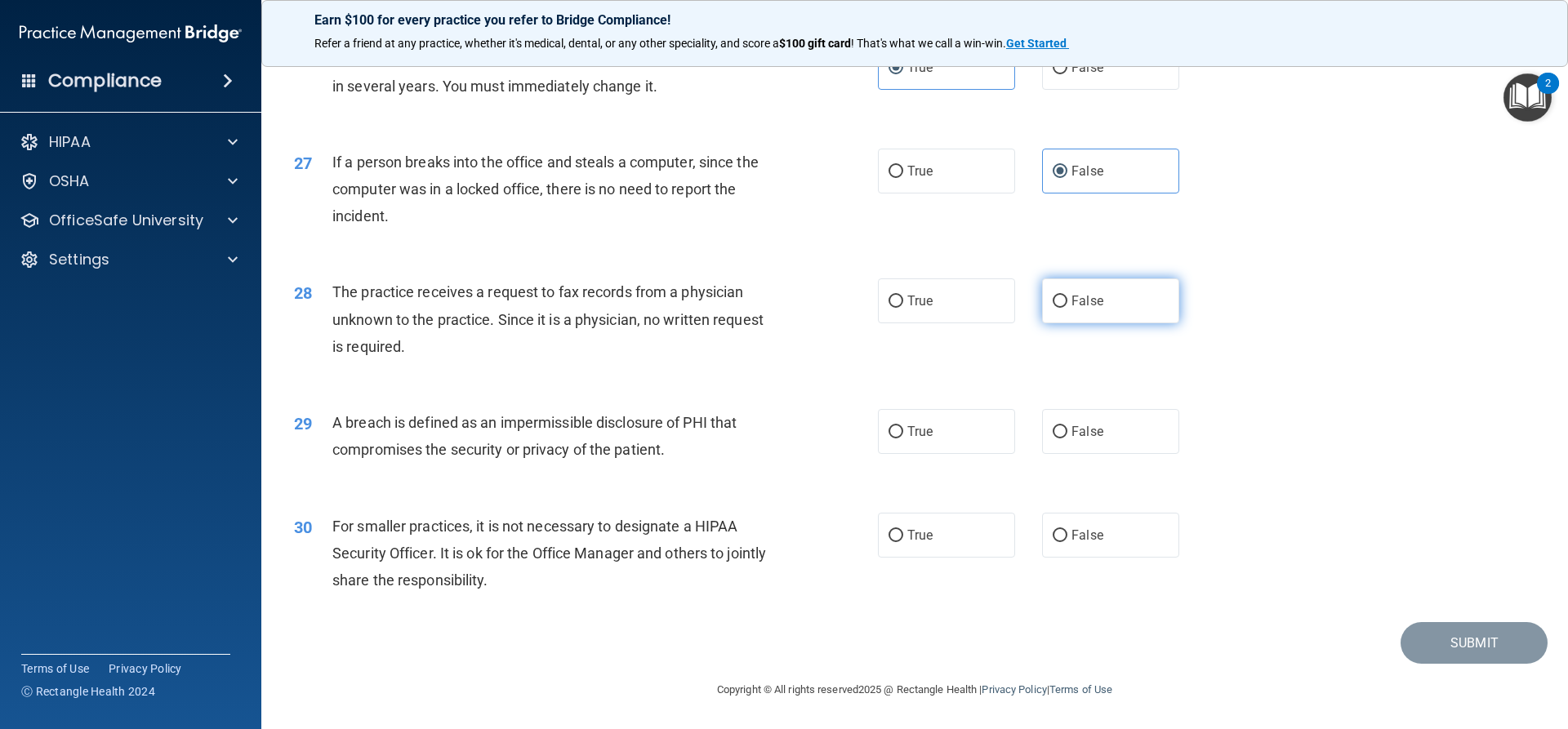
click at [1055, 307] on input "False" at bounding box center [1059, 302] width 15 height 12
radio input "true"
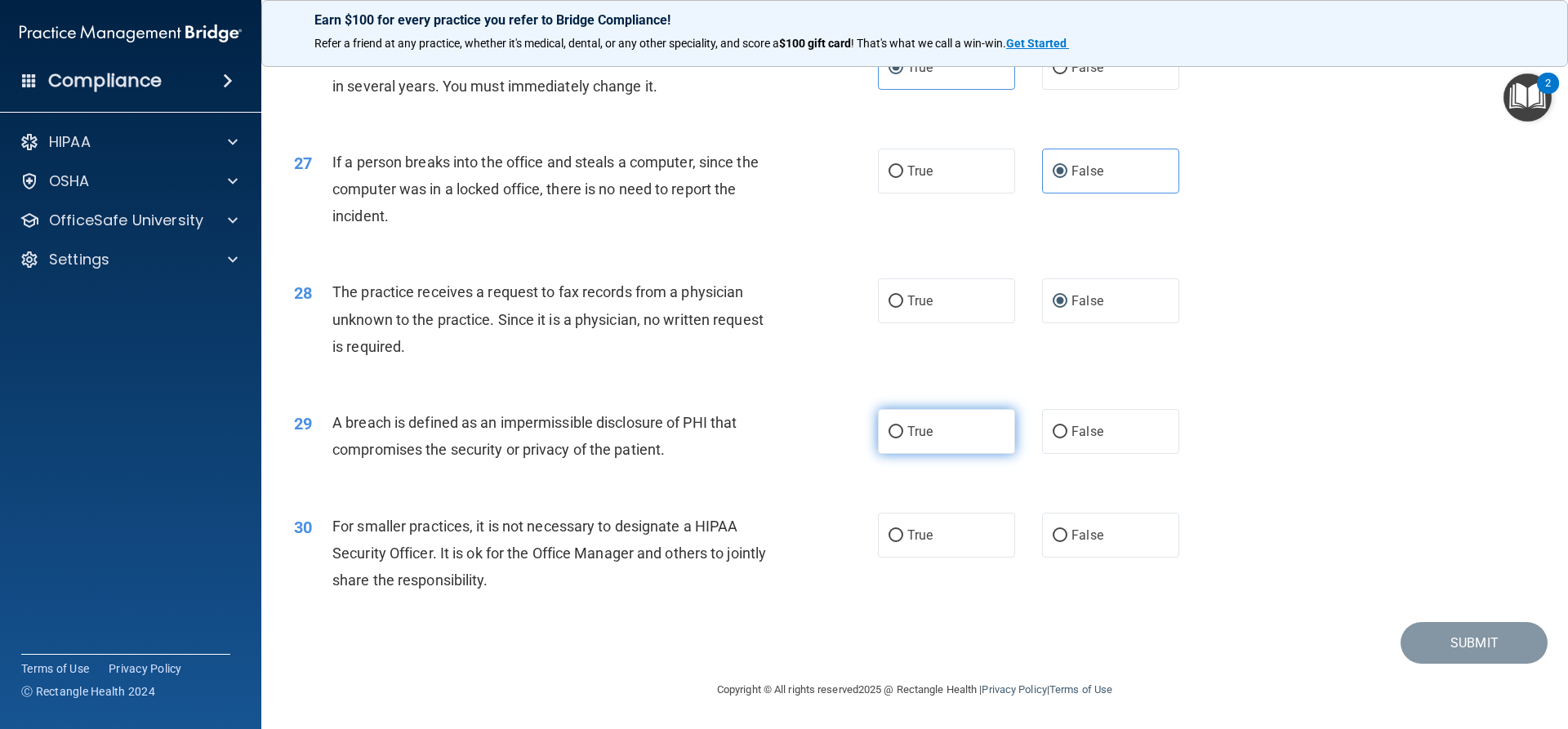
click at [938, 439] on label "True" at bounding box center [946, 430] width 137 height 45
click at [903, 438] on input "True" at bounding box center [896, 432] width 15 height 12
radio input "true"
click at [1099, 542] on label "False" at bounding box center [1110, 535] width 137 height 45
click at [1067, 542] on input "False" at bounding box center [1059, 536] width 15 height 12
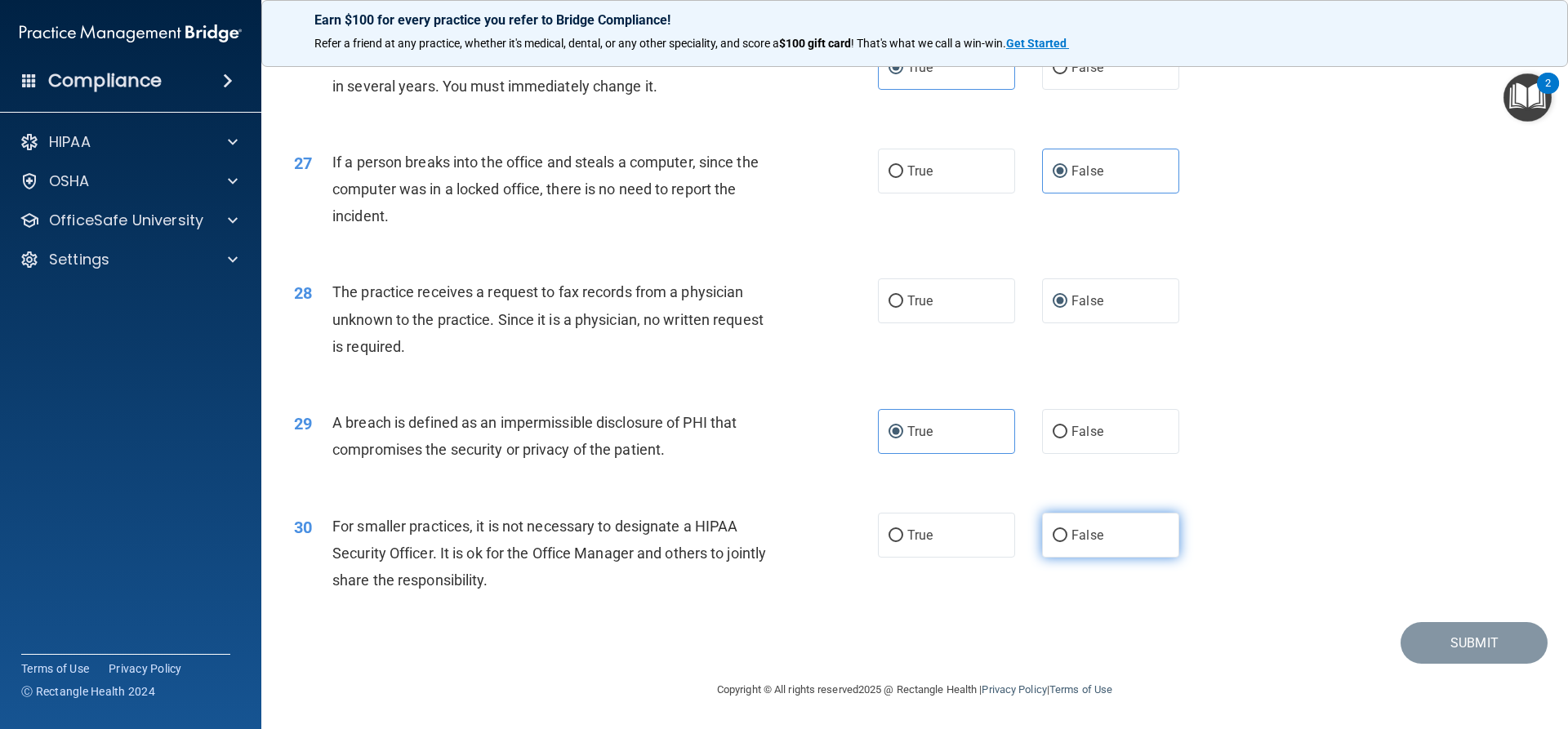
radio input "true"
click at [1475, 642] on button "Submit" at bounding box center [1474, 643] width 147 height 42
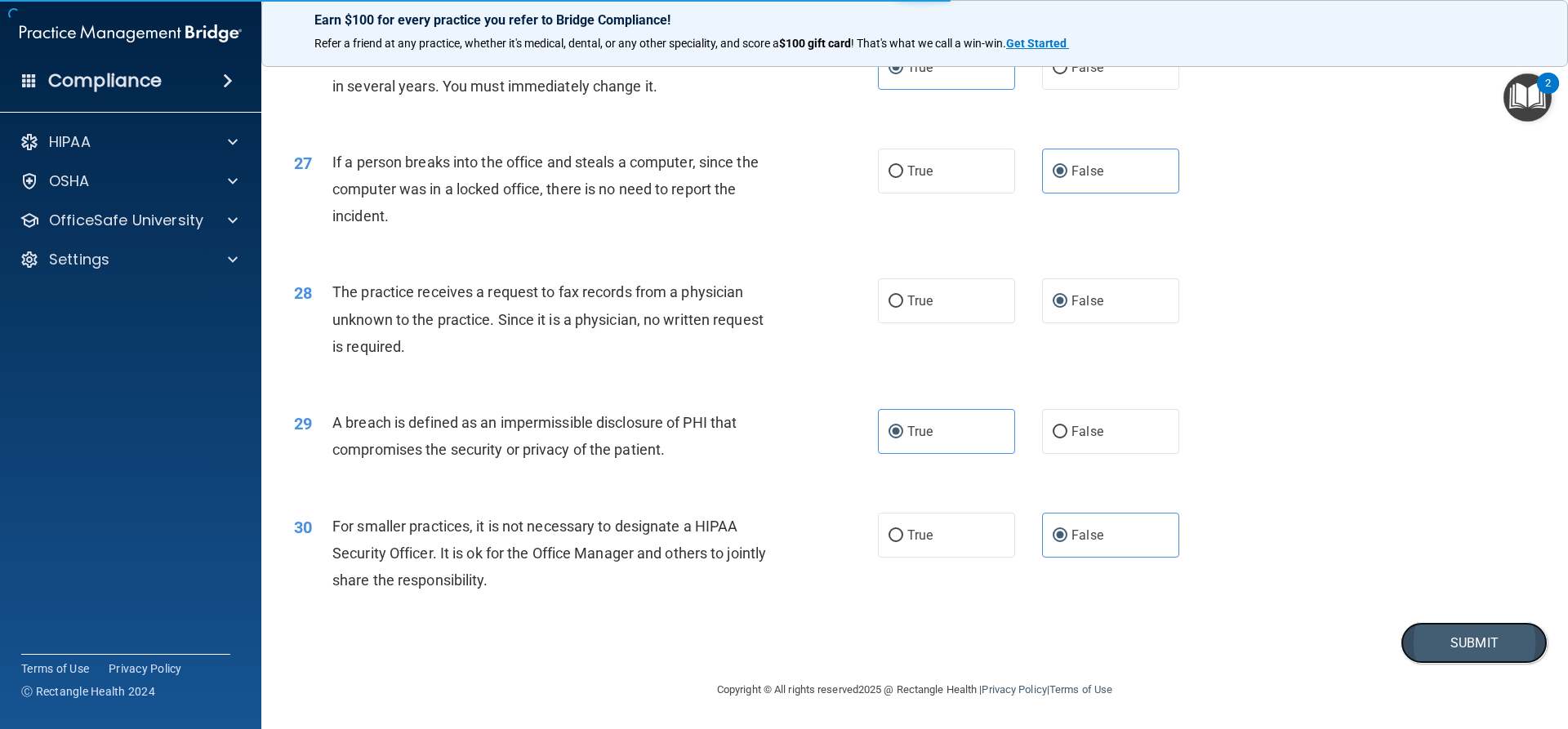
click at [1429, 643] on button "Submit" at bounding box center [1474, 643] width 147 height 42
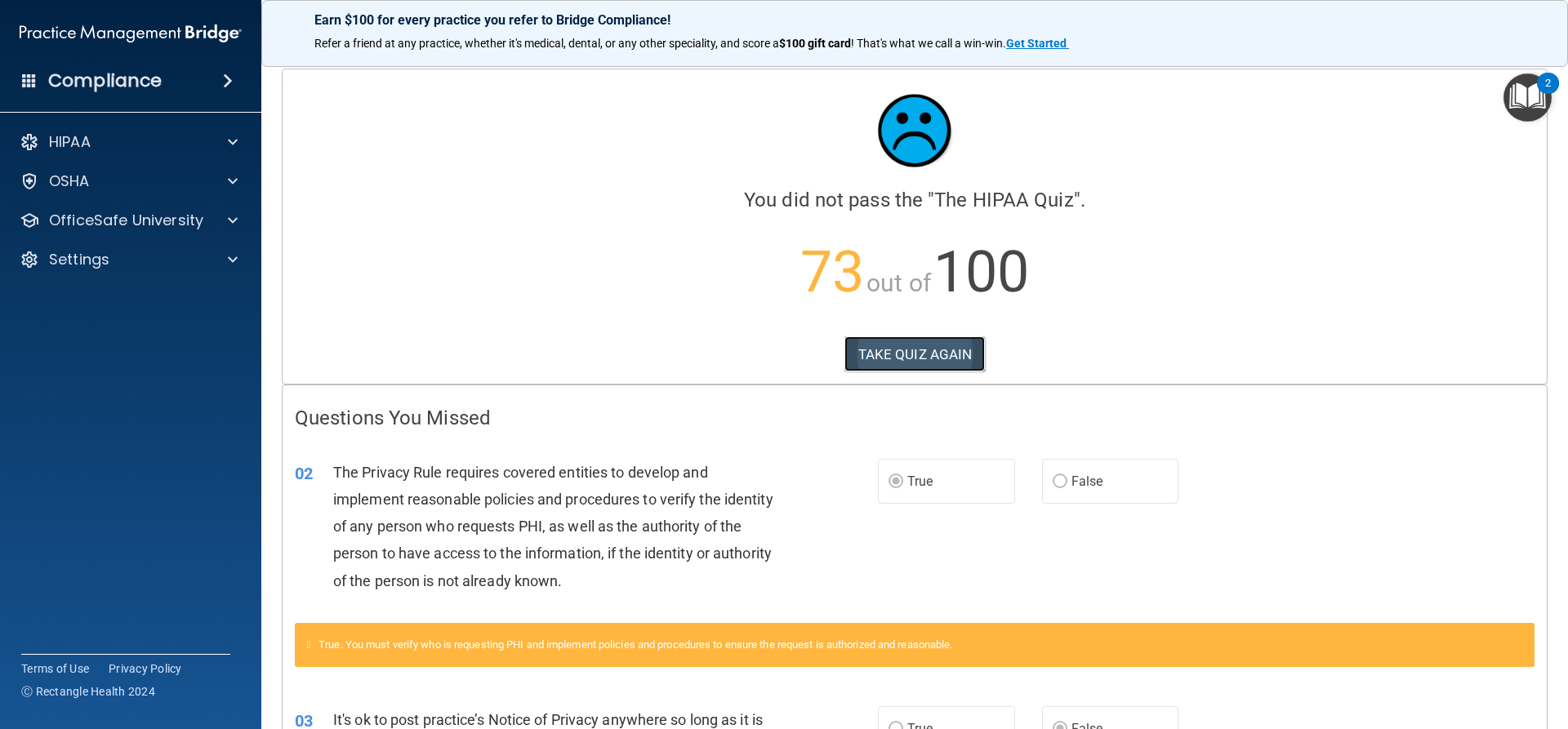
click at [921, 339] on button "TAKE QUIZ AGAIN" at bounding box center [914, 354] width 141 height 36
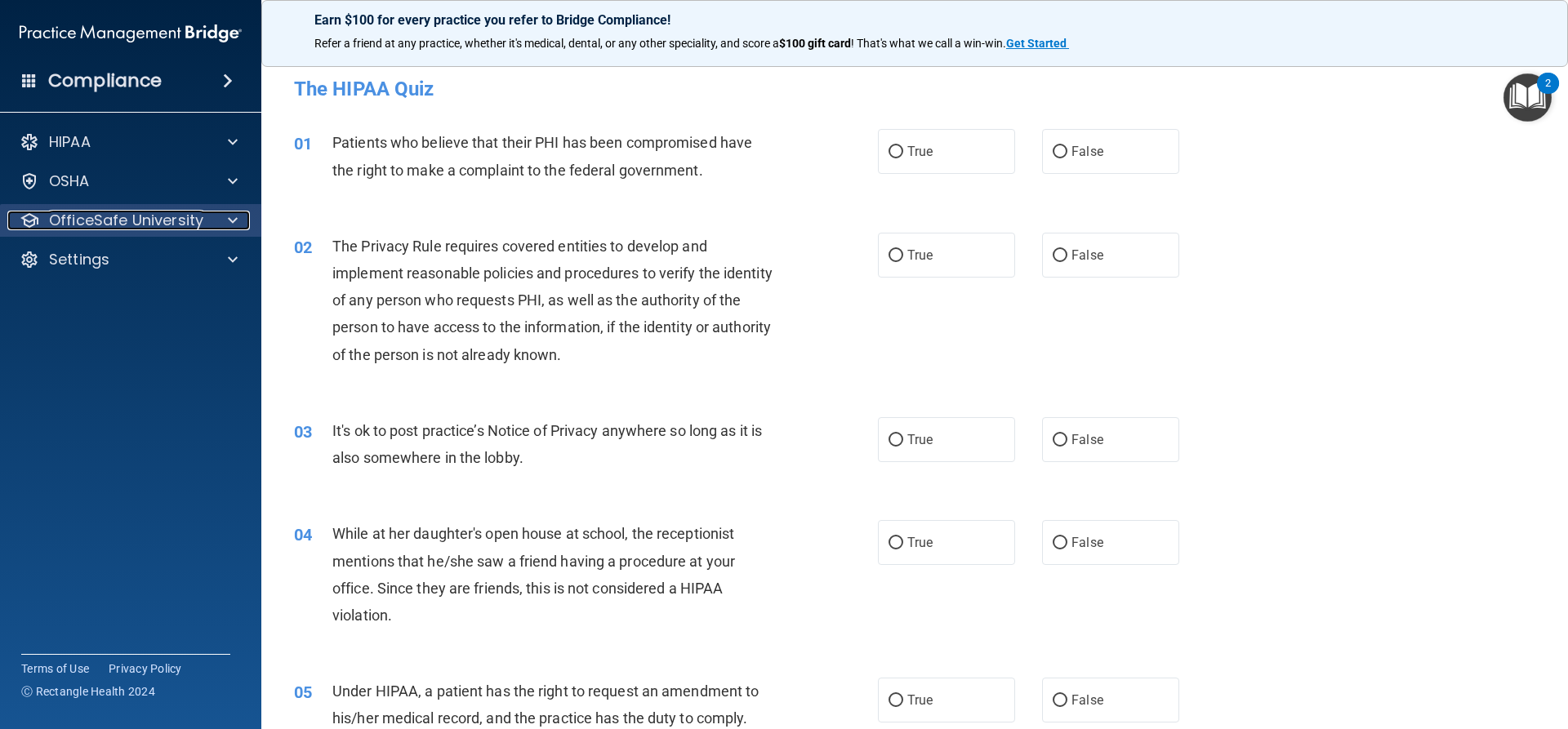
click at [225, 219] on div at bounding box center [230, 220] width 41 height 20
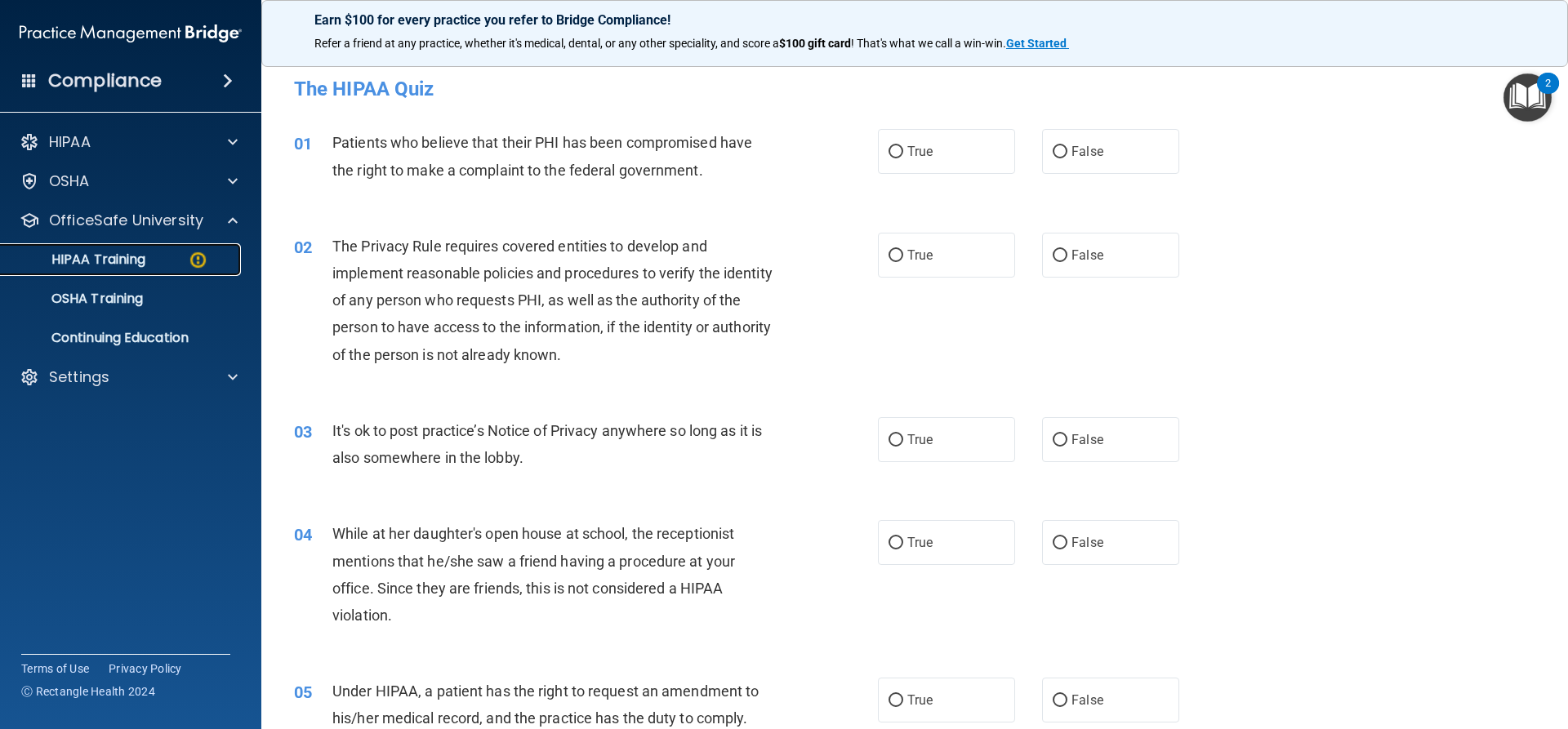
click at [192, 256] on img at bounding box center [197, 260] width 21 height 21
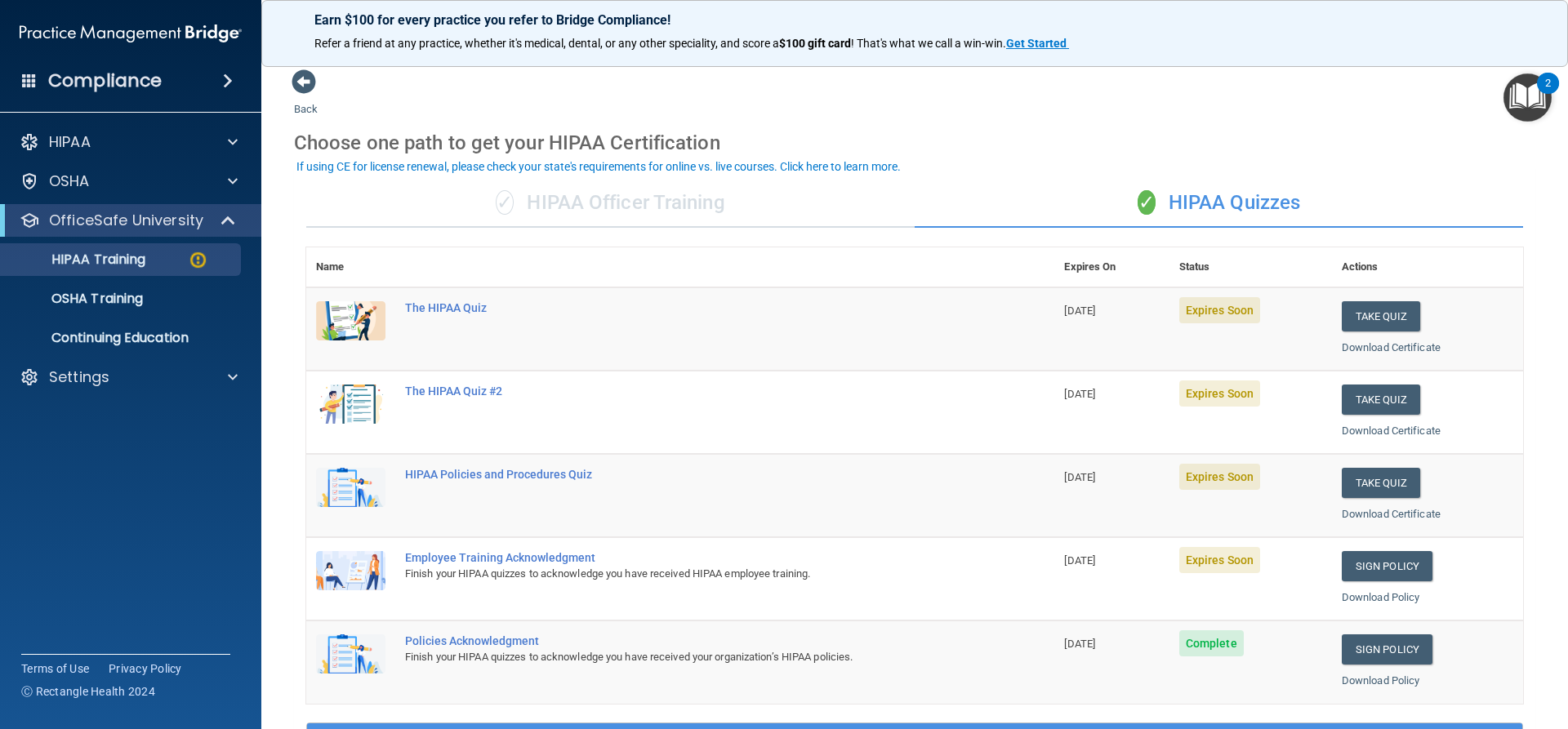
click at [76, 82] on h4 "Compliance" at bounding box center [105, 80] width 113 height 23
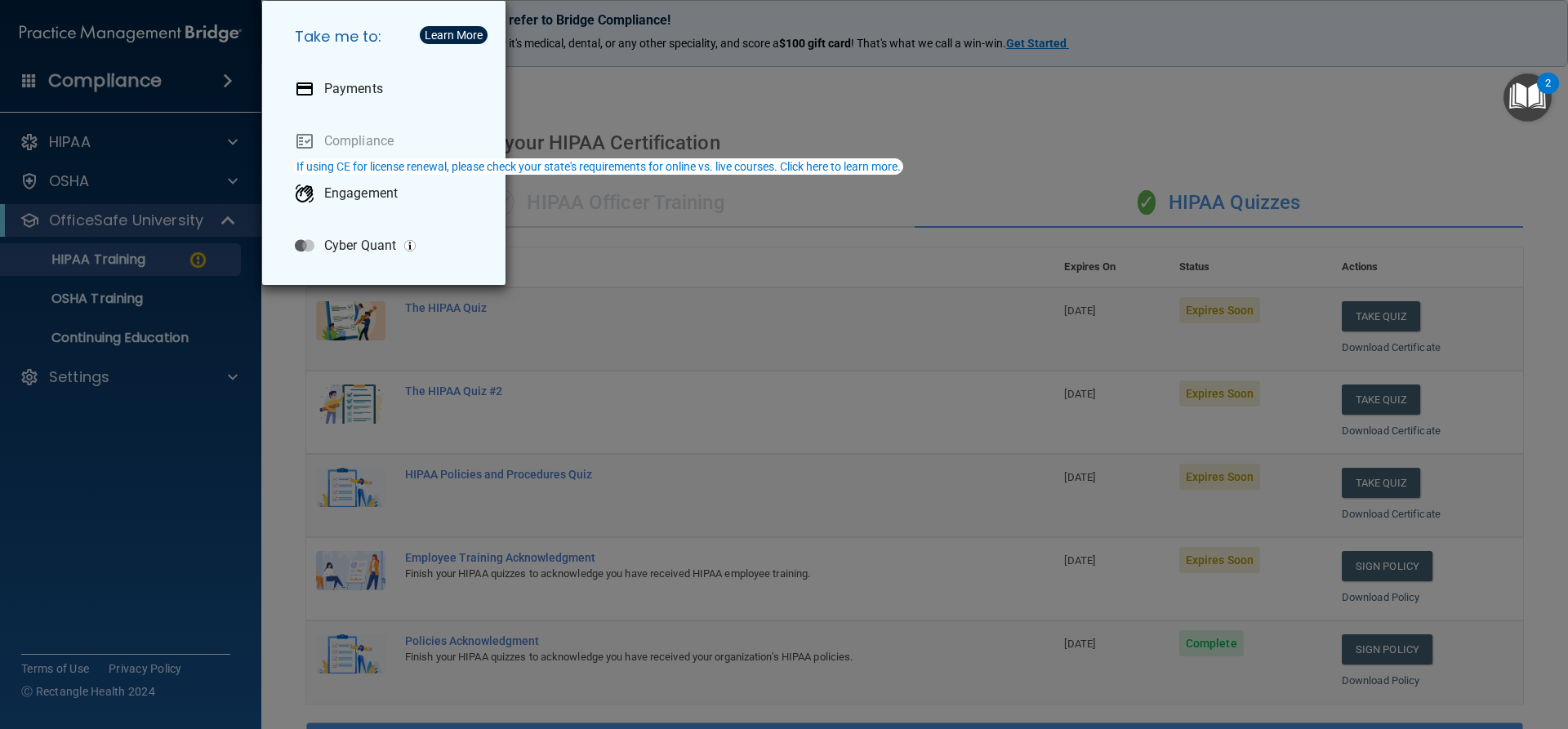
click at [136, 85] on div "Take me to: Payments Compliance Engagement Cyber Quant" at bounding box center [784, 364] width 1568 height 729
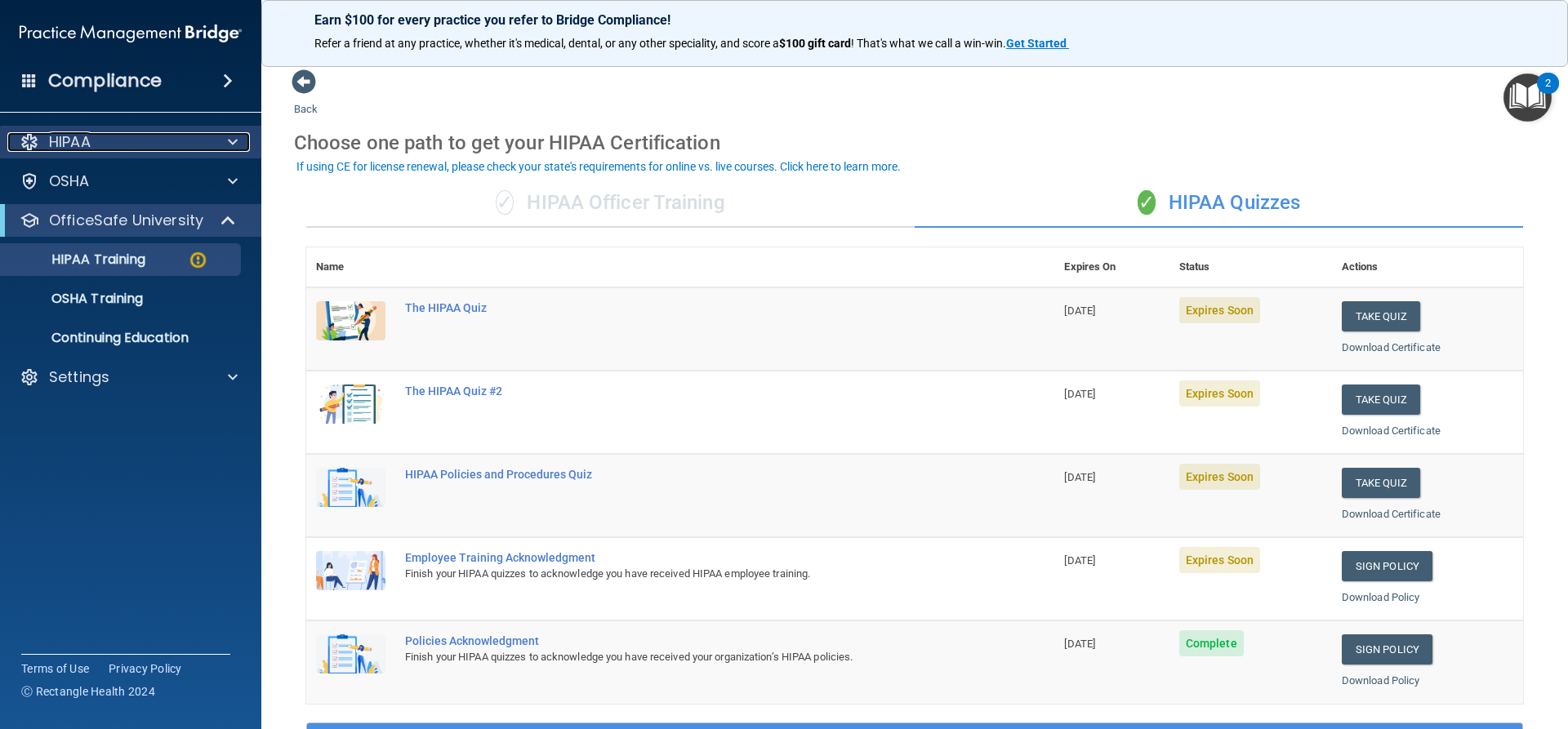
click at [118, 132] on div "HIPAA" at bounding box center [108, 142] width 202 height 20
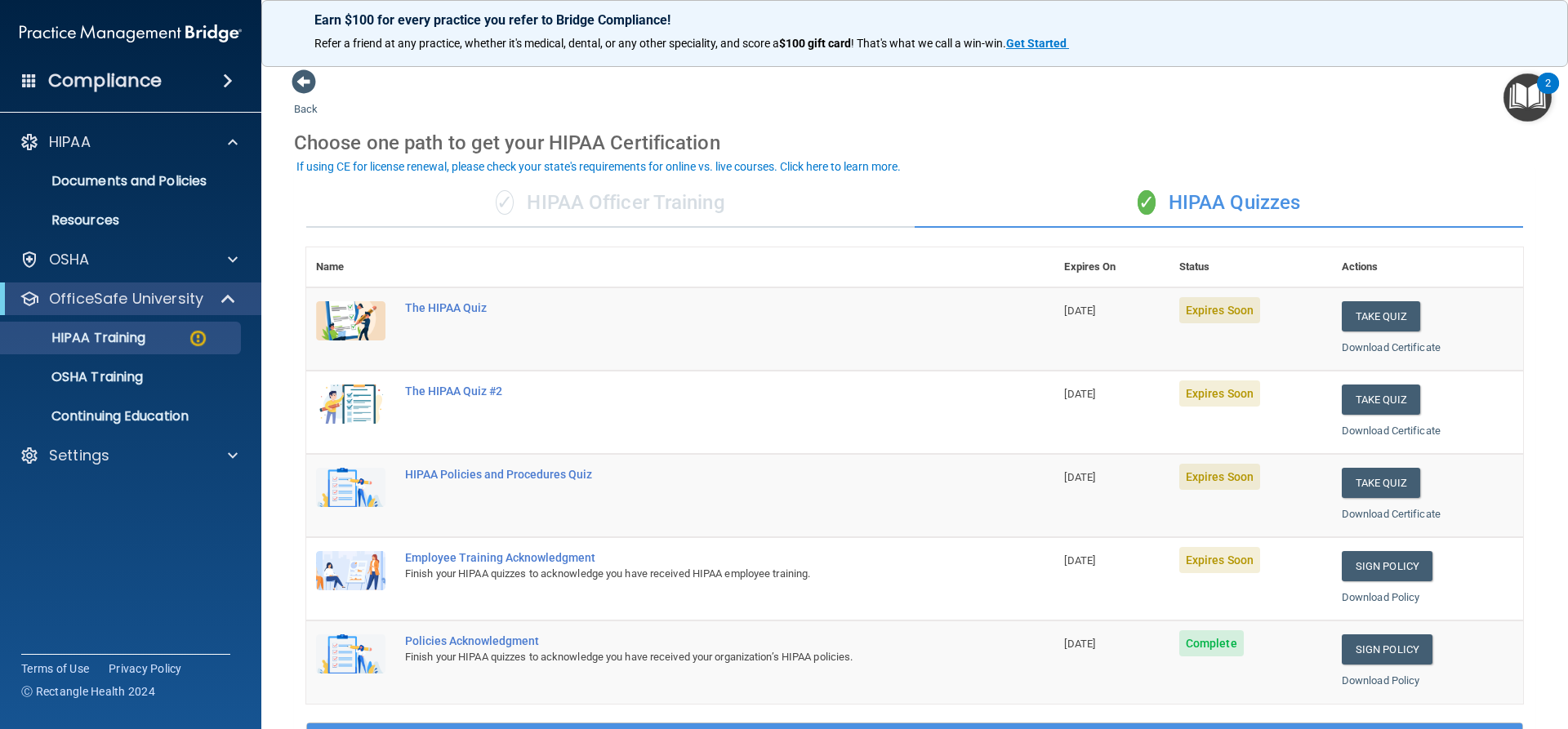
click at [289, 94] on main "Back Choose one path to get your HIPAA Certification ✓ HIPAA Officer Training ✓…" at bounding box center [913, 391] width 1306 height 676
click at [302, 74] on span at bounding box center [303, 81] width 25 height 25
